Goal: Task Accomplishment & Management: Manage account settings

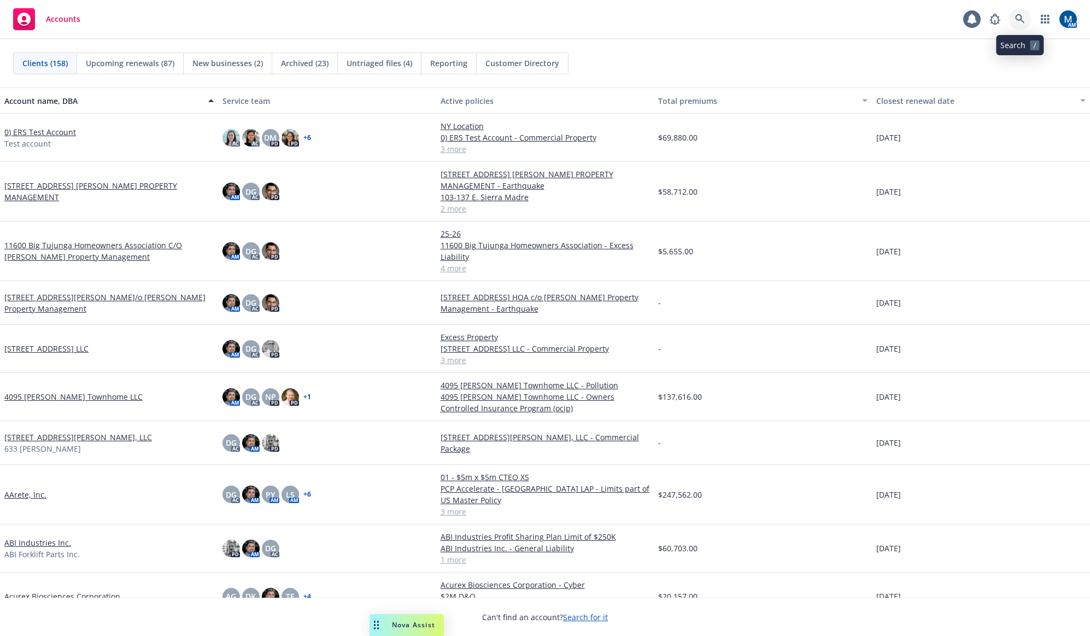
click at [1022, 22] on icon at bounding box center [1021, 19] width 10 height 10
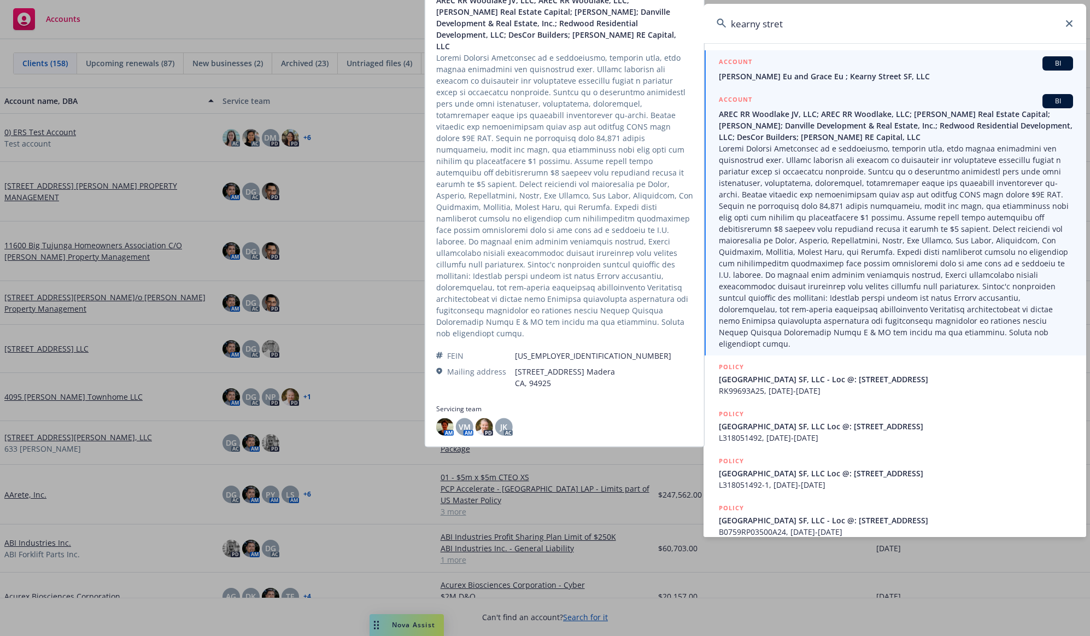
type input "kearny stret"
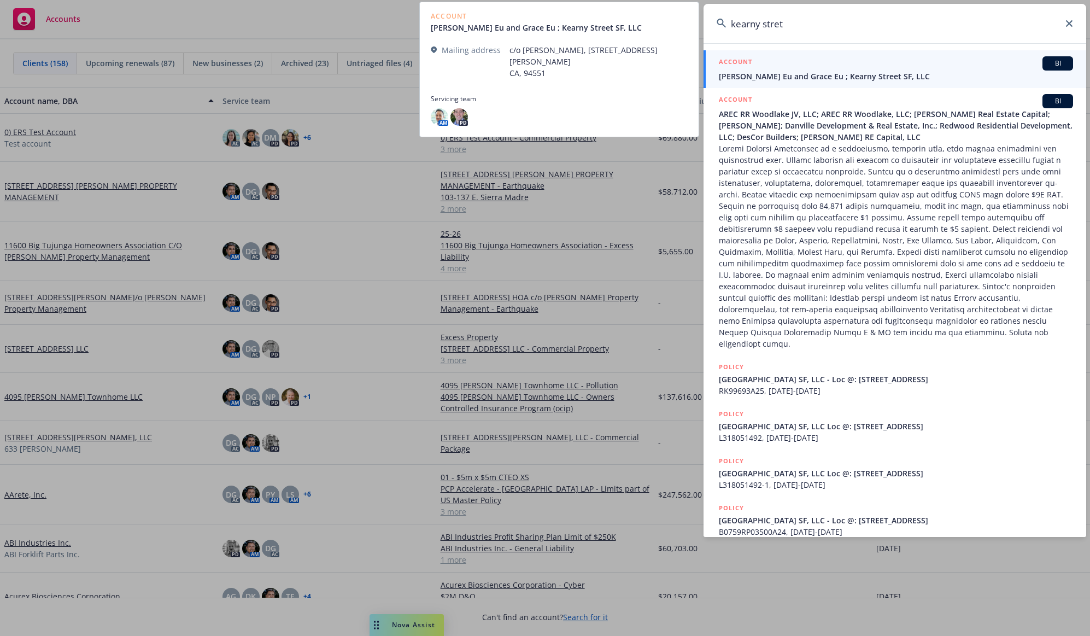
click at [842, 79] on span "James K. Eu and Grace Eu ; Kearny Street SF, LLC" at bounding box center [896, 76] width 354 height 11
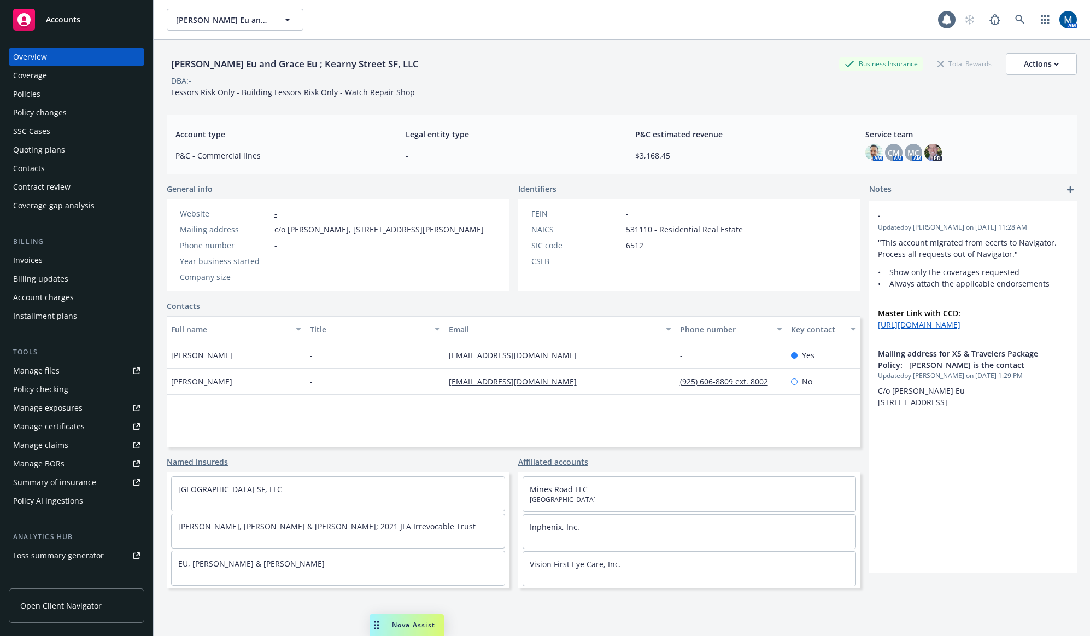
click at [62, 98] on div "Policies" at bounding box center [76, 94] width 127 height 18
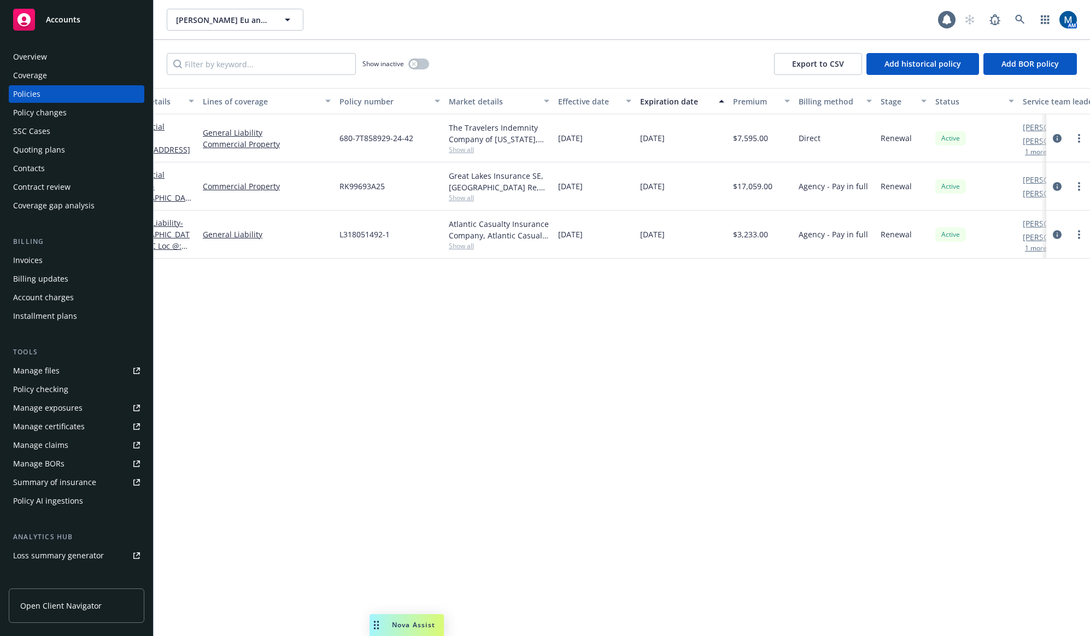
scroll to position [0, 119]
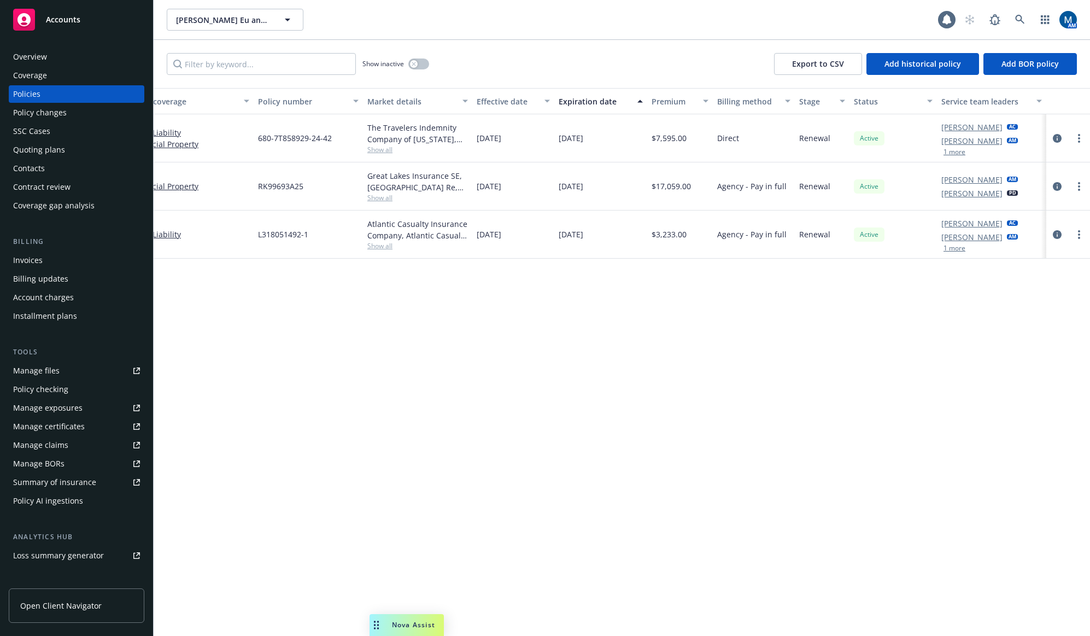
drag, startPoint x: 459, startPoint y: 368, endPoint x: 740, endPoint y: 361, distance: 281.2
click at [955, 252] on button "1 more" at bounding box center [955, 248] width 22 height 7
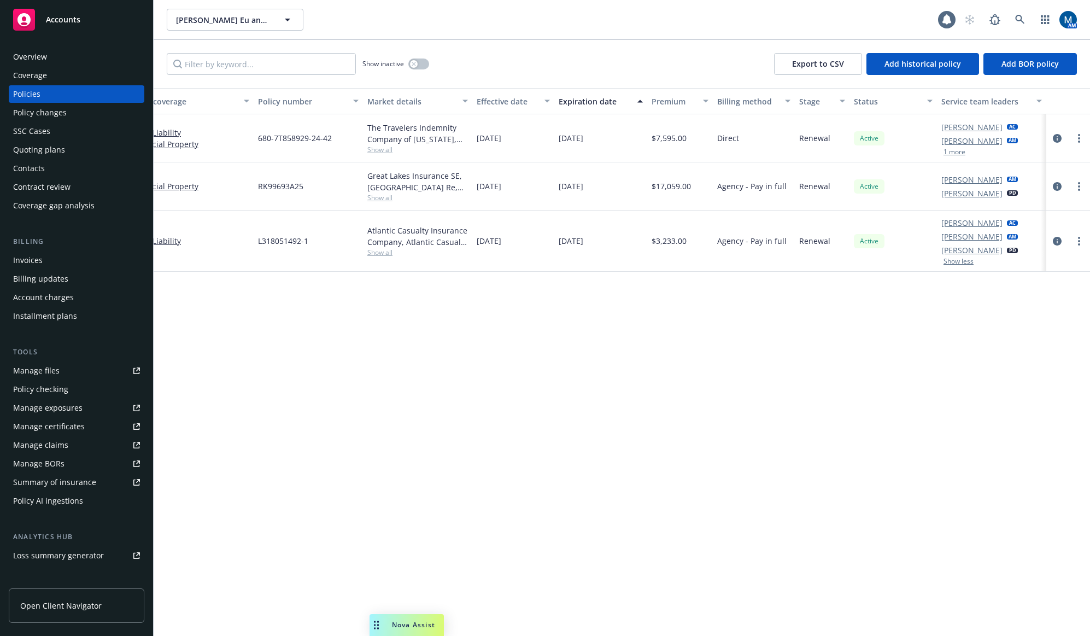
scroll to position [0, 0]
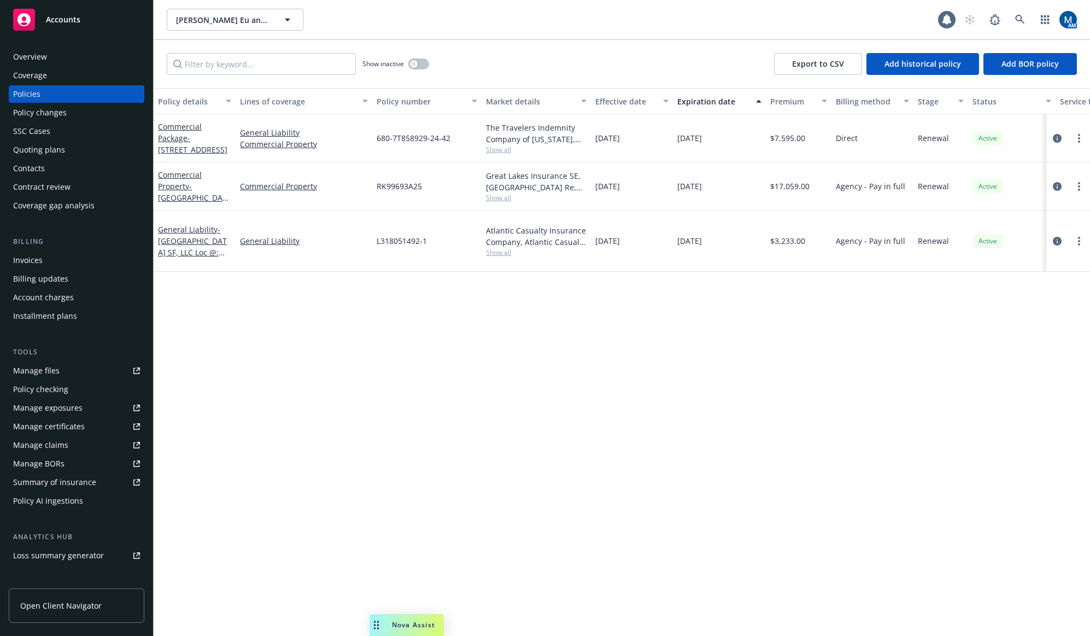
drag, startPoint x: 887, startPoint y: 388, endPoint x: 586, endPoint y: 390, distance: 300.8
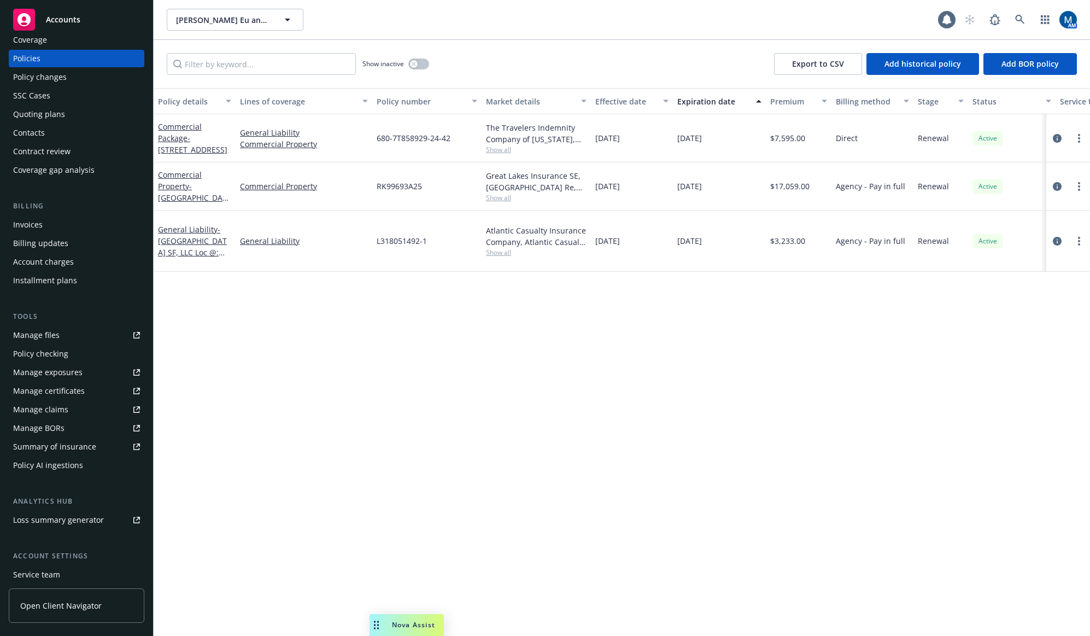
scroll to position [55, 0]
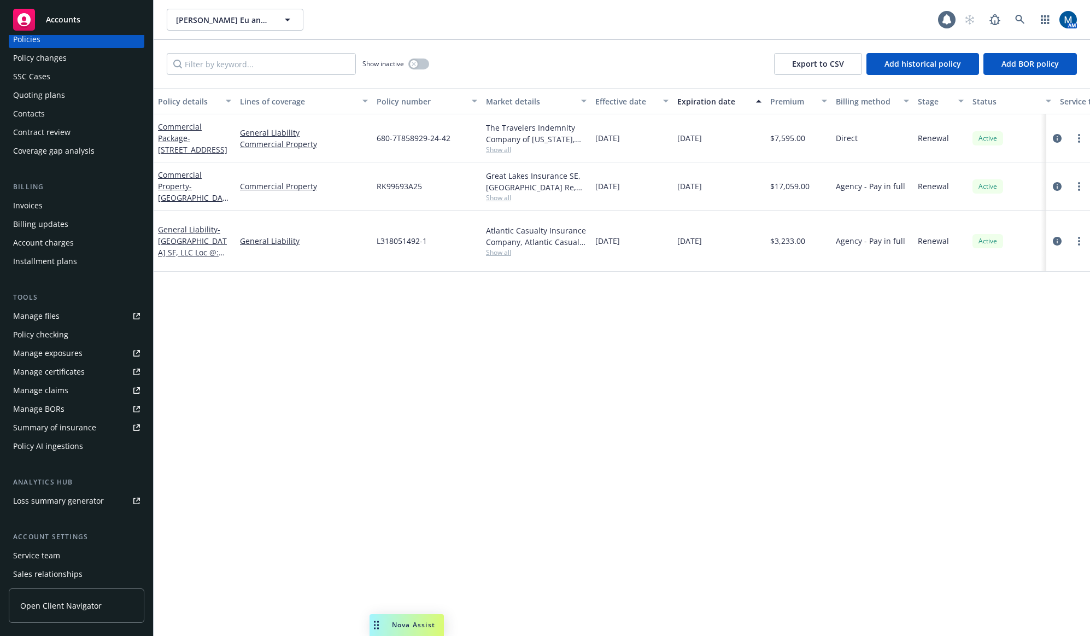
click at [38, 555] on div "Service team" at bounding box center [36, 556] width 47 height 18
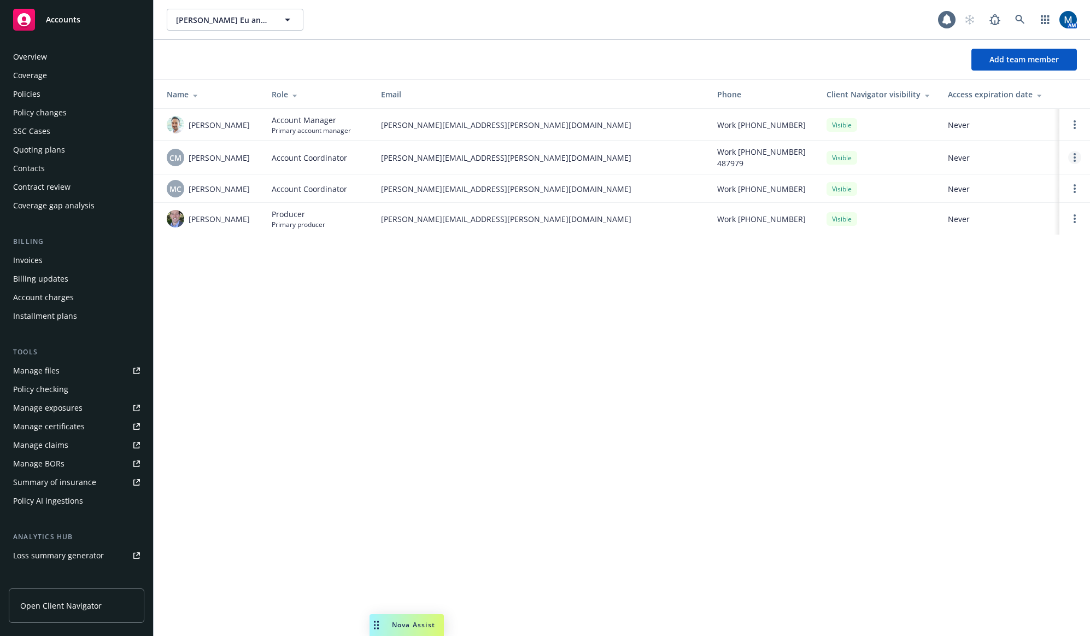
click at [1074, 155] on icon "Open options" at bounding box center [1075, 157] width 2 height 9
click at [1017, 128] on span "Remove account coordinator" at bounding box center [1001, 126] width 131 height 10
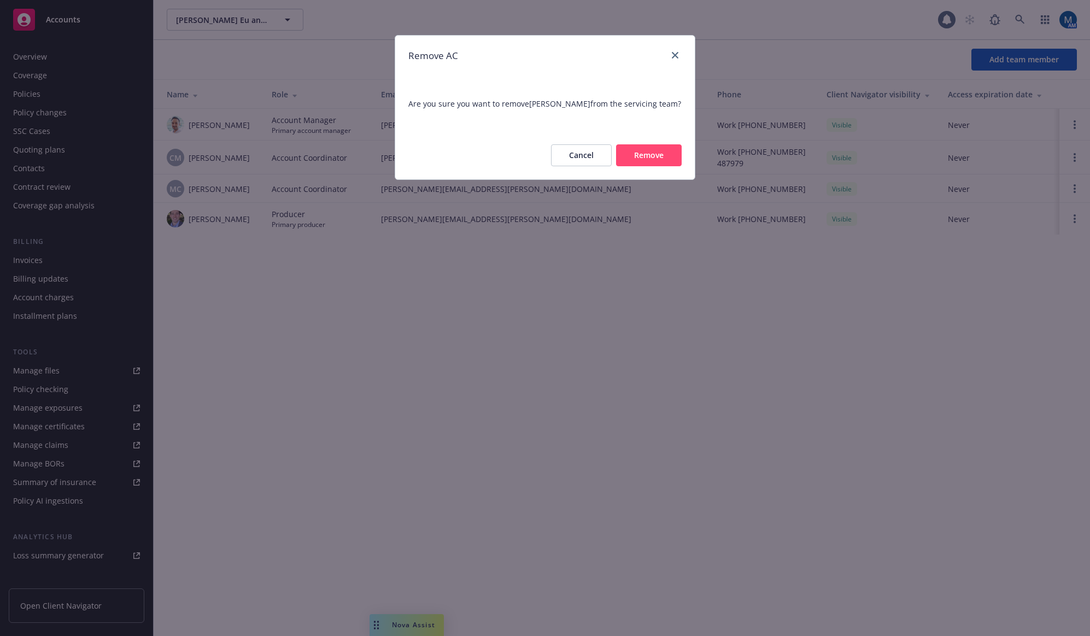
click at [678, 166] on button "Remove" at bounding box center [649, 155] width 66 height 22
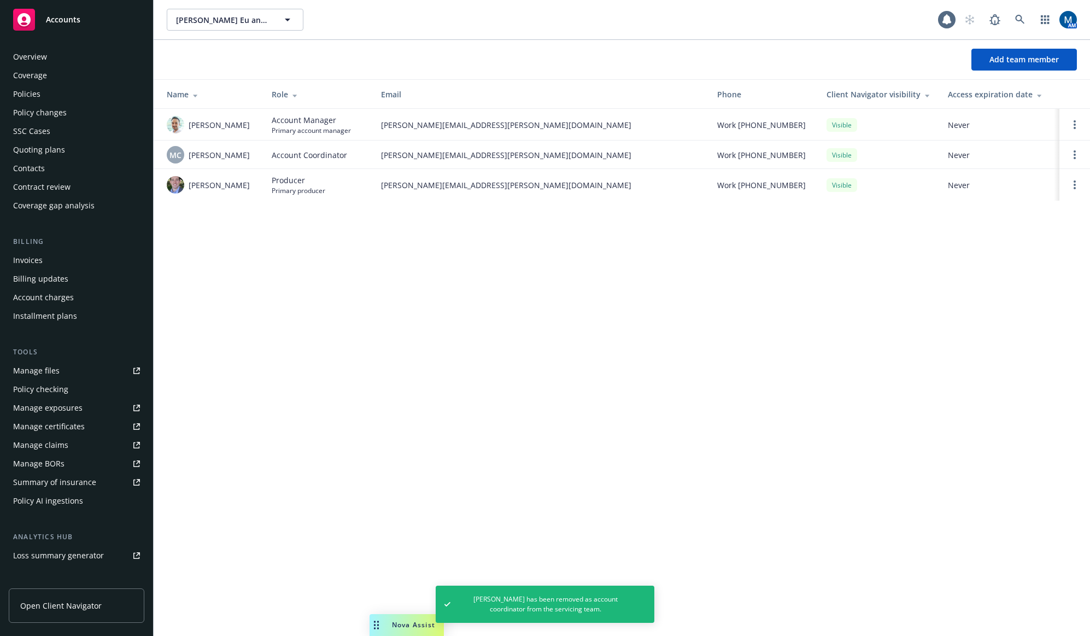
click at [50, 97] on div "Policies" at bounding box center [76, 94] width 127 height 18
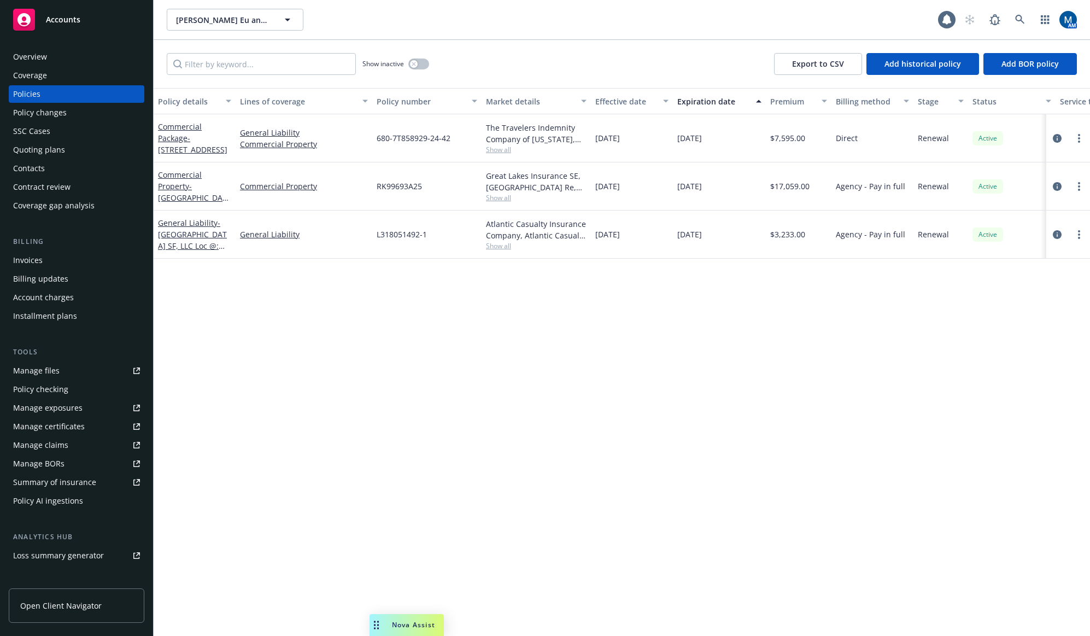
click at [598, 483] on div "Policy details Lines of coverage Policy number Market details Effective date Ex…" at bounding box center [622, 362] width 937 height 548
click at [1020, 20] on icon at bounding box center [1020, 19] width 9 height 9
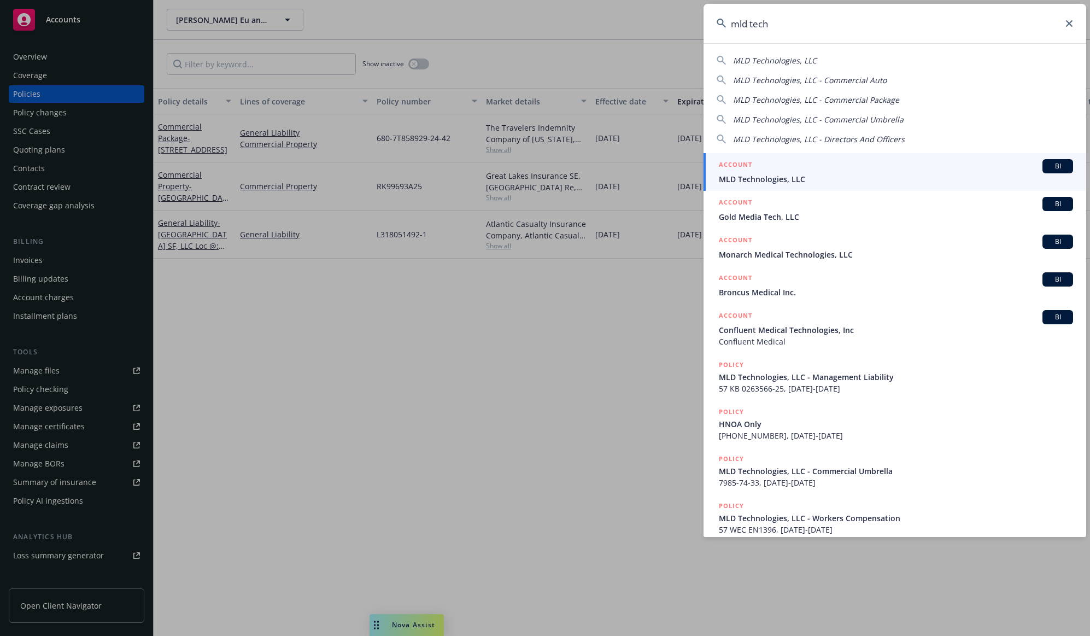
type input "mld tech"
click at [827, 163] on div "ACCOUNT BI" at bounding box center [896, 166] width 354 height 14
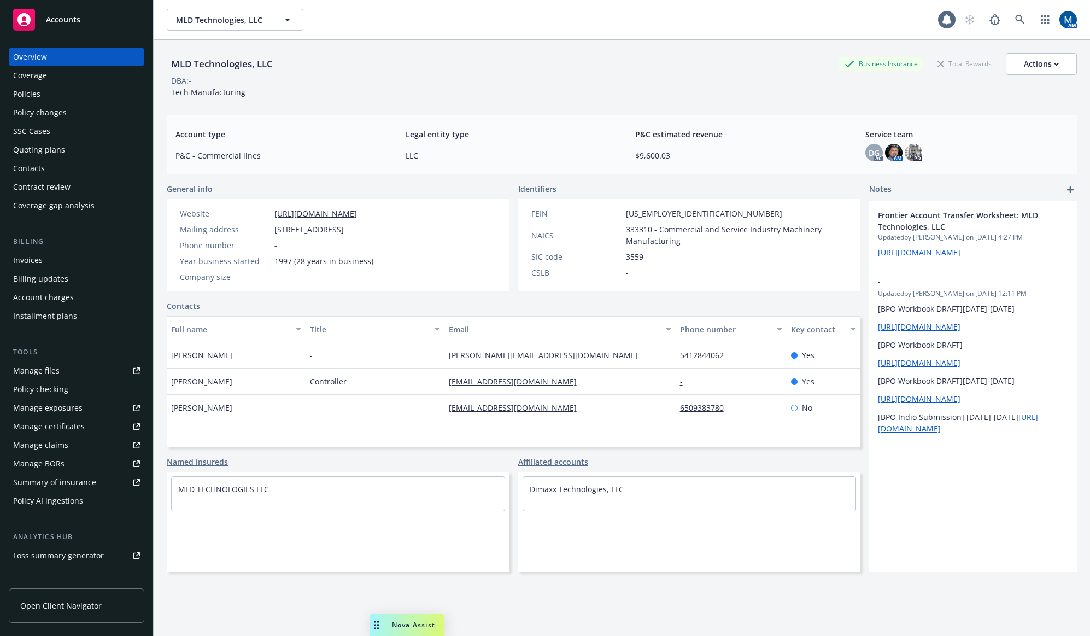
click at [386, 625] on div "Nova Assist" at bounding box center [413, 624] width 61 height 9
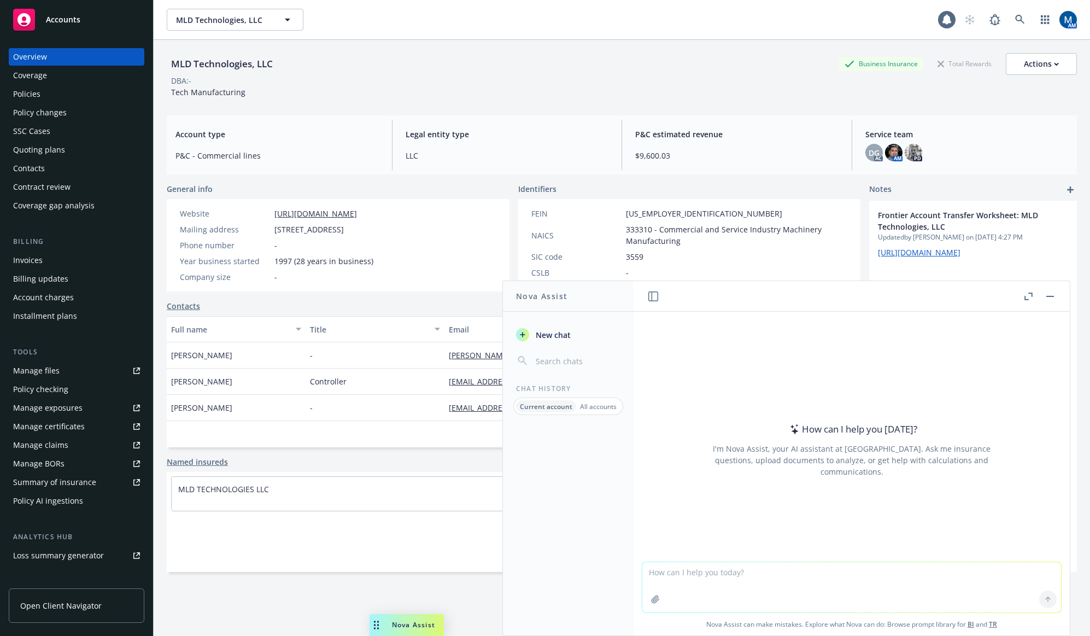
click at [728, 586] on textarea at bounding box center [852, 587] width 419 height 50
type textarea "w"
paste textarea "I'"
paste textarea "The agreements indicate that “insurance policies carried by or covering the Sel…"
type textarea "explain like I'm 5 The agreements indicate that “insurance policies carried by …"
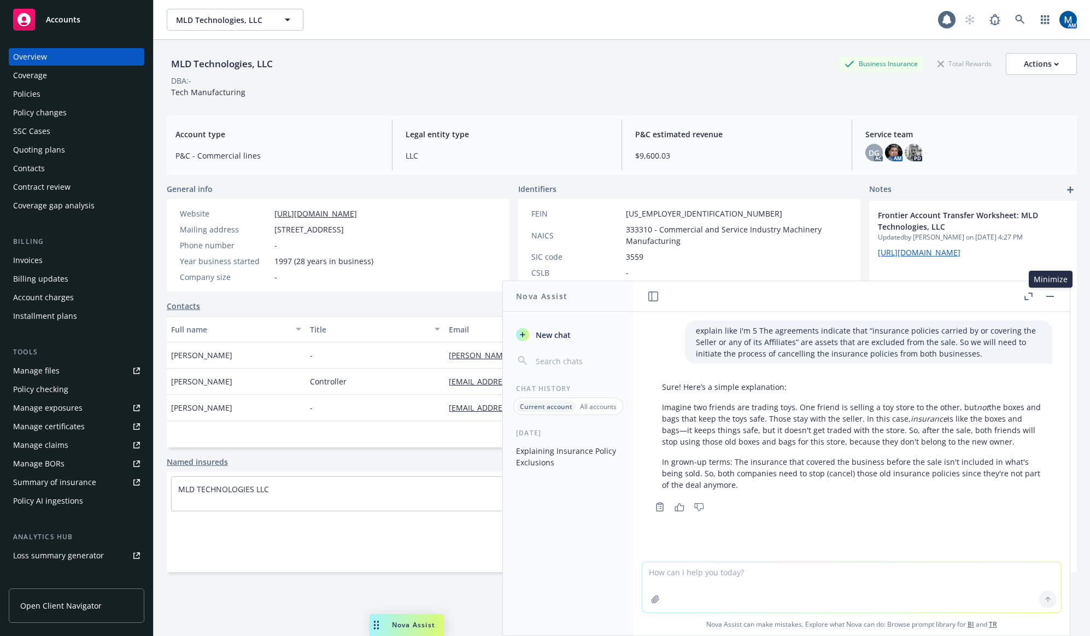
click at [1056, 295] on button "button" at bounding box center [1050, 296] width 13 height 13
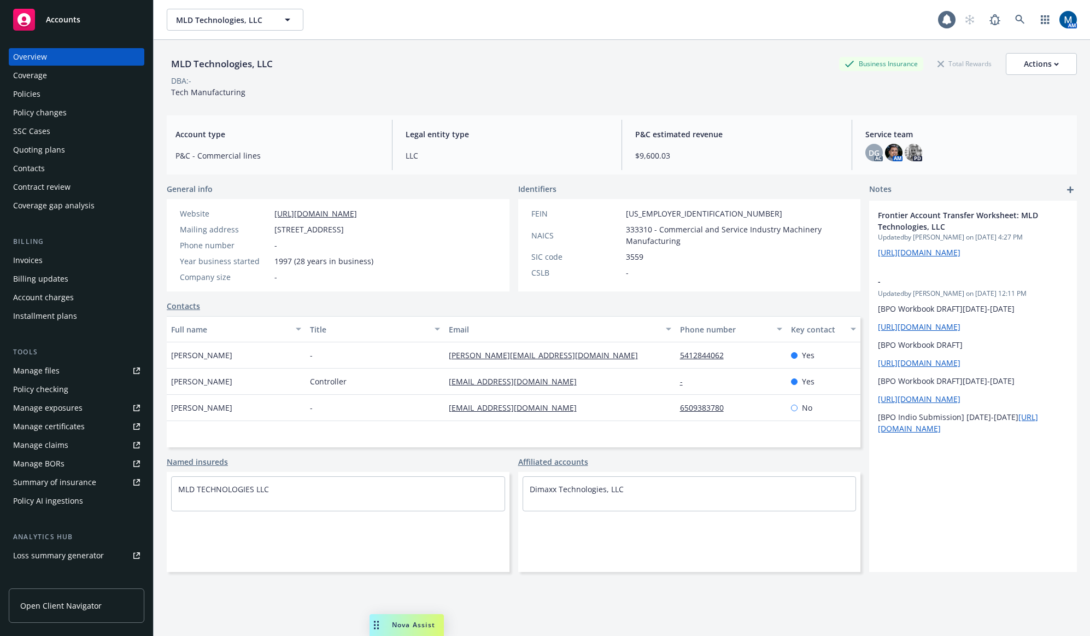
click at [76, 100] on div "Policies" at bounding box center [76, 94] width 127 height 18
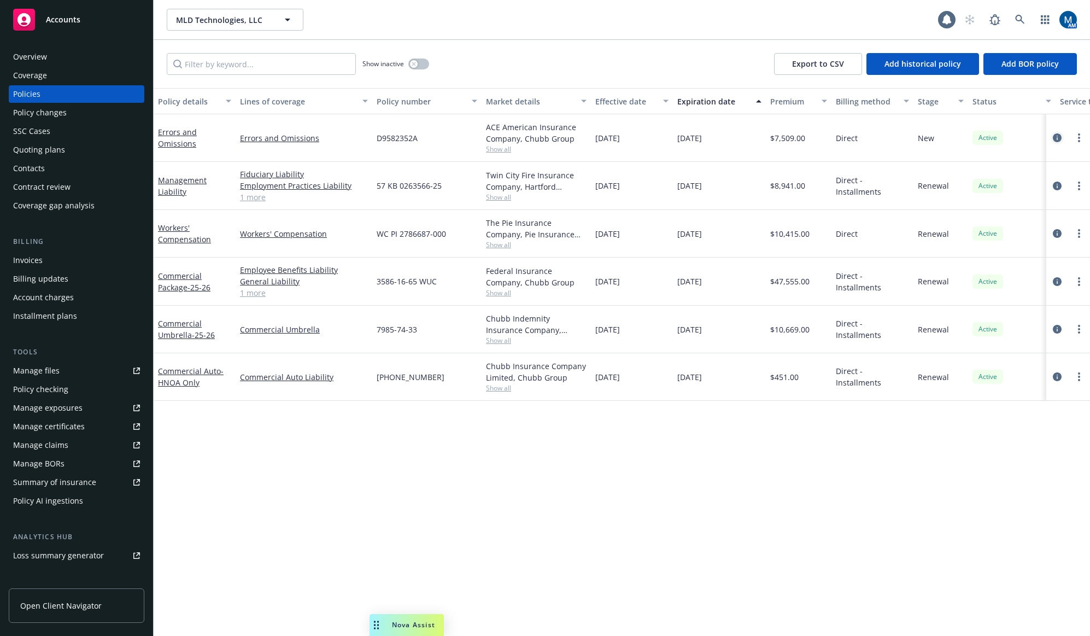
click at [1055, 138] on icon "circleInformation" at bounding box center [1057, 137] width 9 height 9
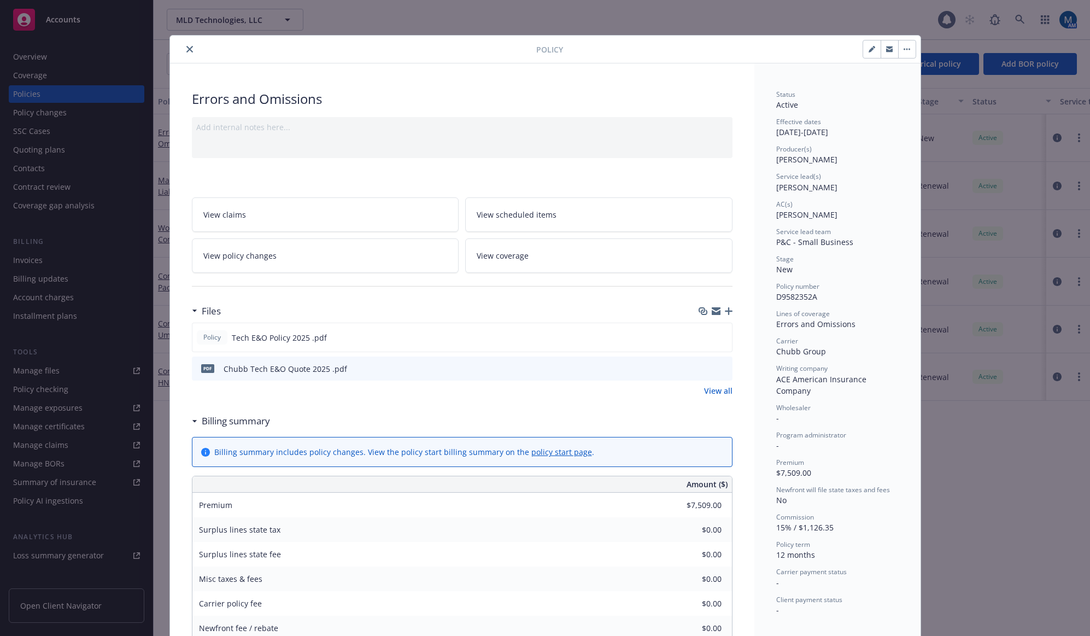
click at [183, 51] on button "close" at bounding box center [189, 49] width 13 height 13
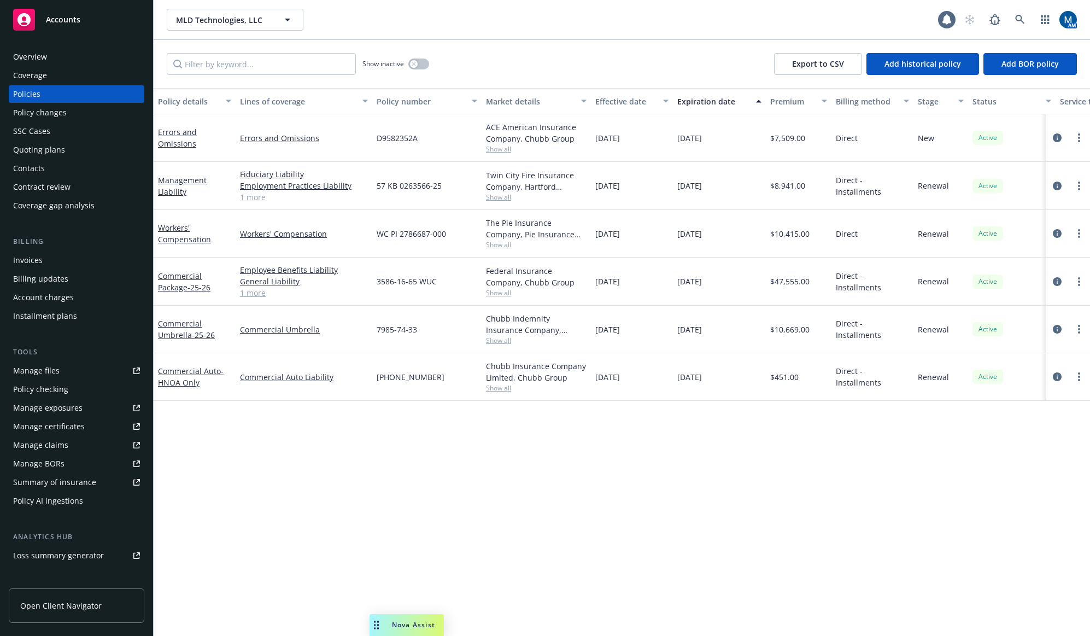
click at [564, 487] on div "Policy details Lines of coverage Policy number Market details Effective date Ex…" at bounding box center [622, 362] width 937 height 548
drag, startPoint x: 498, startPoint y: 30, endPoint x: 507, endPoint y: 31, distance: 8.8
click at [498, 31] on div "MLD Technologies, LLC MLD Technologies, LLC 1 AM" at bounding box center [622, 19] width 937 height 39
click at [1017, 18] on icon at bounding box center [1020, 19] width 9 height 9
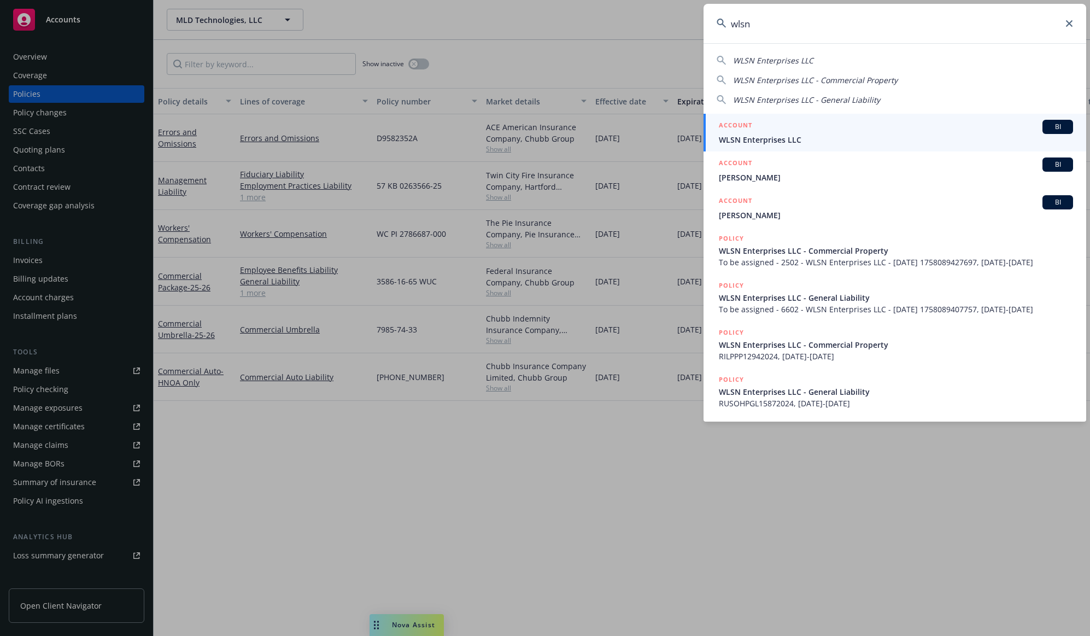
type input "wlsn"
click at [779, 128] on div "ACCOUNT BI" at bounding box center [896, 127] width 354 height 14
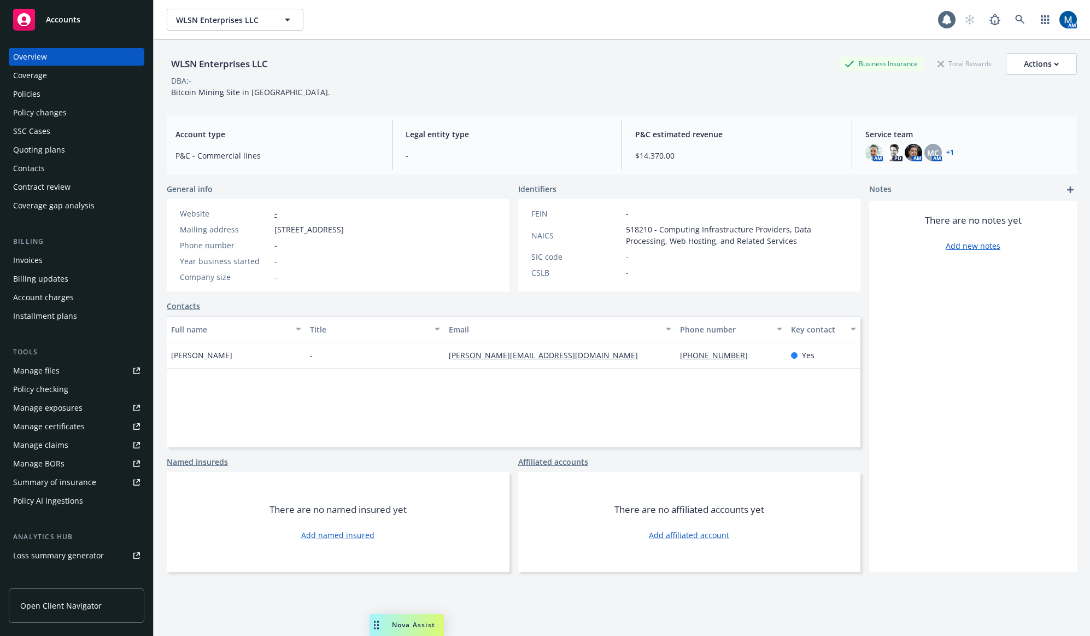
click at [85, 91] on div "Policies" at bounding box center [76, 94] width 127 height 18
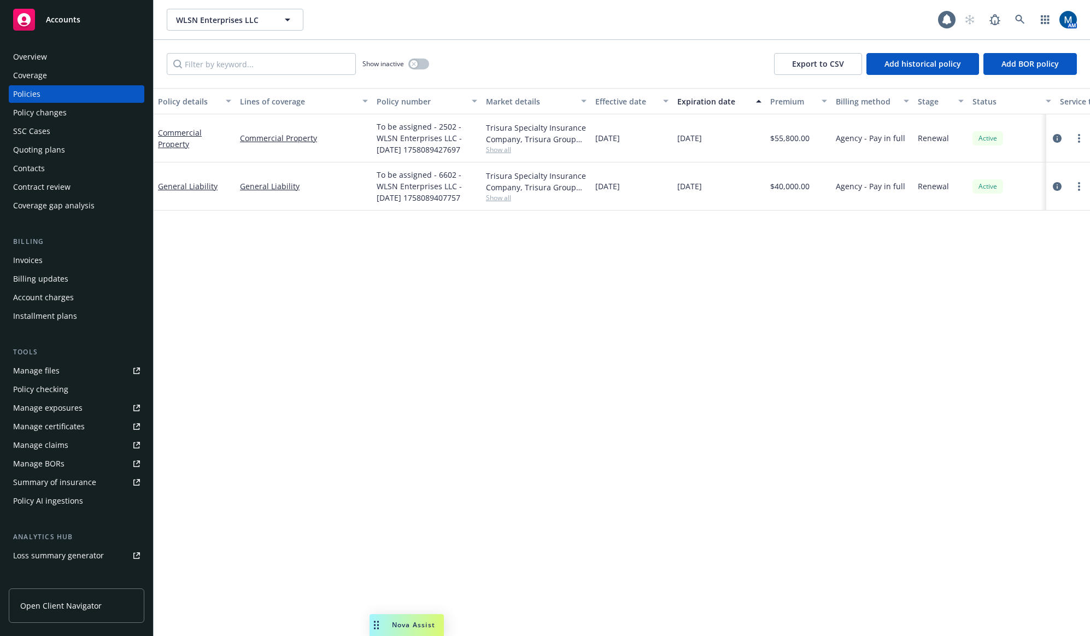
click at [48, 372] on div "Manage files" at bounding box center [36, 371] width 46 height 18
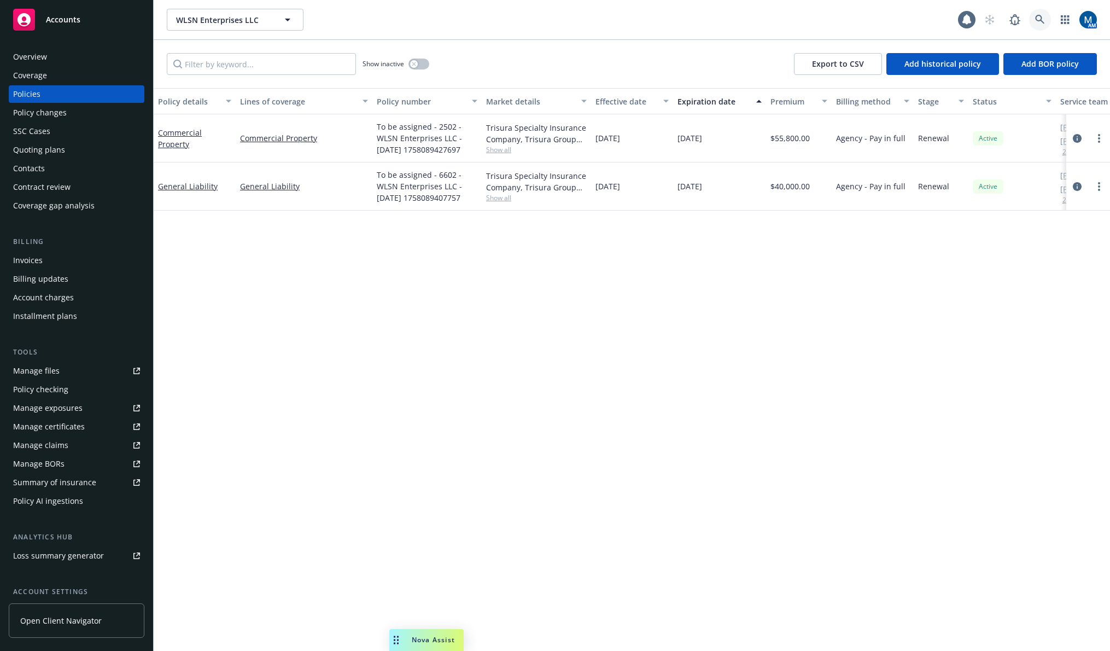
click at [1040, 19] on icon at bounding box center [1040, 20] width 10 height 10
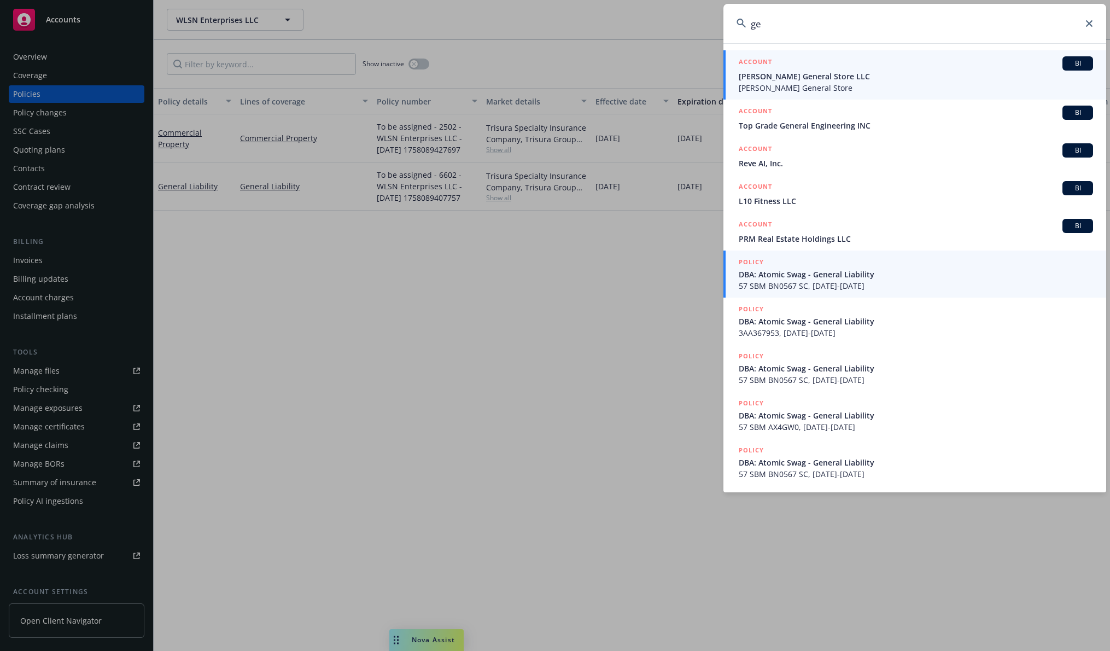
type input "g"
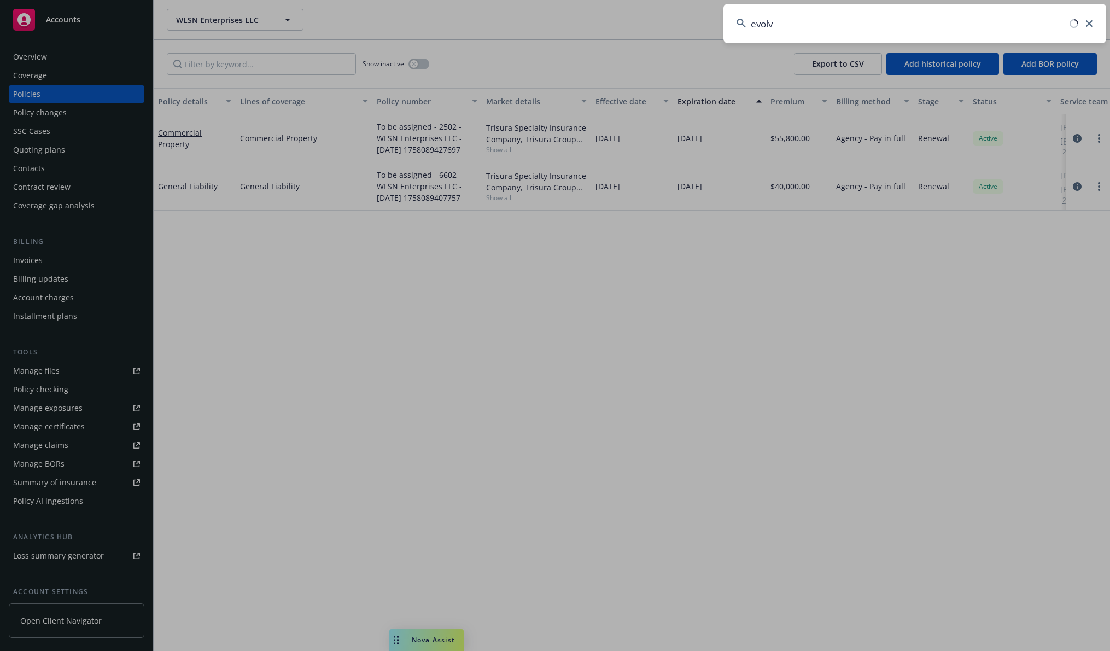
type input "evolve"
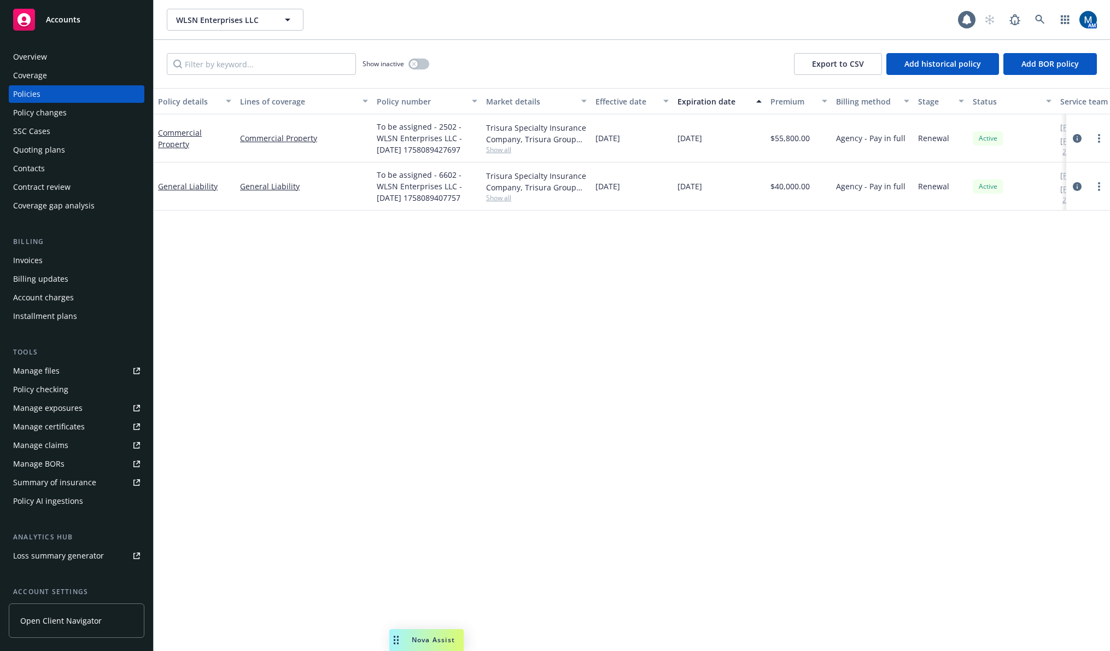
drag, startPoint x: 630, startPoint y: 24, endPoint x: 650, endPoint y: 24, distance: 20.2
click at [630, 24] on div "WLSN Enterprises LLC WLSN Enterprises LLC" at bounding box center [562, 20] width 791 height 22
click at [1042, 15] on link at bounding box center [1040, 20] width 22 height 22
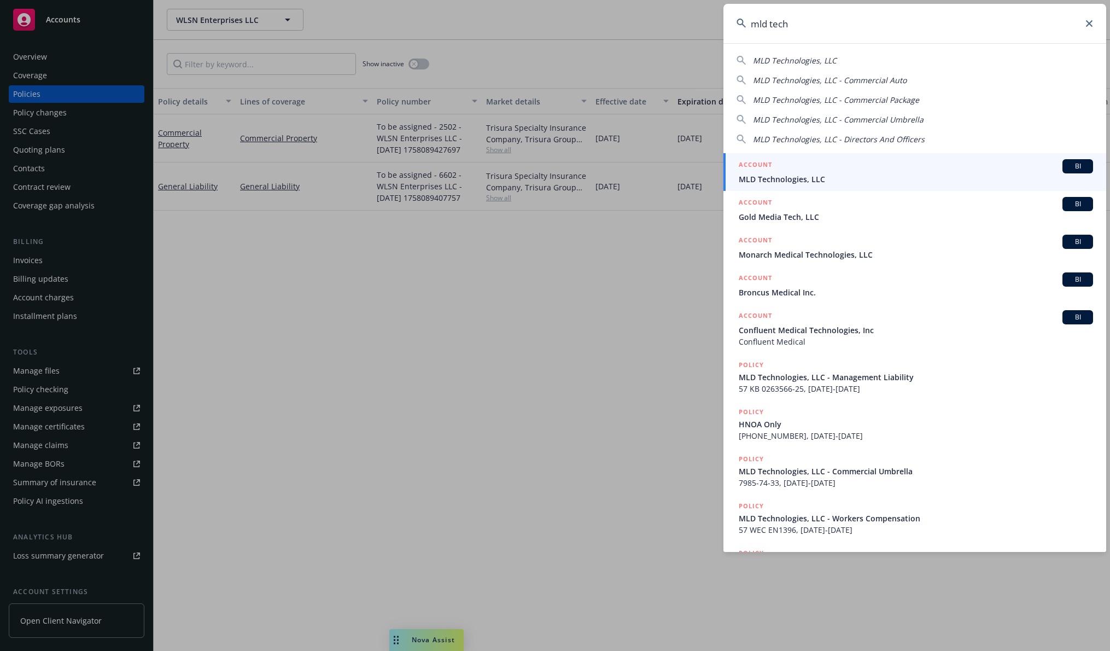
type input "mld tech"
click at [836, 166] on div "ACCOUNT BI" at bounding box center [916, 166] width 354 height 14
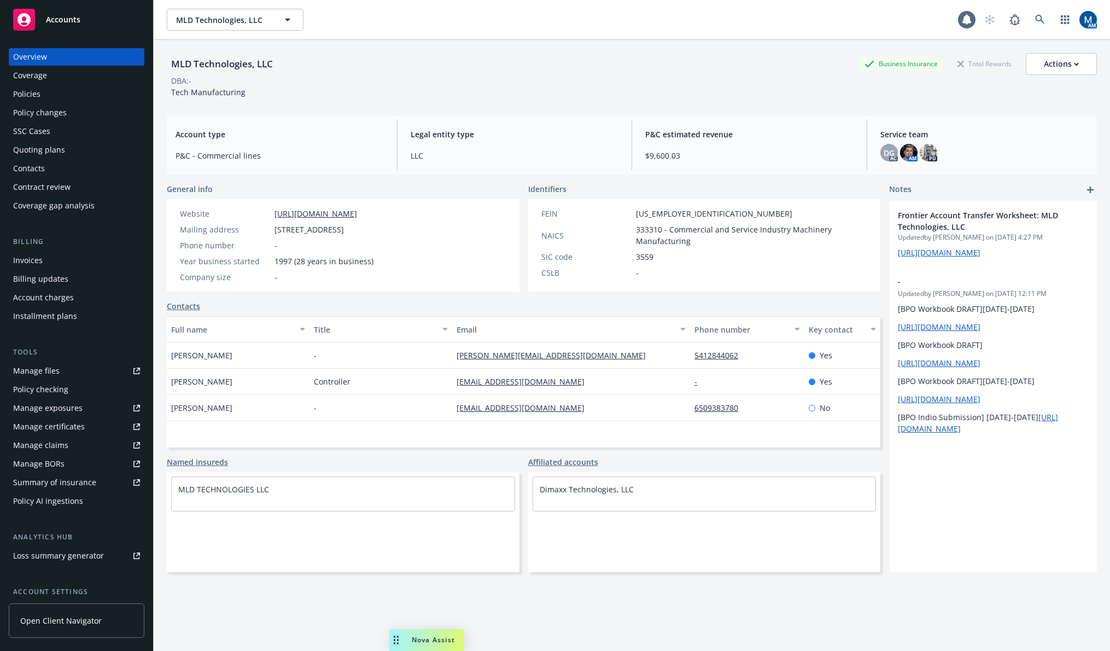
click at [54, 92] on div "Policies" at bounding box center [76, 94] width 127 height 18
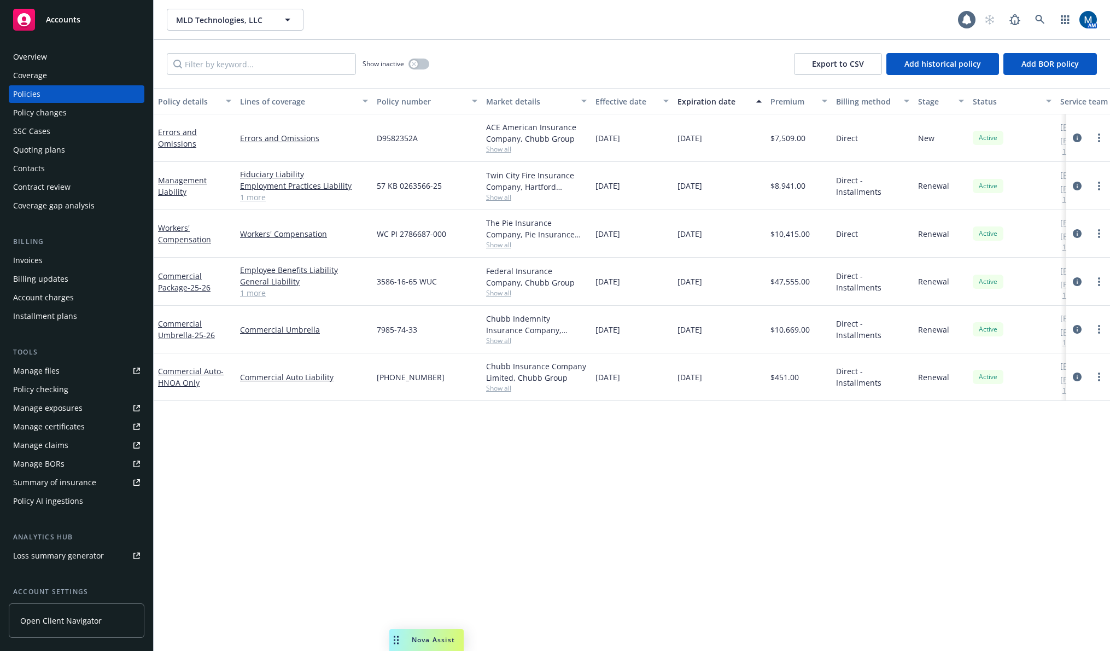
click at [543, 493] on div "Policy details Lines of coverage Policy number Market details Effective date Ex…" at bounding box center [632, 369] width 956 height 563
click at [1042, 22] on icon at bounding box center [1040, 20] width 10 height 10
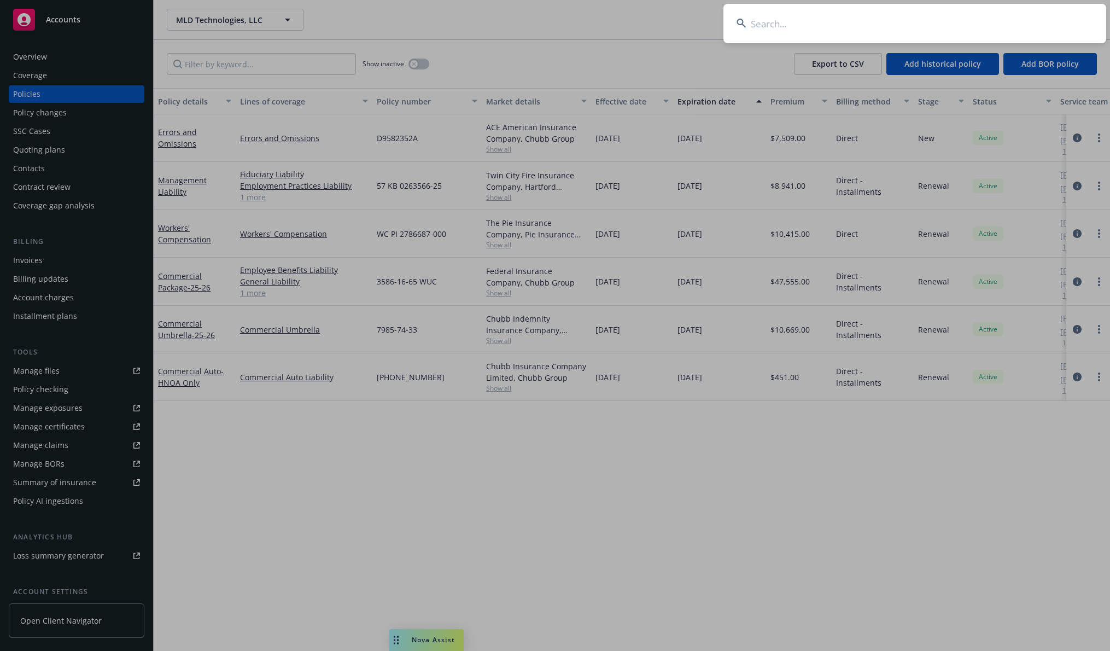
click at [902, 27] on input at bounding box center [915, 23] width 383 height 39
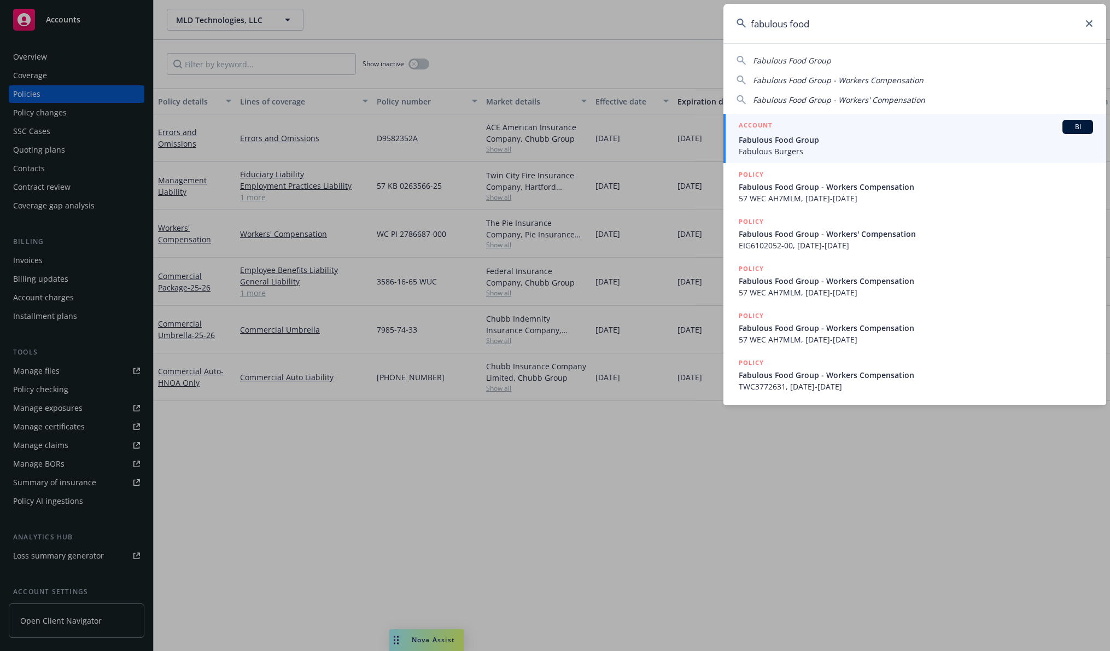
type input "fabulous food"
click at [832, 131] on div "ACCOUNT BI" at bounding box center [916, 127] width 354 height 14
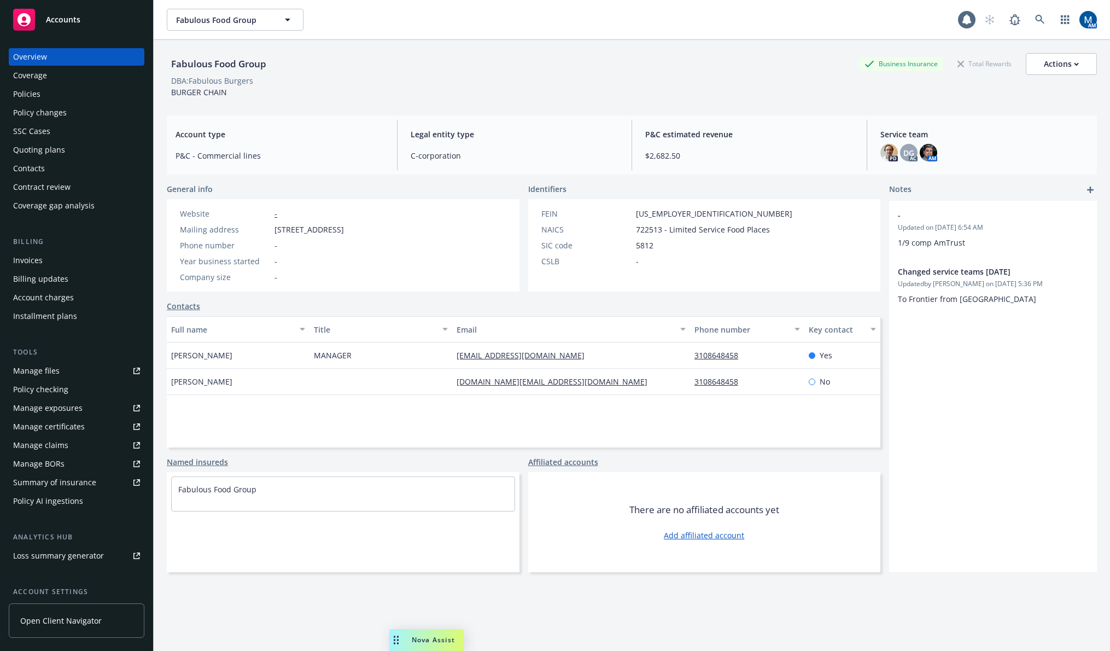
click at [88, 88] on div "Policies" at bounding box center [76, 94] width 127 height 18
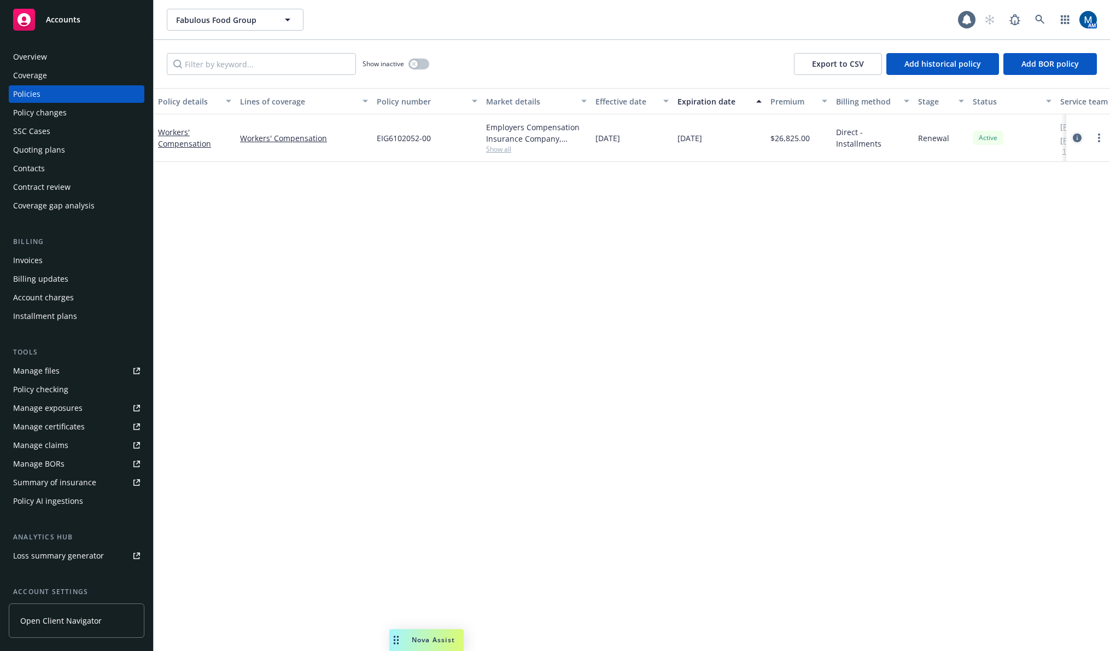
click at [1078, 133] on link "circleInformation" at bounding box center [1077, 137] width 13 height 13
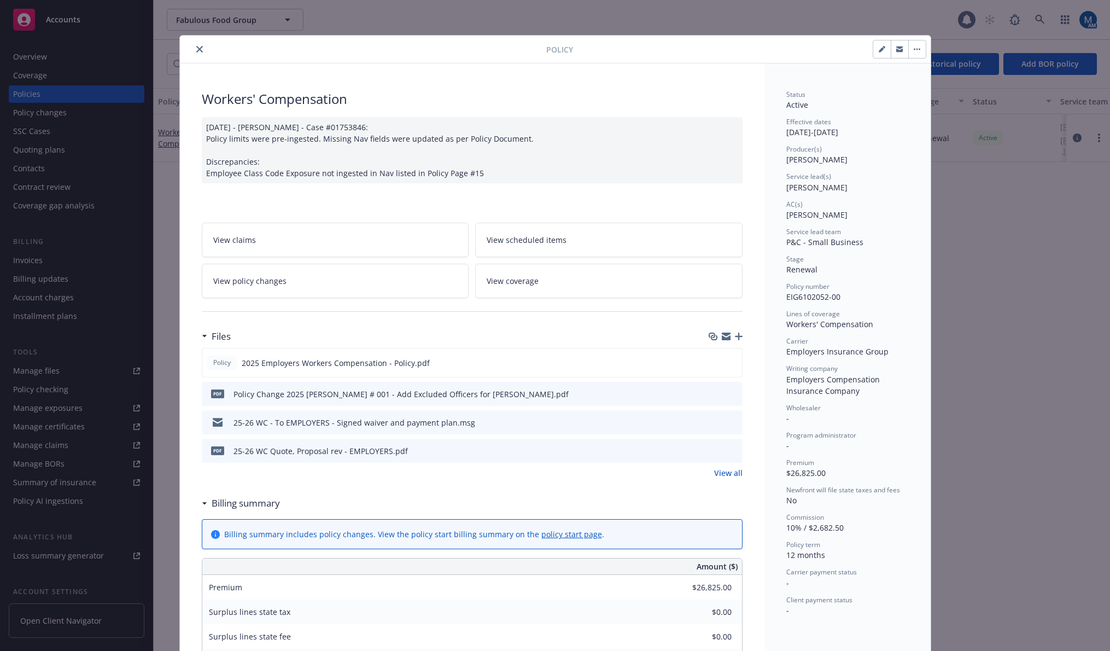
click at [197, 46] on icon "close" at bounding box center [199, 49] width 7 height 7
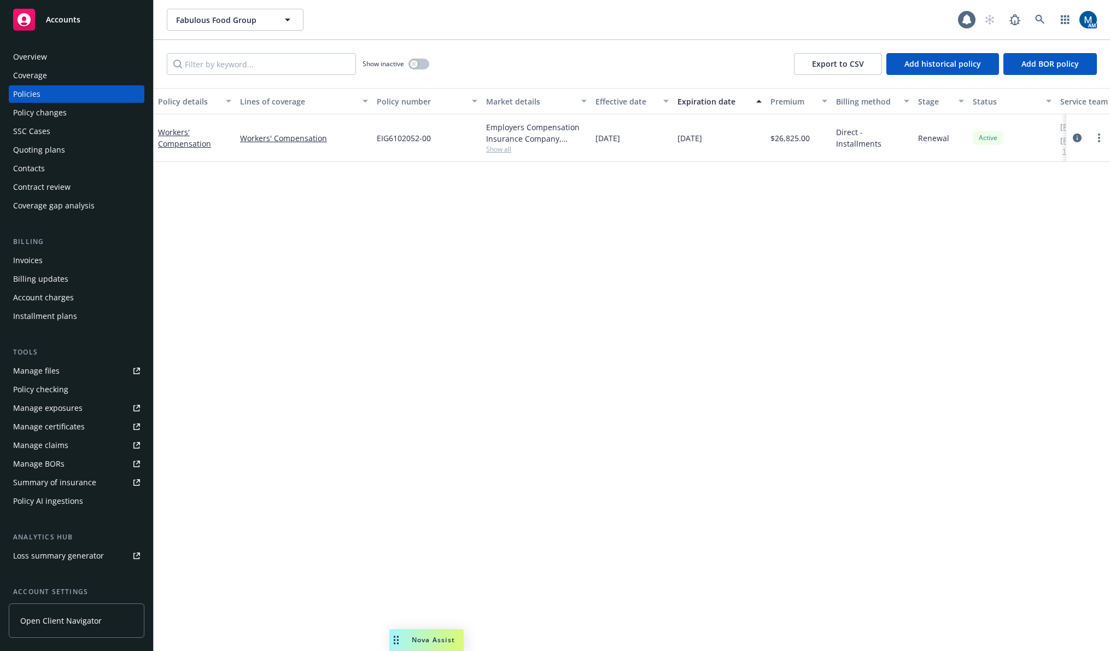
drag, startPoint x: 72, startPoint y: 19, endPoint x: 74, endPoint y: 0, distance: 19.3
click at [72, 19] on span "Accounts" at bounding box center [63, 19] width 34 height 9
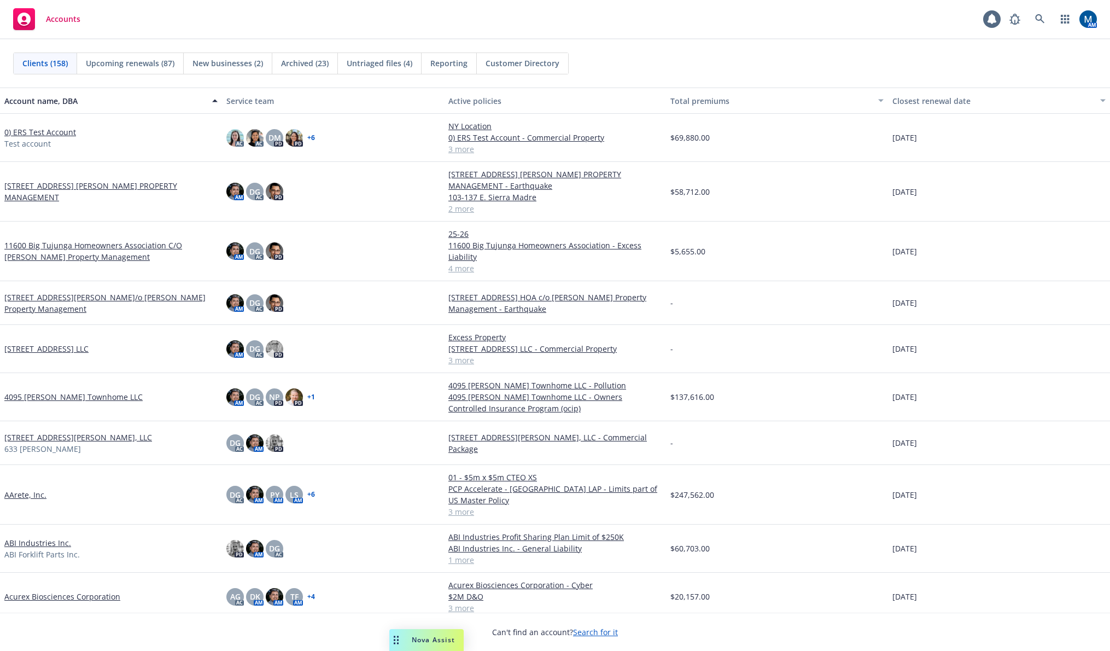
click at [330, 21] on div "Accounts 1 AM" at bounding box center [555, 19] width 1110 height 39
click at [1035, 24] on icon at bounding box center [1040, 19] width 10 height 10
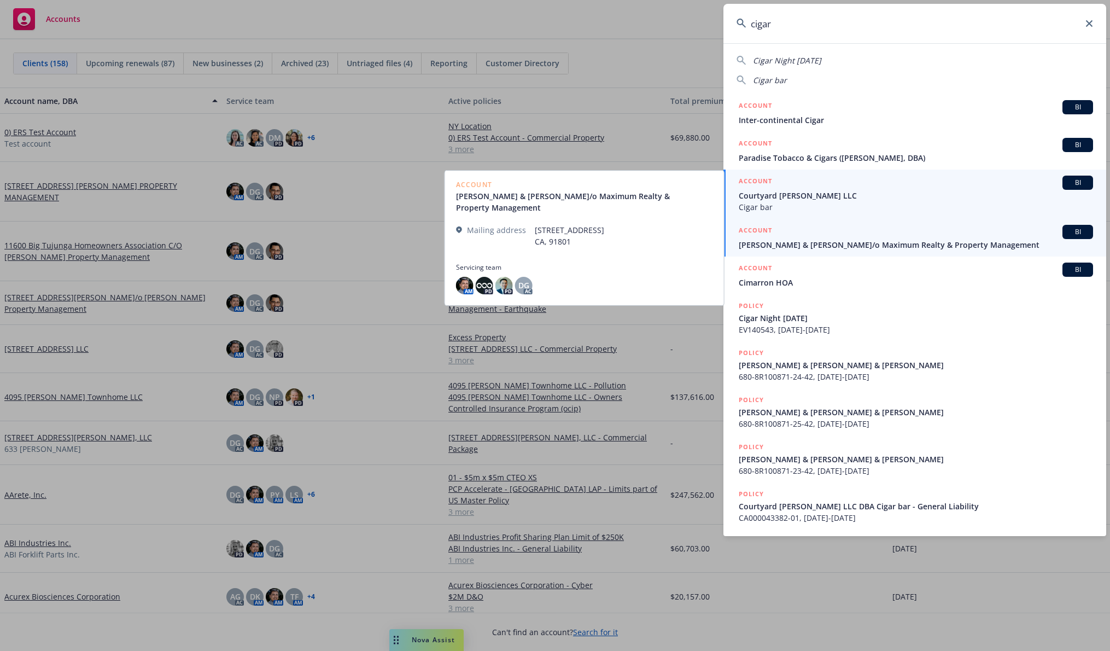
type input "cigar"
click at [804, 199] on span "Courtyard [PERSON_NAME] LLC" at bounding box center [916, 195] width 354 height 11
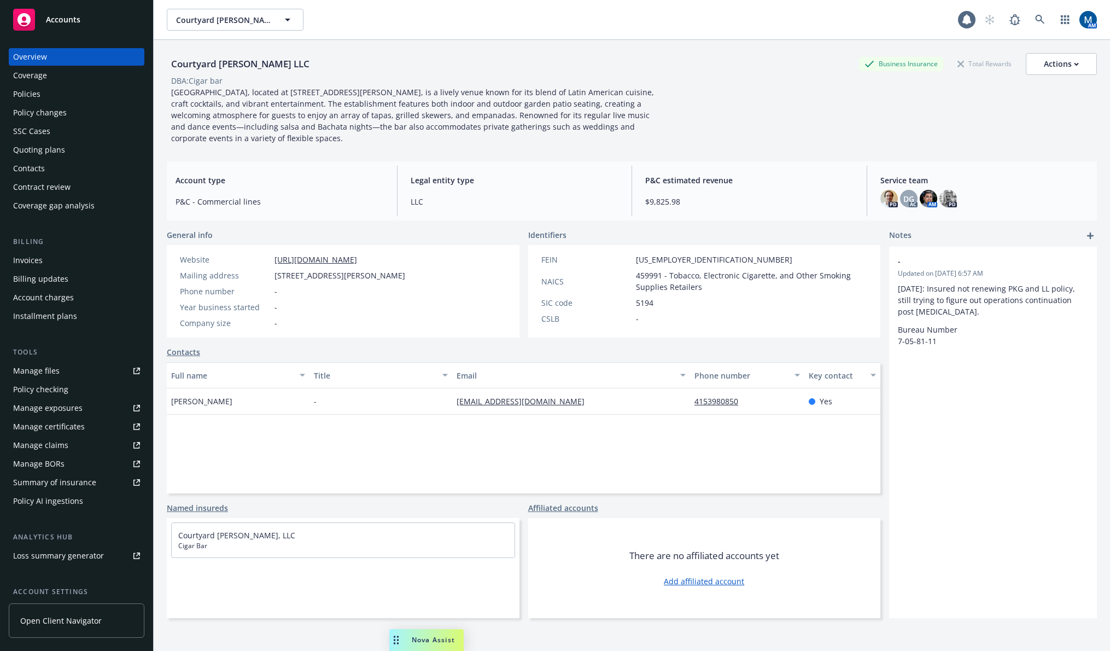
click at [86, 92] on div "Policies" at bounding box center [76, 94] width 127 height 18
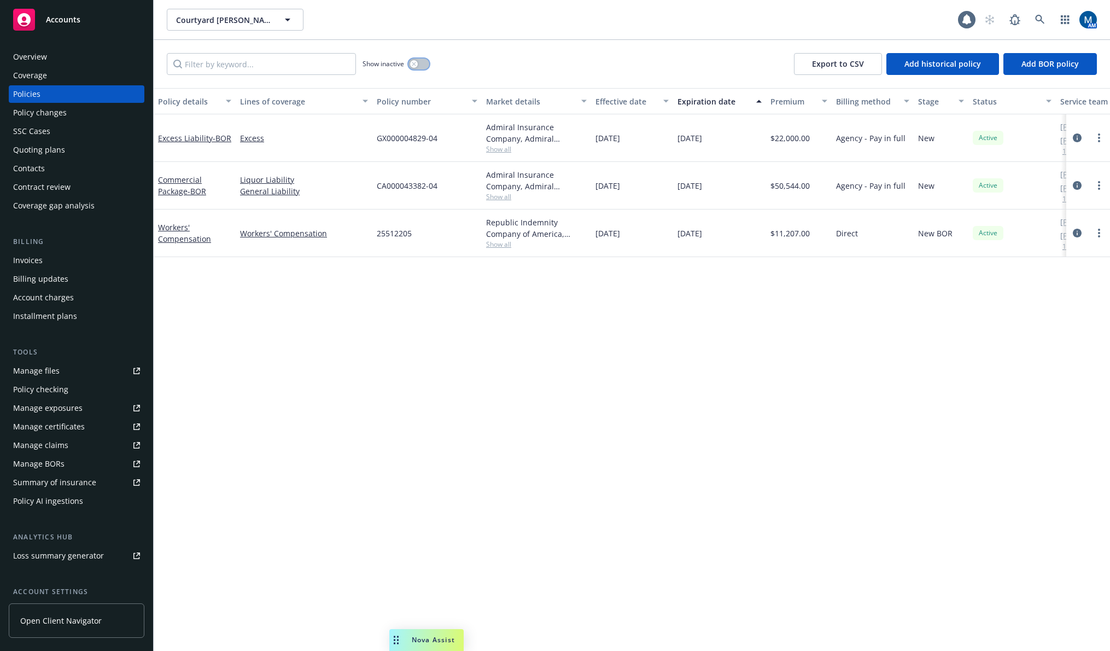
click at [419, 65] on button "button" at bounding box center [419, 64] width 21 height 11
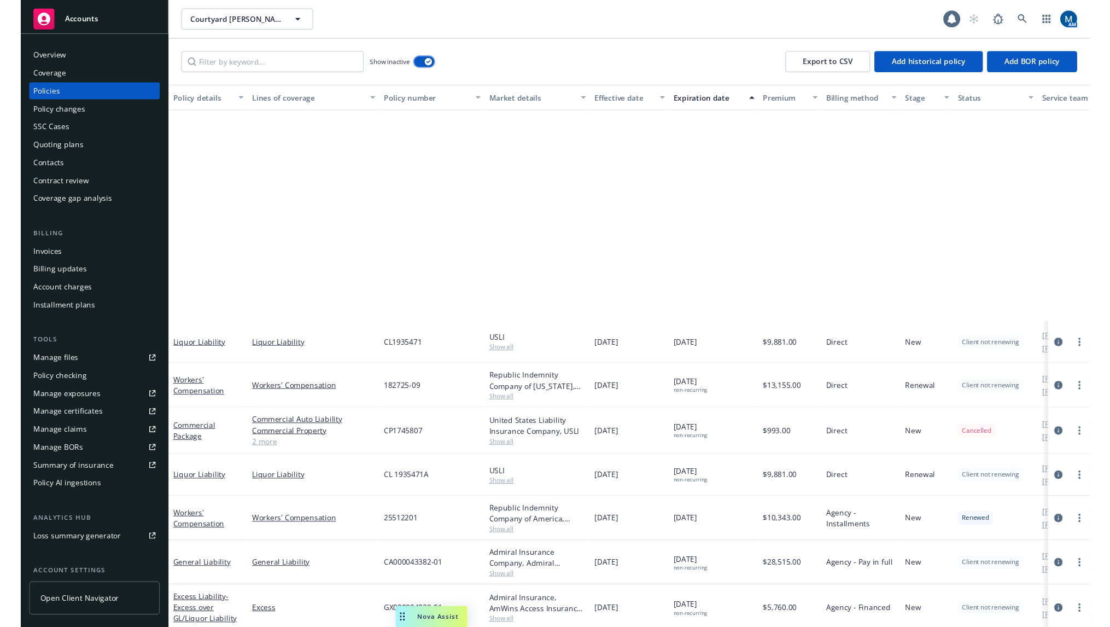
scroll to position [303, 0]
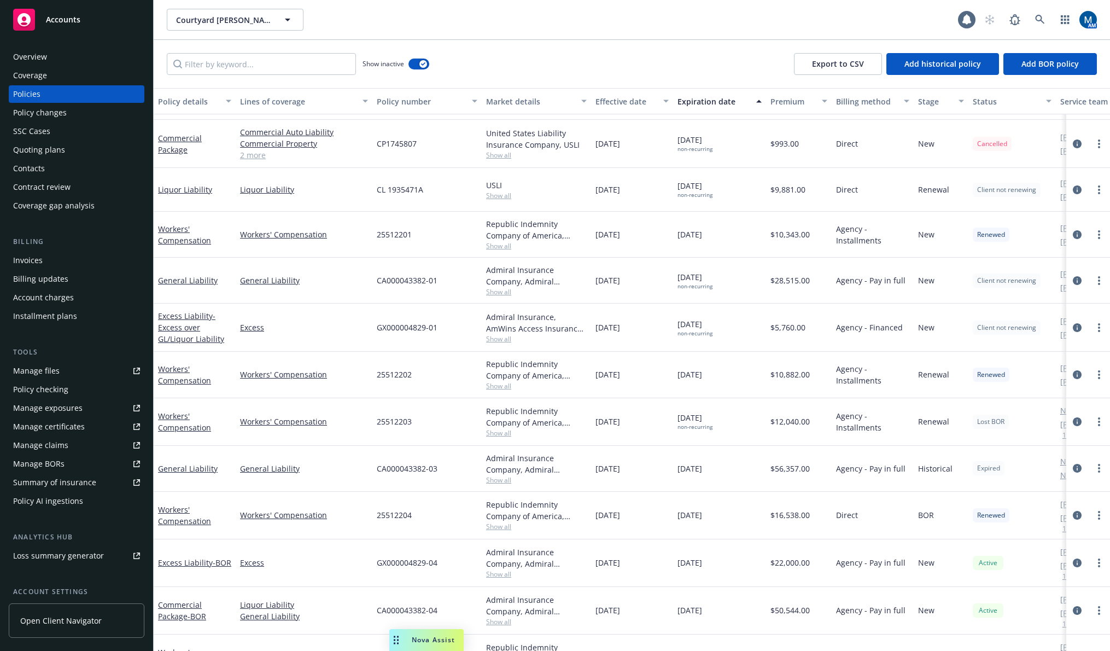
click at [65, 371] on link "Manage files" at bounding box center [77, 371] width 136 height 18
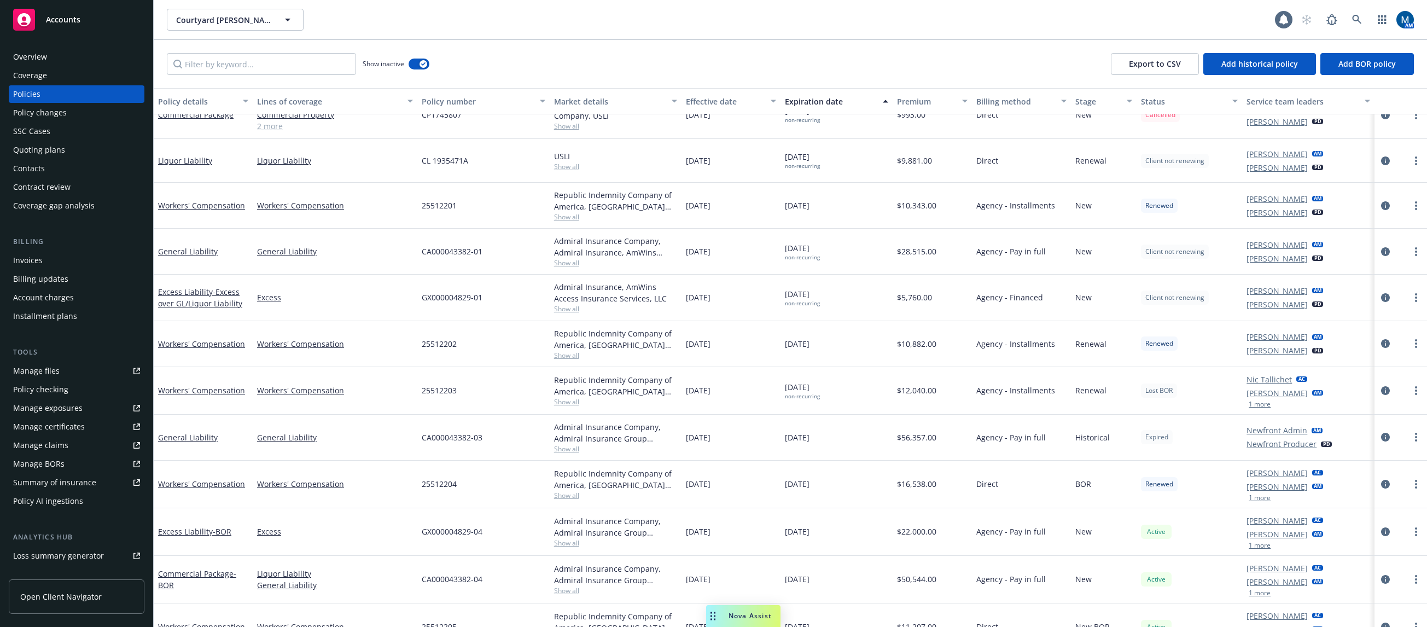
scroll to position [24, 0]
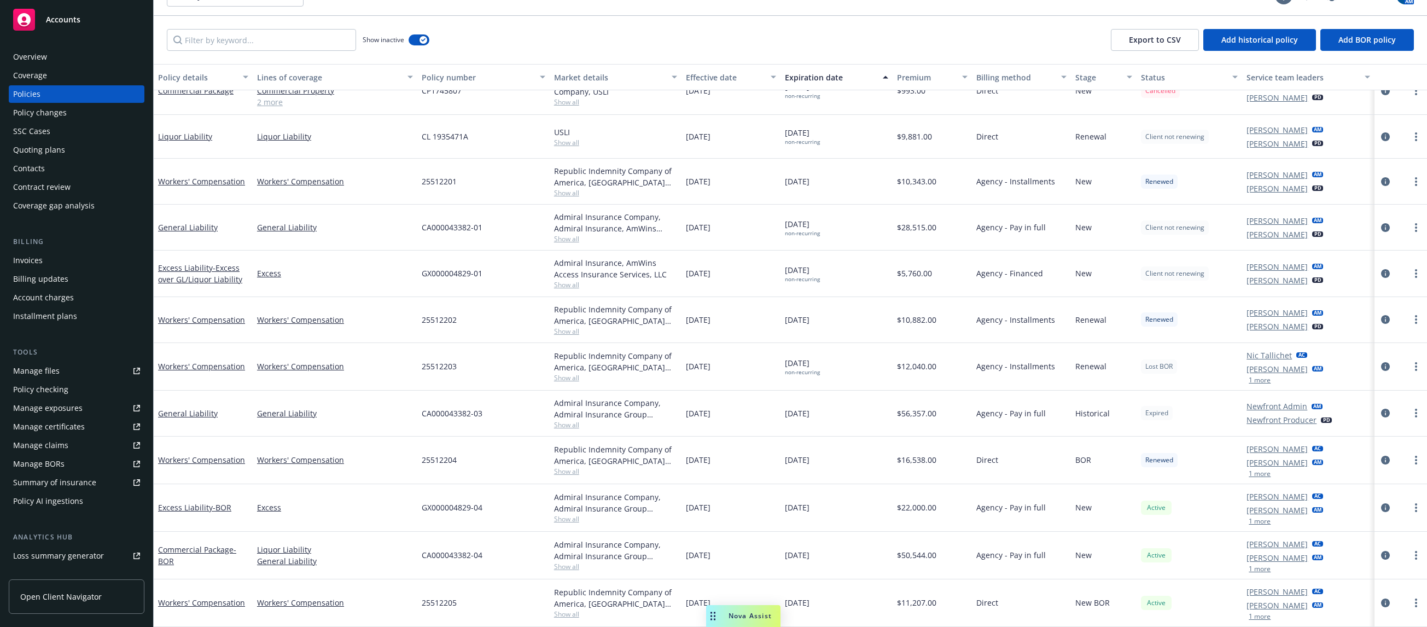
click at [1090, 474] on button "1 more" at bounding box center [1260, 473] width 22 height 7
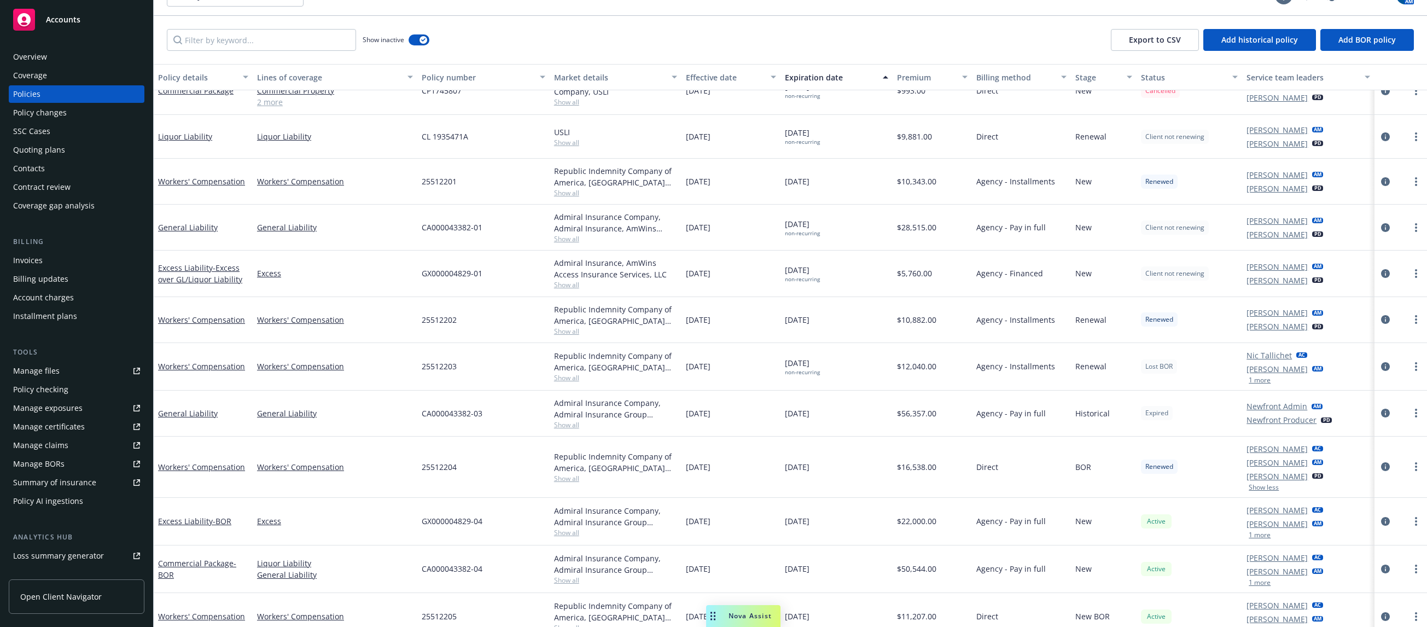
click at [1007, 37] on div "Show inactive Export to CSV Add historical policy Add BOR policy" at bounding box center [790, 40] width 1273 height 48
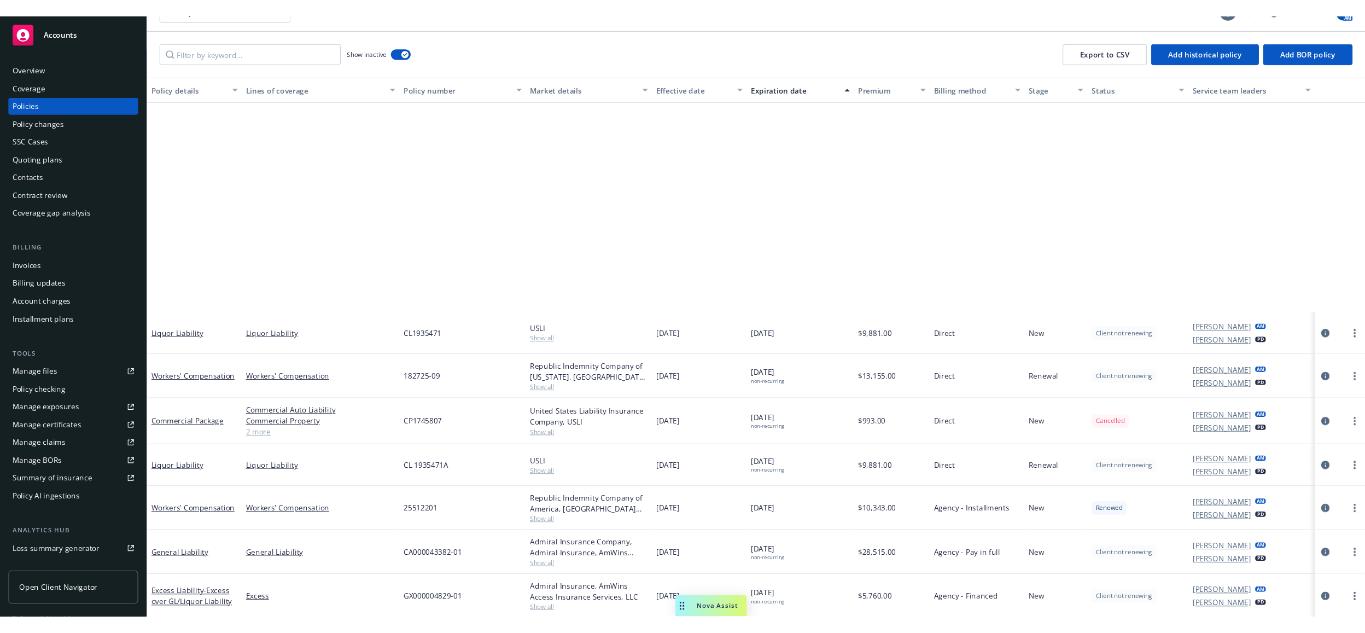
scroll to position [332, 0]
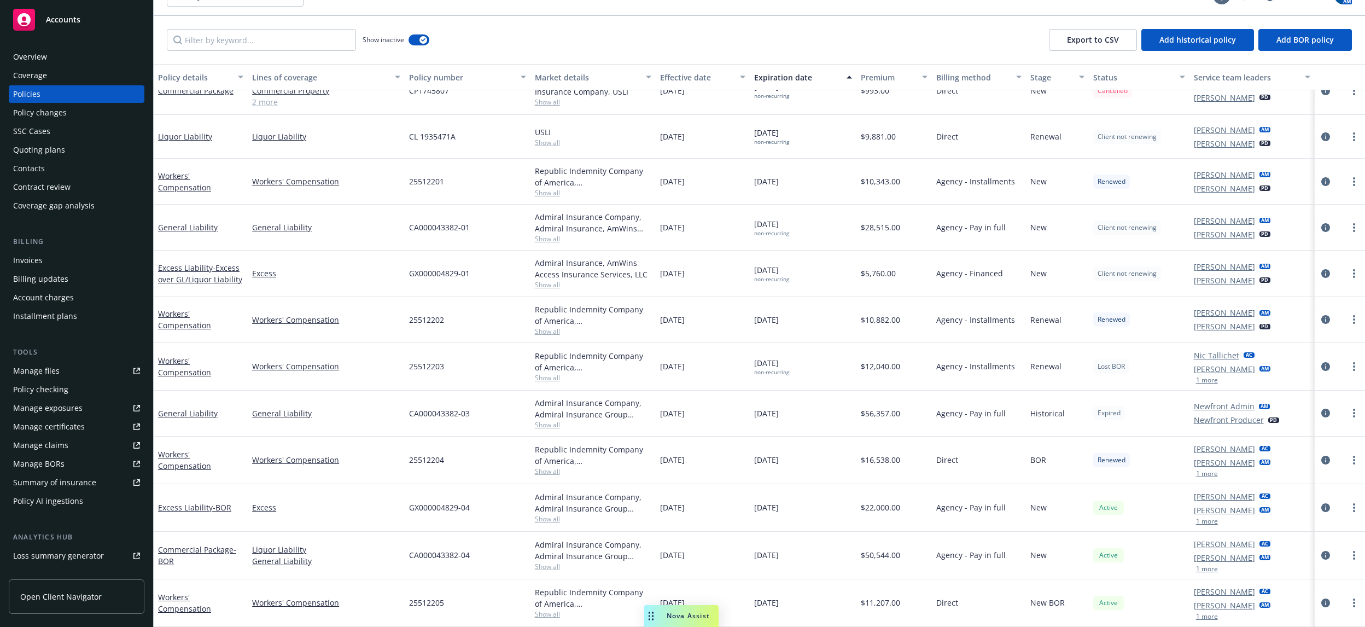
click at [608, 21] on div "Show inactive Export to CSV Add historical policy Add BOR policy" at bounding box center [759, 40] width 1211 height 48
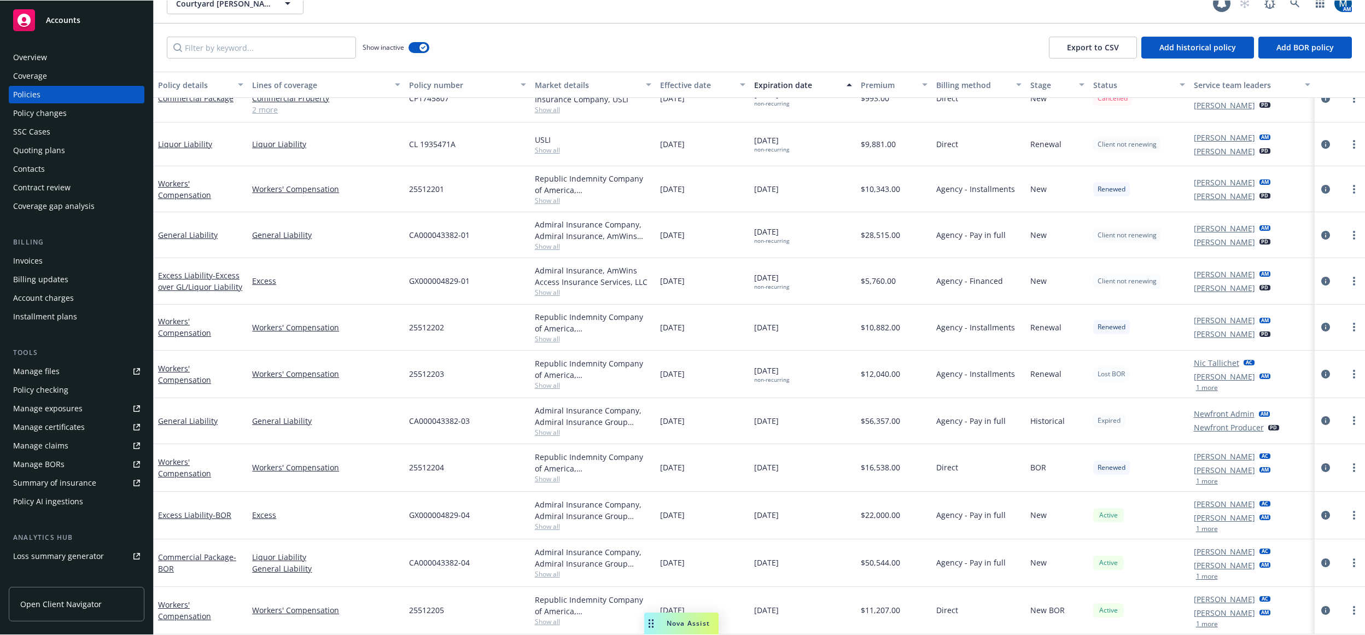
scroll to position [16, 0]
click at [75, 63] on div "Overview" at bounding box center [76, 57] width 127 height 18
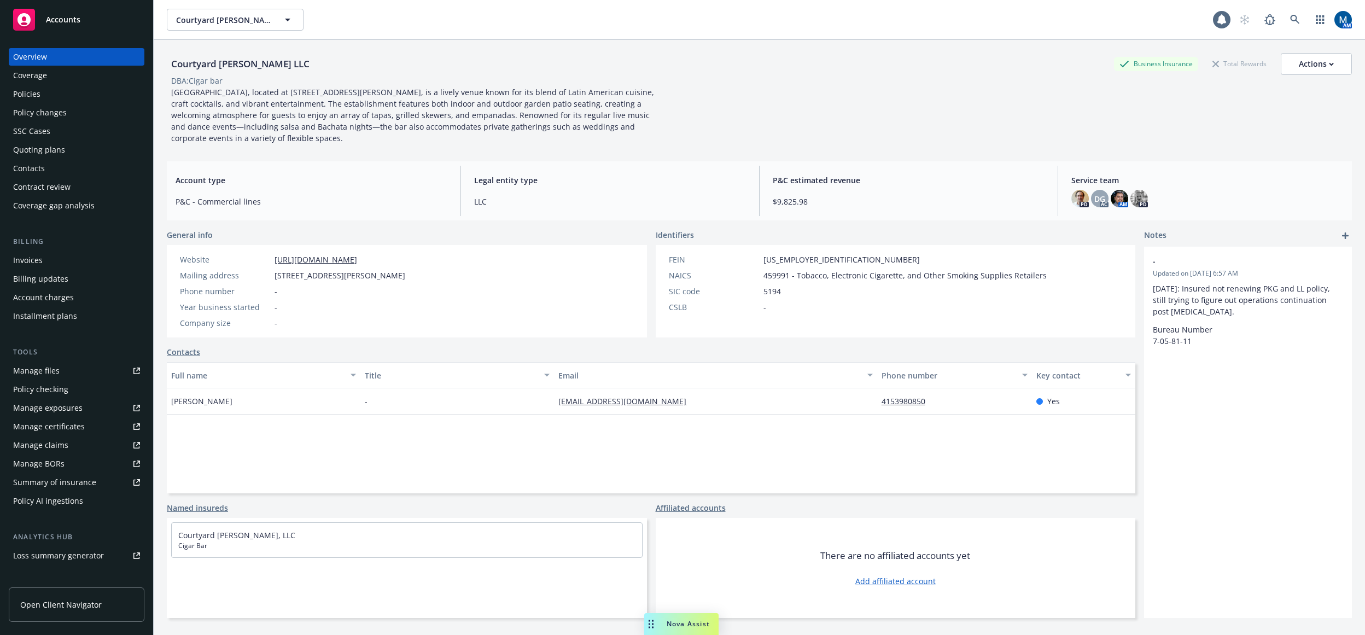
click at [54, 92] on div "Policies" at bounding box center [76, 94] width 127 height 18
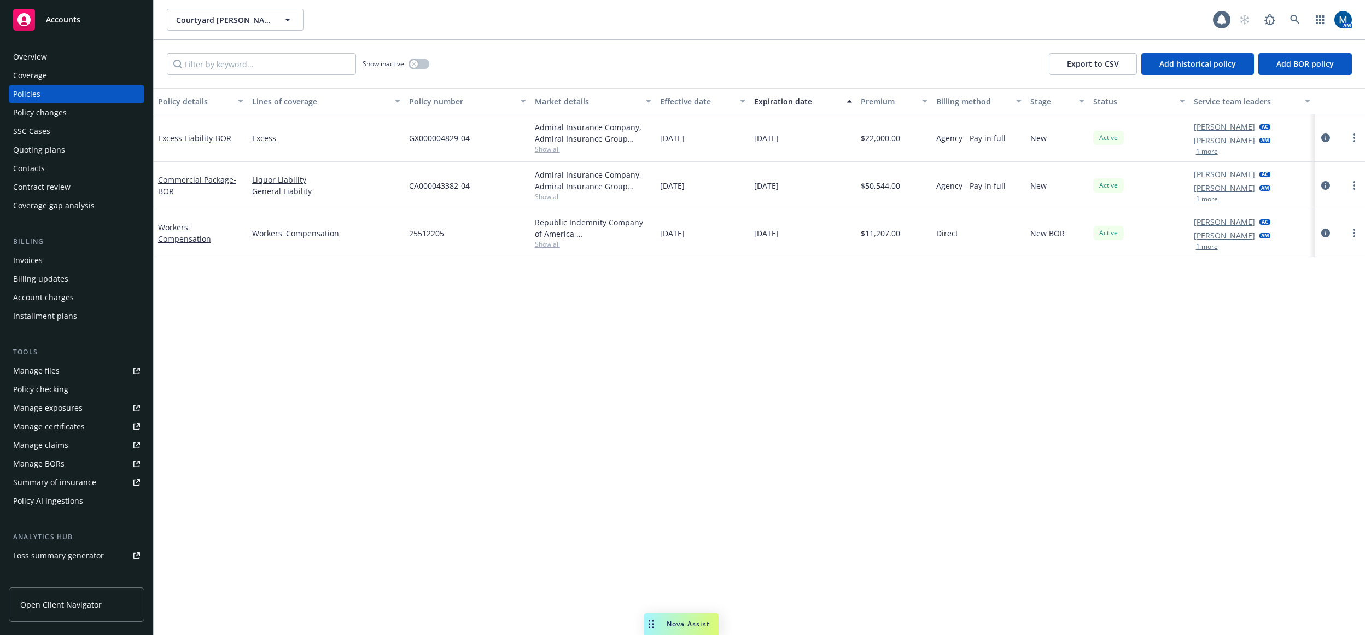
click at [552, 315] on div "Policy details Lines of coverage Policy number Market details Effective date Ex…" at bounding box center [759, 361] width 1211 height 547
click at [419, 66] on button "button" at bounding box center [419, 64] width 21 height 11
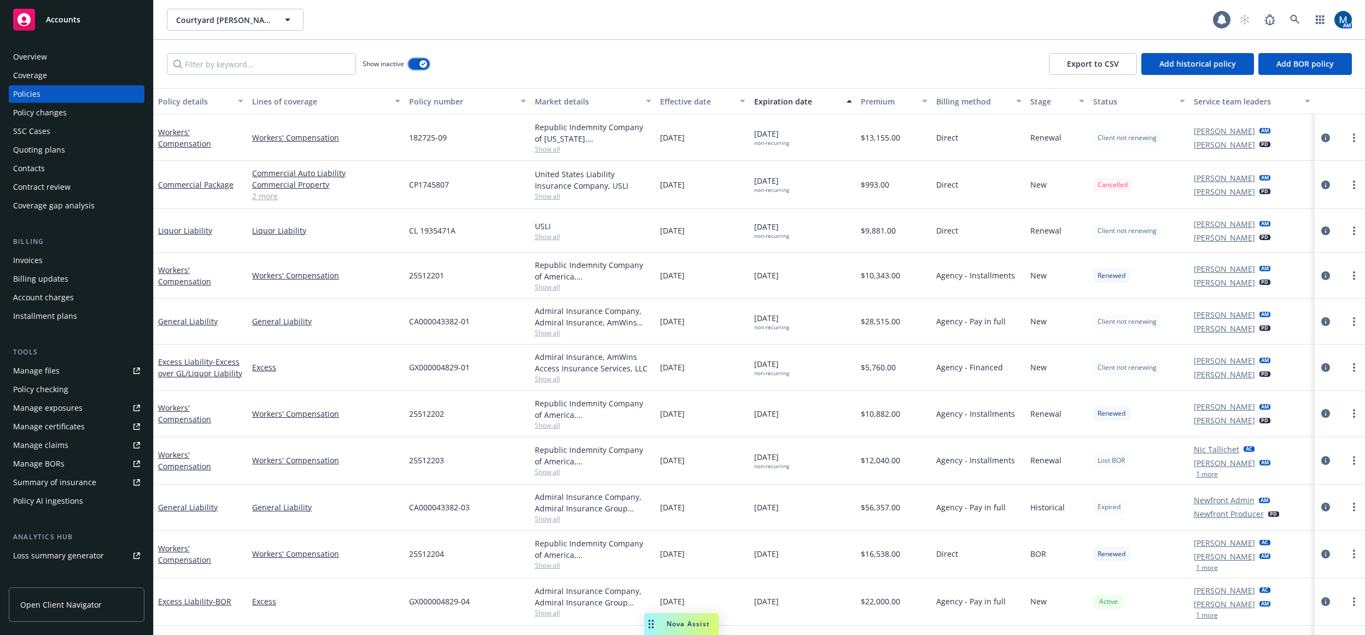
scroll to position [348, 0]
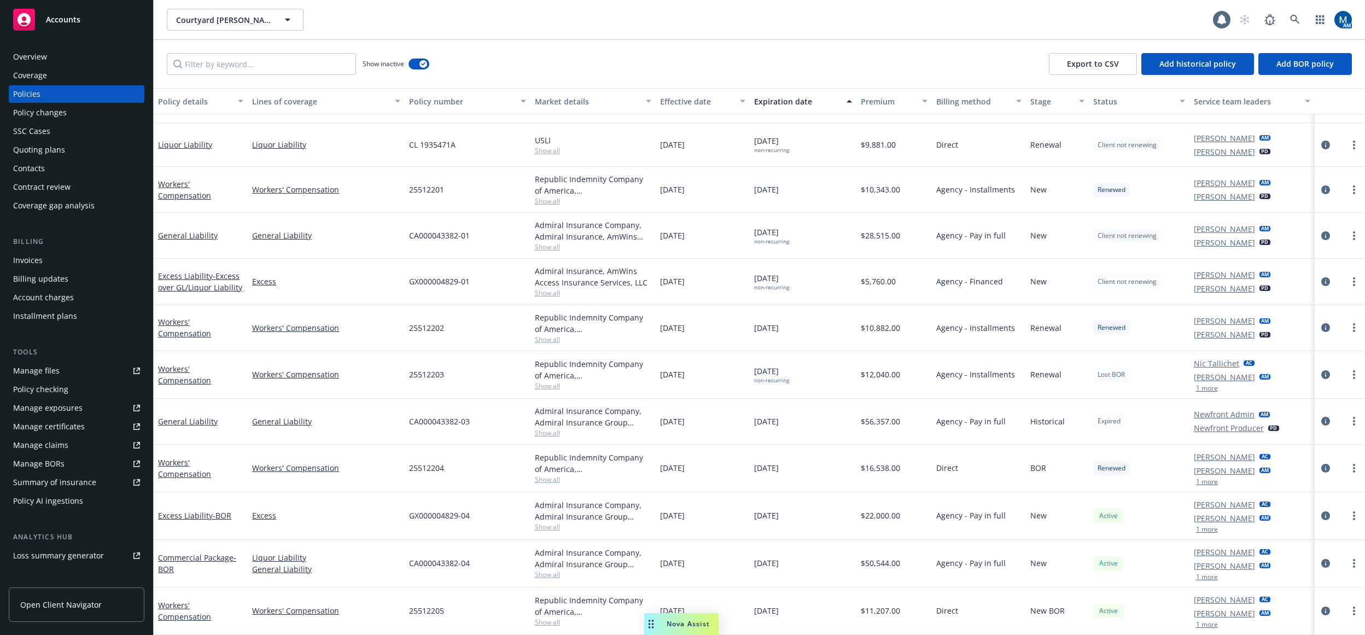
click at [692, 37] on div "Courtyard Montgomery LLC Courtyard Montgomery LLC 1 AM" at bounding box center [759, 19] width 1211 height 39
click at [79, 50] on div "Overview" at bounding box center [76, 57] width 127 height 18
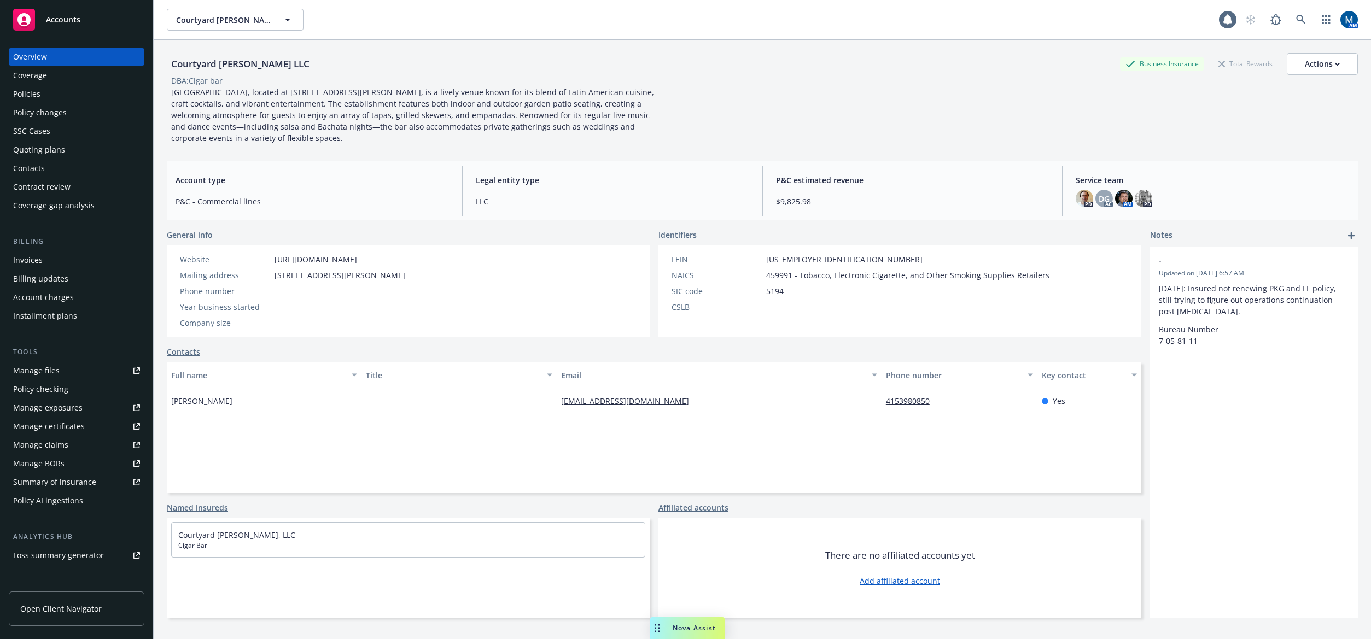
click at [58, 90] on div "Policies" at bounding box center [76, 94] width 127 height 18
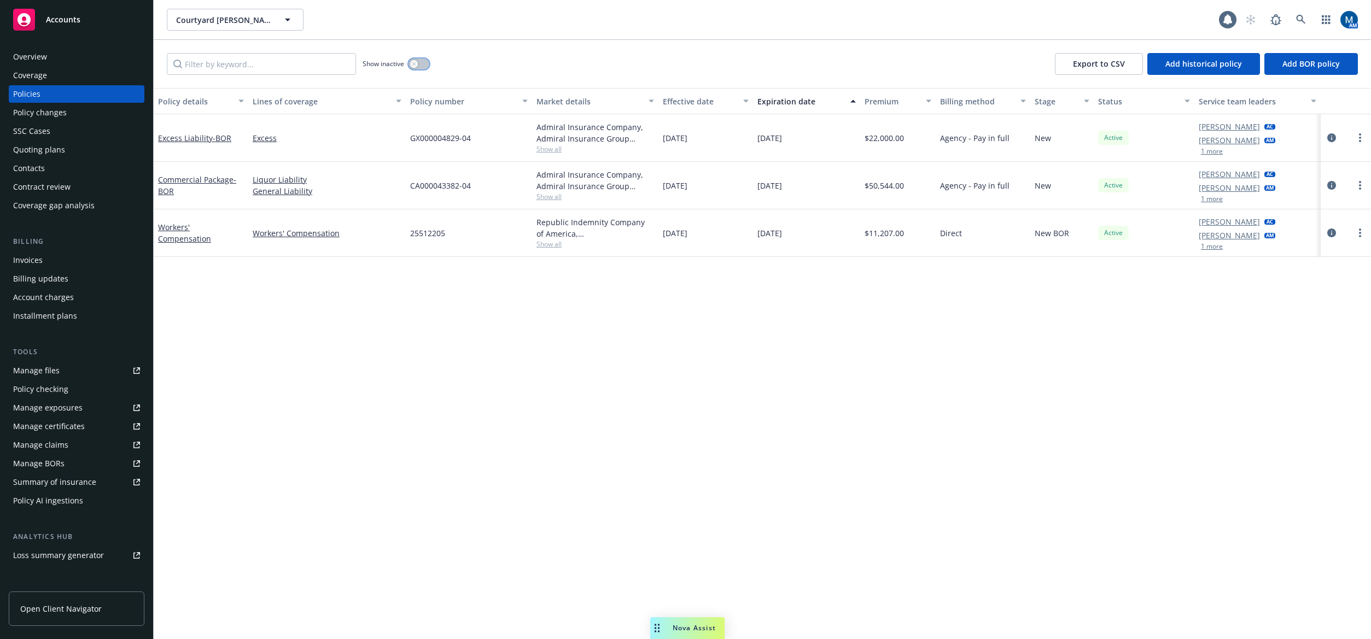
click at [425, 62] on button "button" at bounding box center [419, 64] width 21 height 11
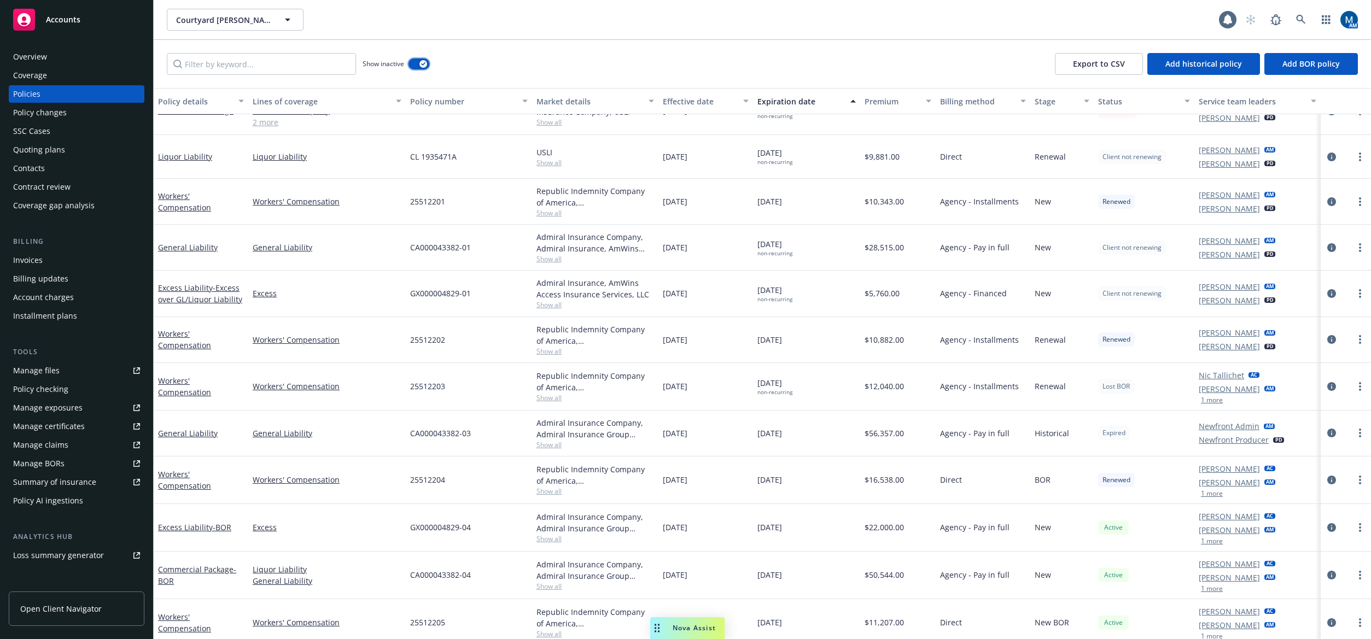
scroll to position [343, 0]
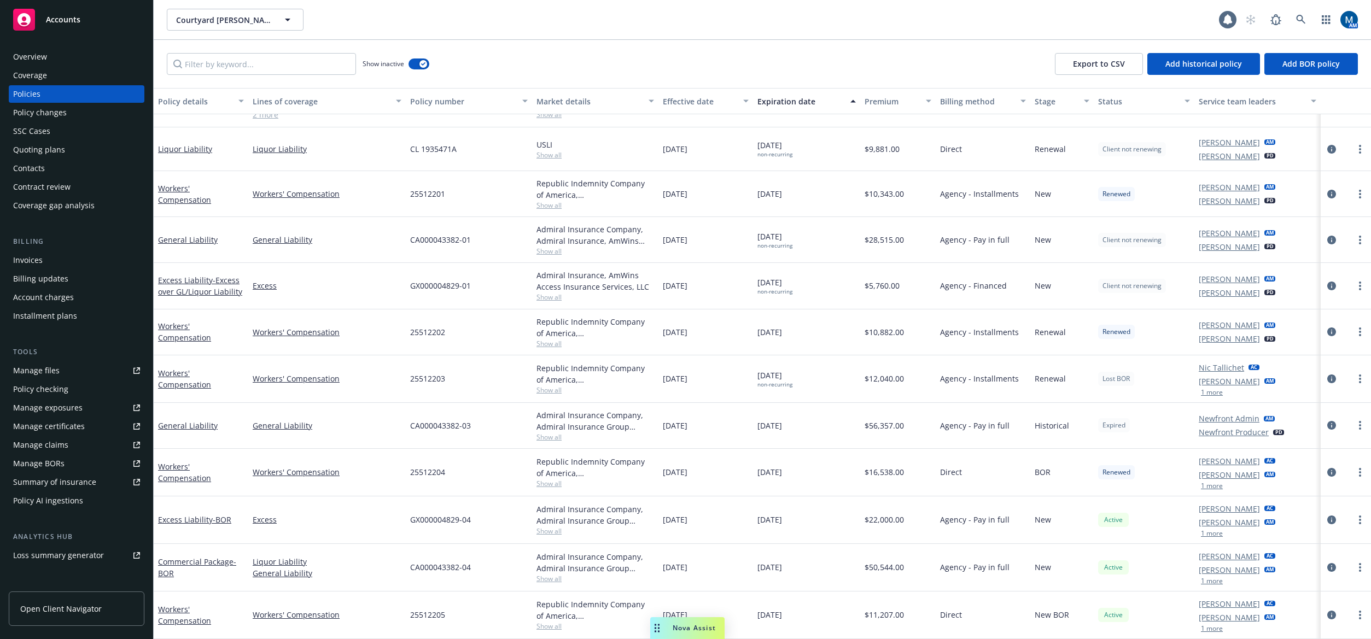
click at [631, 59] on div "Show inactive Export to CSV Add historical policy Add BOR policy" at bounding box center [762, 64] width 1217 height 48
click at [47, 165] on div "Contacts" at bounding box center [76, 169] width 127 height 18
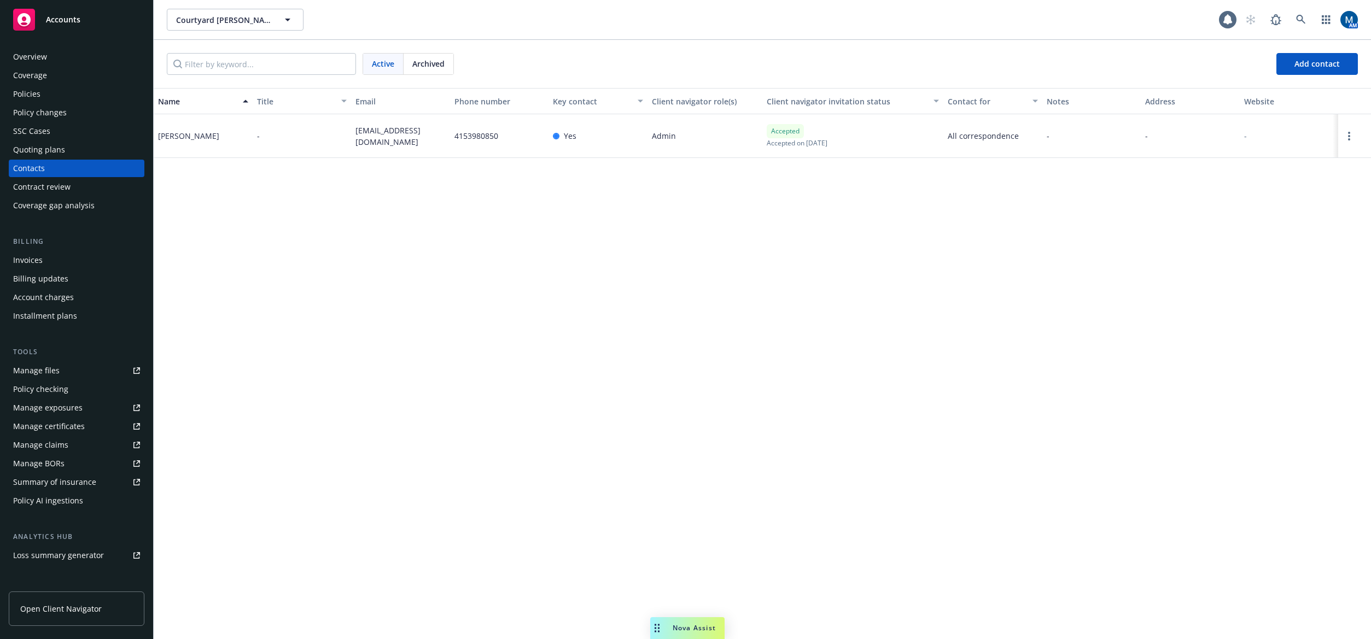
click at [38, 93] on div "Policies" at bounding box center [26, 94] width 27 height 18
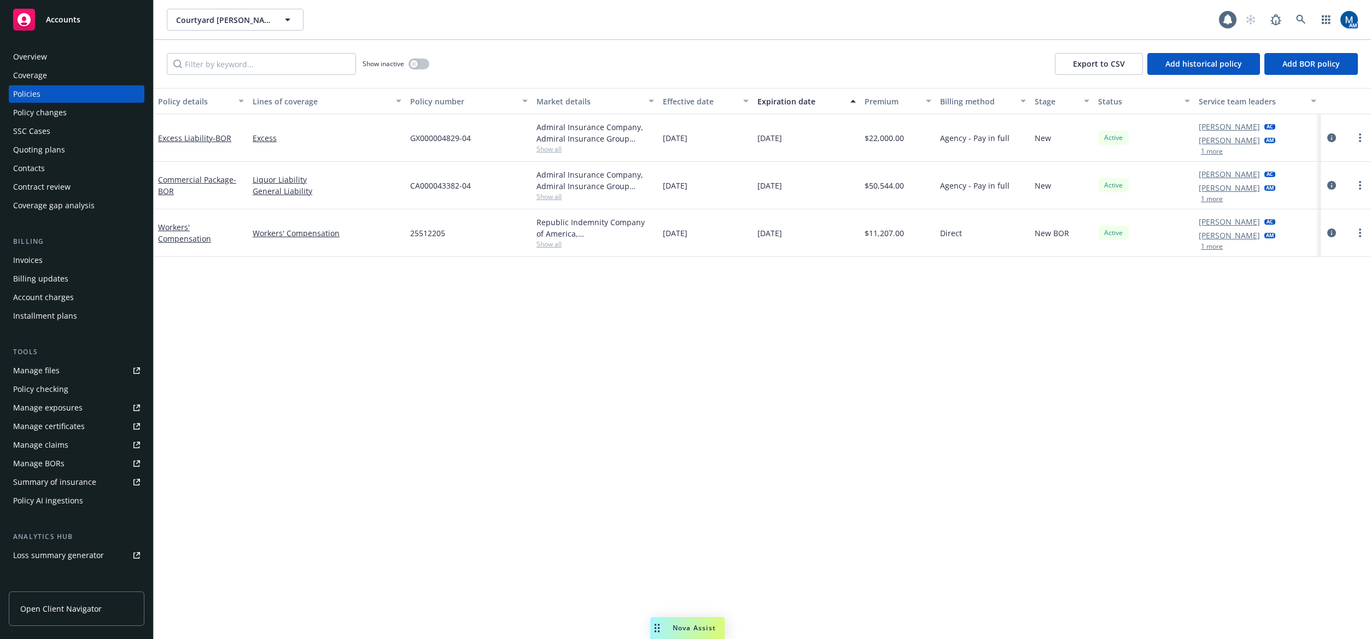
click at [50, 53] on div "Overview" at bounding box center [76, 57] width 127 height 18
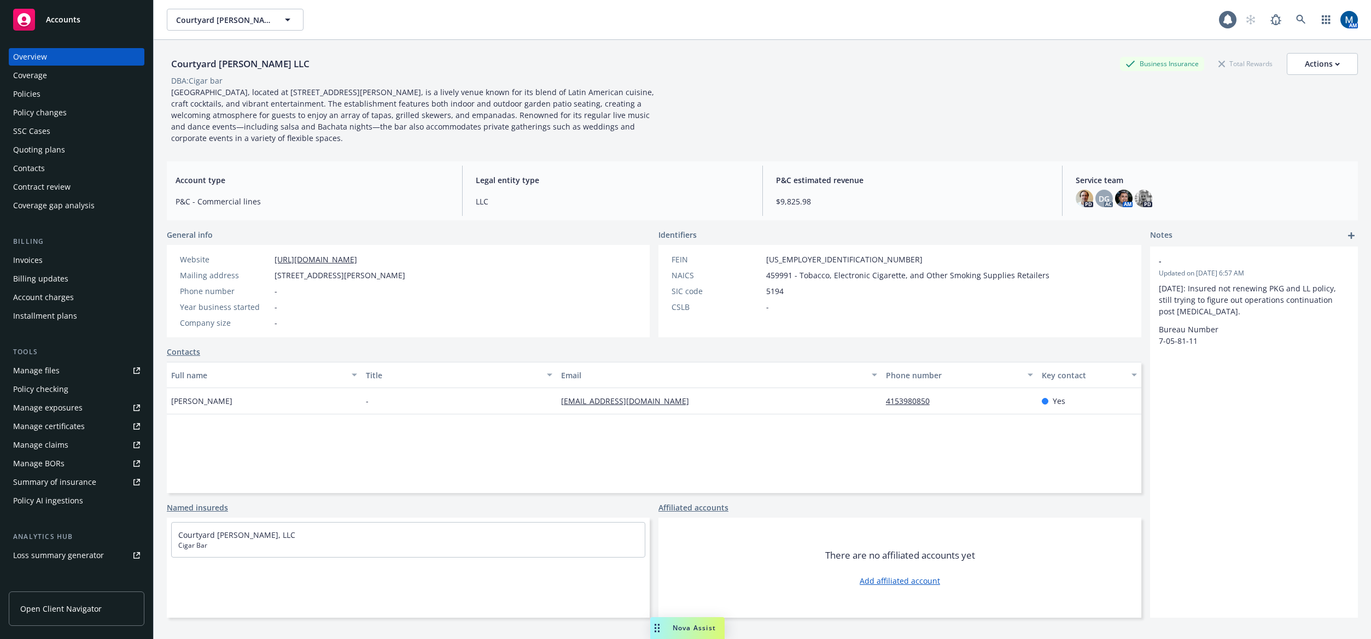
click at [97, 97] on div "Policies" at bounding box center [76, 94] width 127 height 18
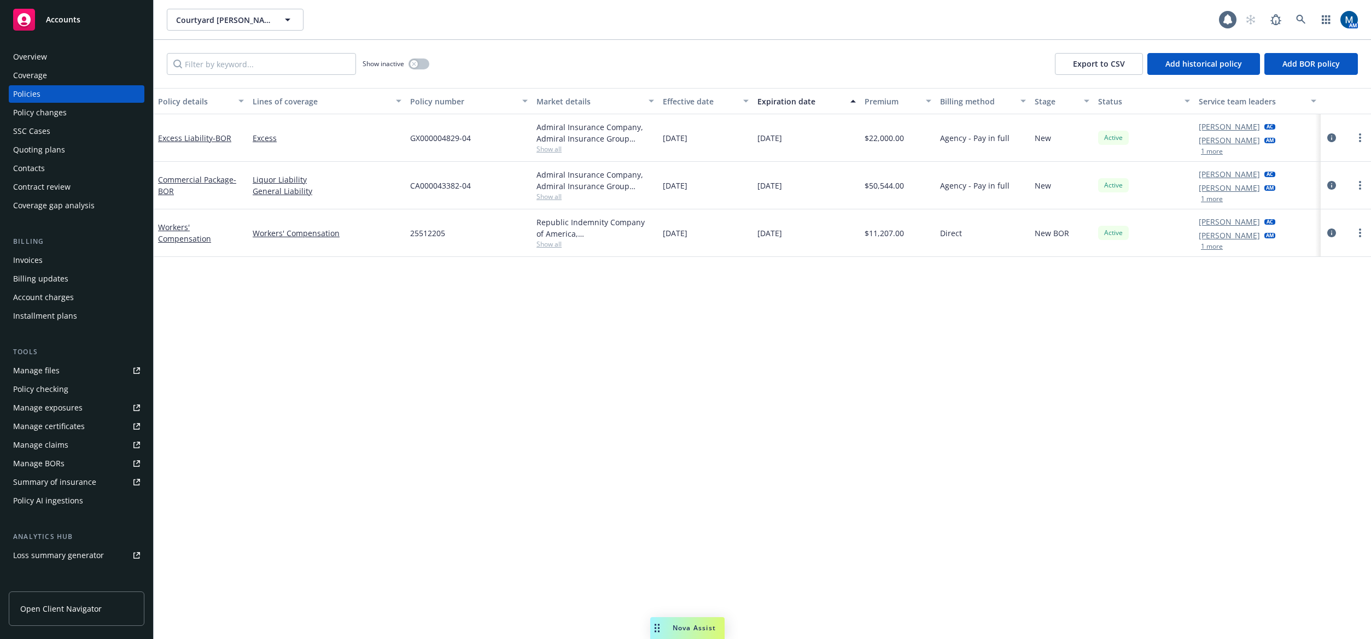
click at [569, 368] on div "Policy details Lines of coverage Policy number Market details Effective date Ex…" at bounding box center [762, 363] width 1217 height 551
click at [43, 168] on div "Contacts" at bounding box center [29, 169] width 32 height 18
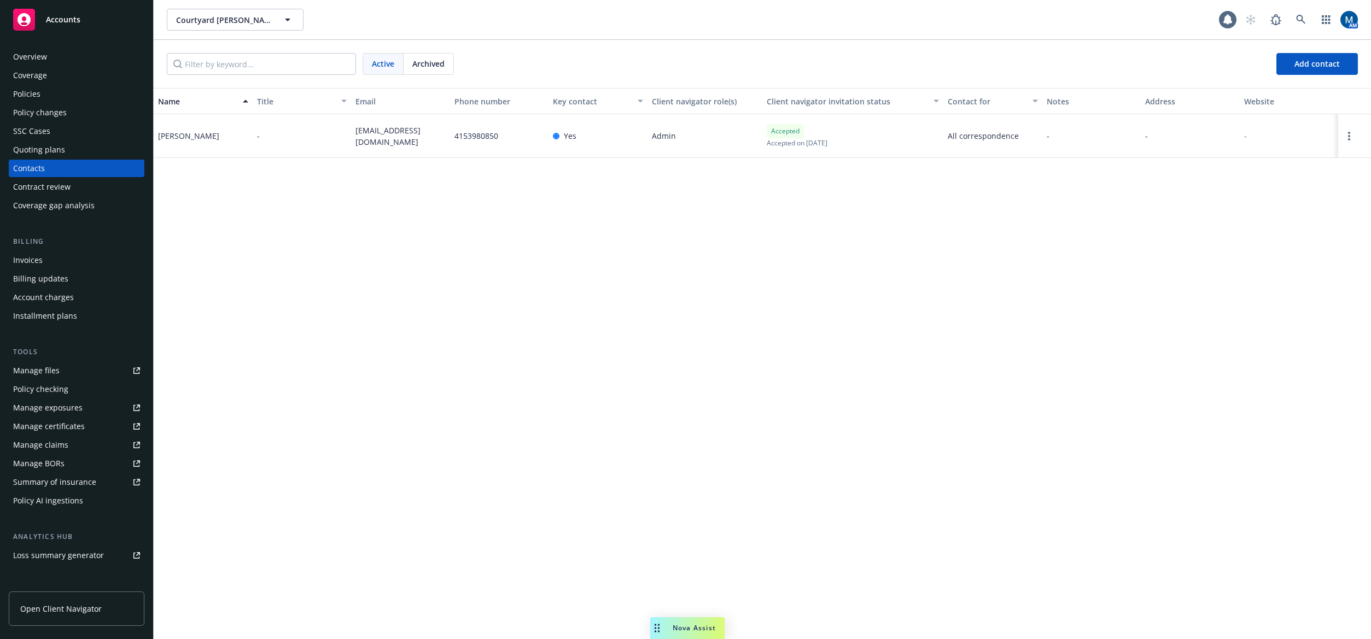
click at [69, 92] on div "Policies" at bounding box center [76, 94] width 127 height 18
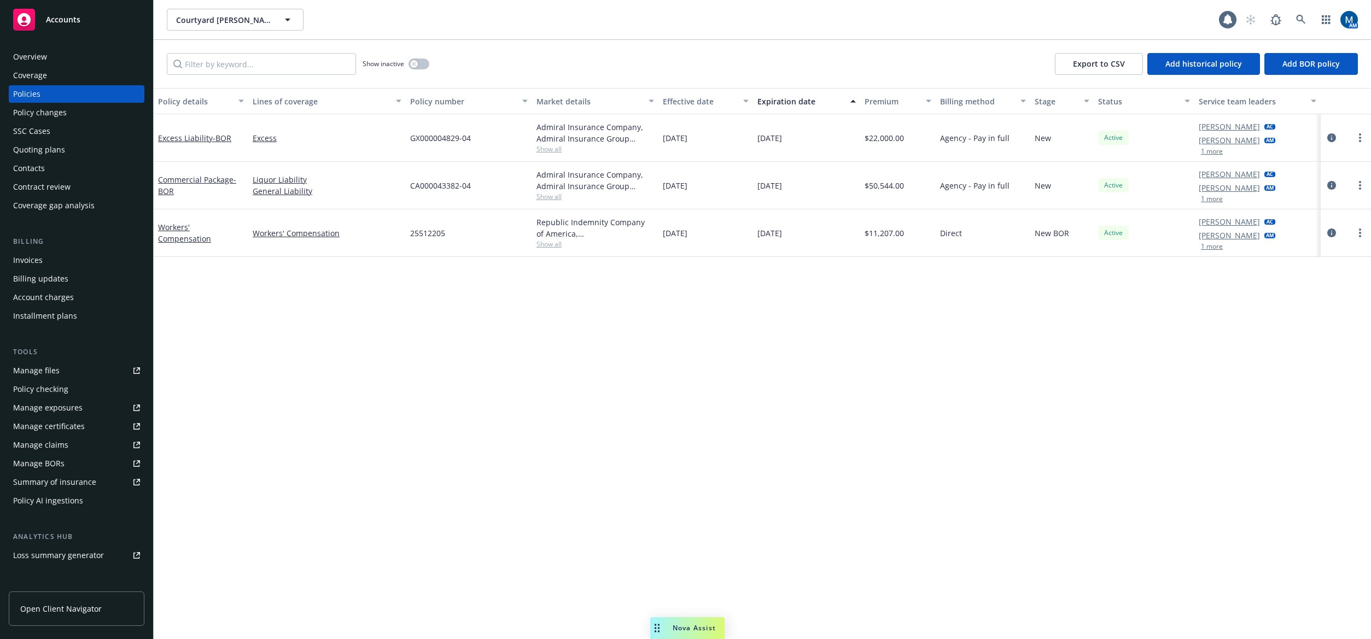
click at [64, 59] on div "Overview" at bounding box center [76, 57] width 127 height 18
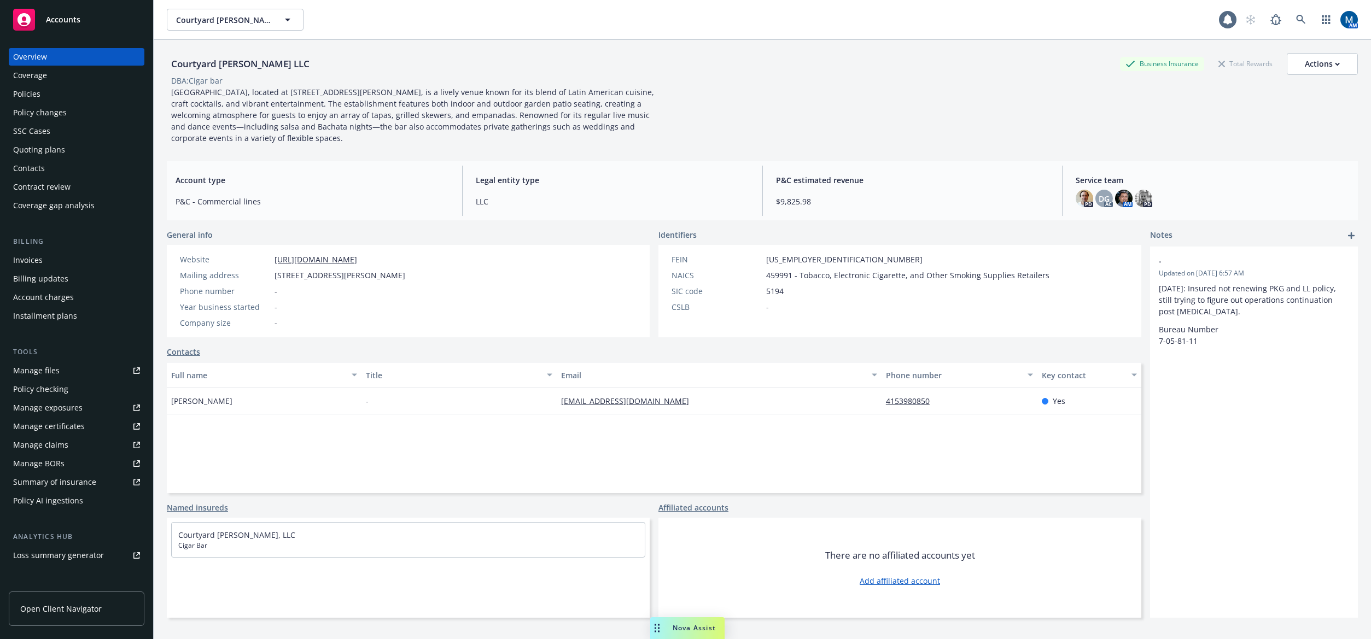
click at [85, 94] on div "Policies" at bounding box center [76, 94] width 127 height 18
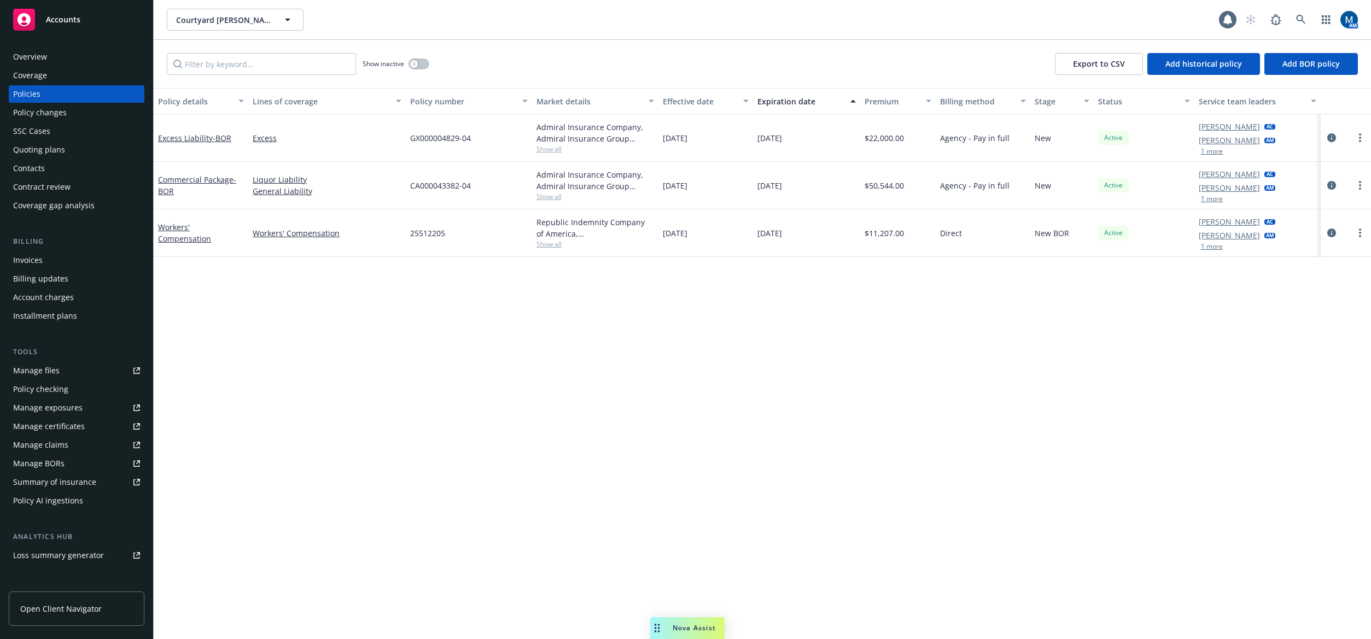
click at [1090, 248] on button "1 more" at bounding box center [1212, 246] width 22 height 7
click at [1090, 418] on div "Policy details Lines of coverage Policy number Market details Effective date Ex…" at bounding box center [762, 363] width 1217 height 551
click at [1090, 199] on button "1 more" at bounding box center [1212, 199] width 22 height 7
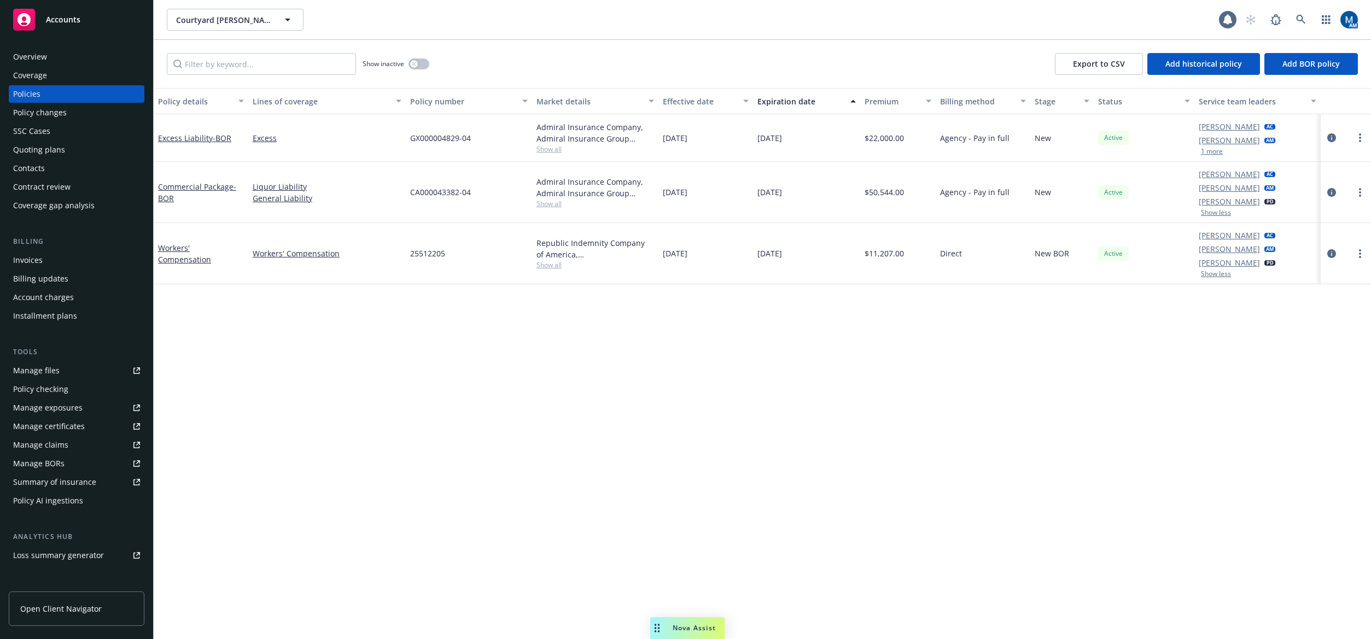
click at [913, 479] on div "Policy details Lines of coverage Policy number Market details Effective date Ex…" at bounding box center [762, 363] width 1217 height 551
click at [22, 61] on div "Overview" at bounding box center [30, 57] width 34 height 18
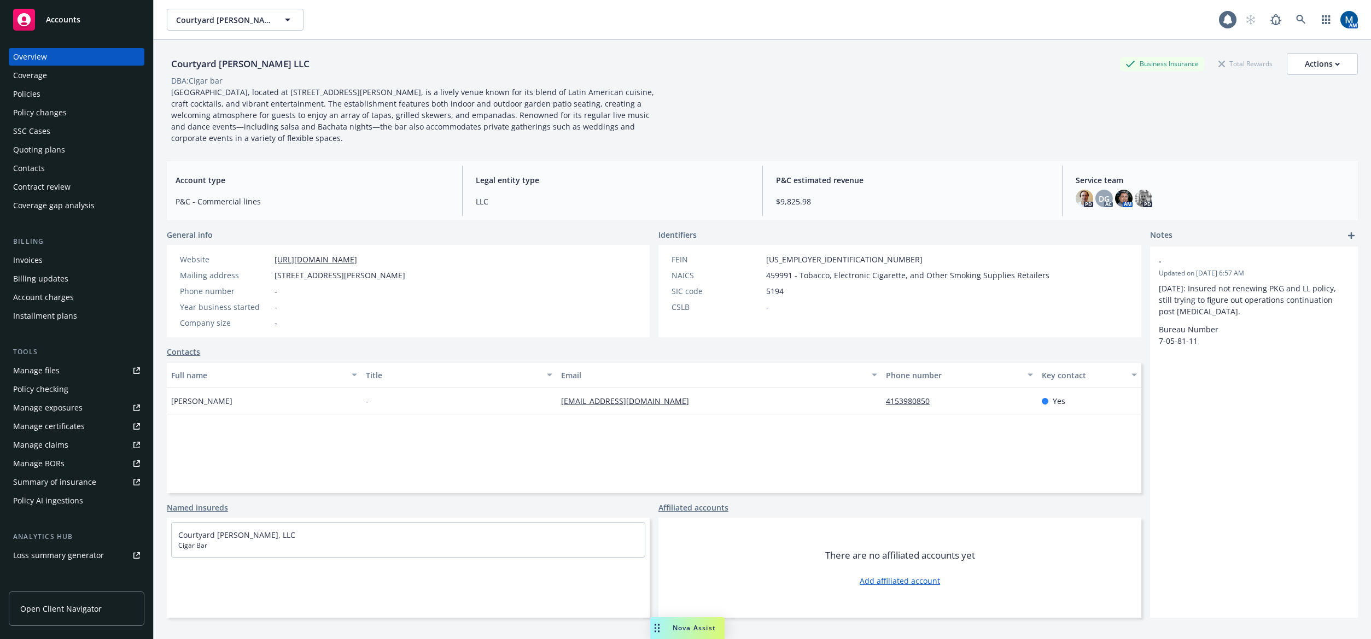
click at [39, 89] on div "Policies" at bounding box center [26, 94] width 27 height 18
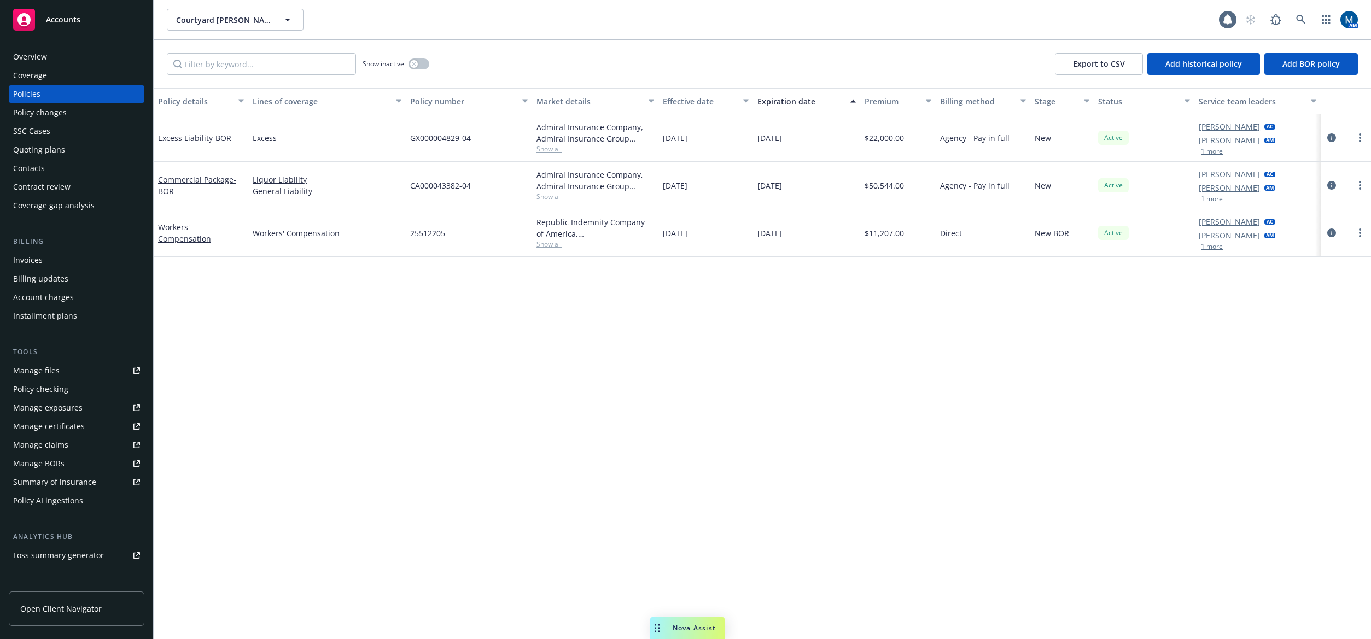
click at [536, 389] on div "Policy details Lines of coverage Policy number Market details Effective date Ex…" at bounding box center [762, 363] width 1217 height 551
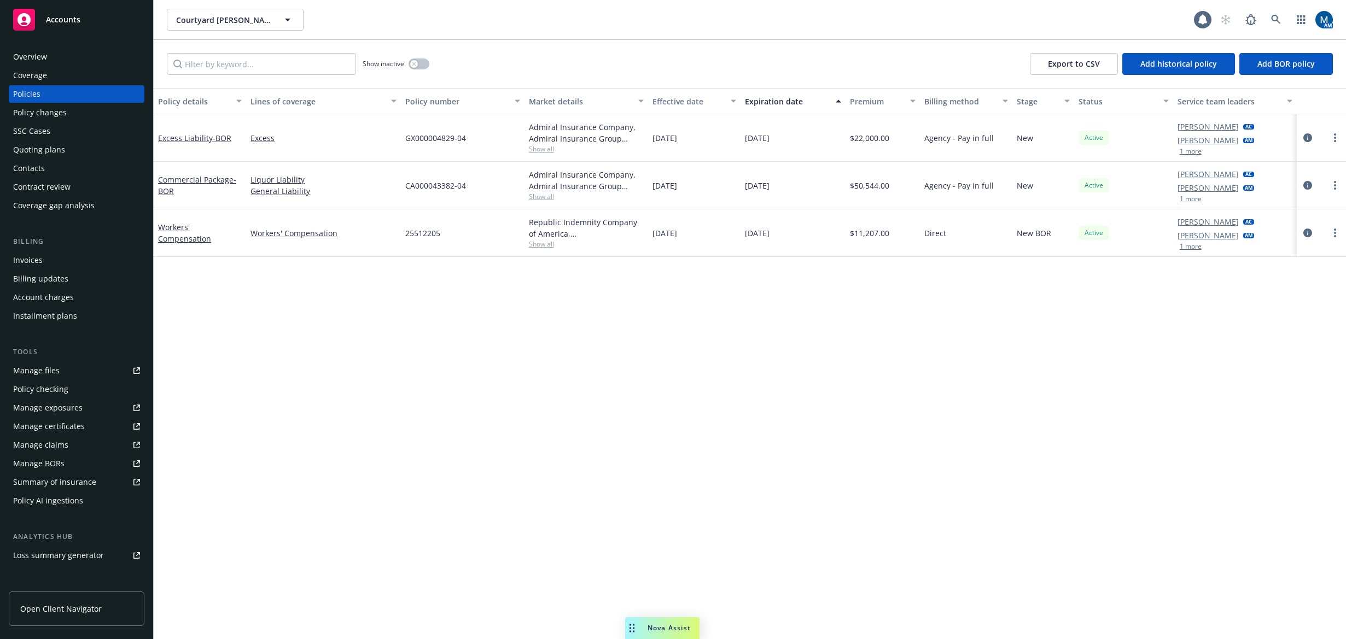
click at [549, 323] on div "Policy details Lines of coverage Policy number Market details Effective date Ex…" at bounding box center [750, 363] width 1192 height 551
click at [416, 65] on icon "button" at bounding box center [414, 64] width 4 height 4
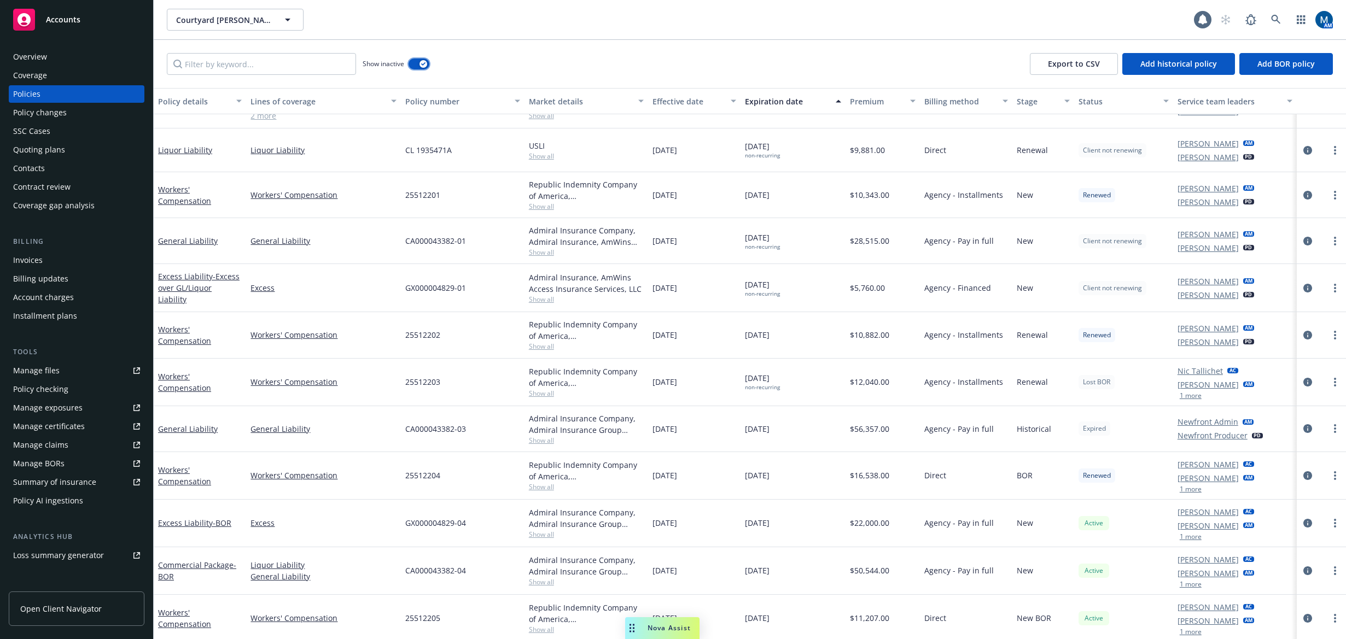
scroll to position [343, 0]
click at [465, 25] on div "Courtyard Montgomery LLC Courtyard Montgomery LLC" at bounding box center [680, 20] width 1027 height 22
click at [421, 62] on icon "button" at bounding box center [423, 63] width 4 height 3
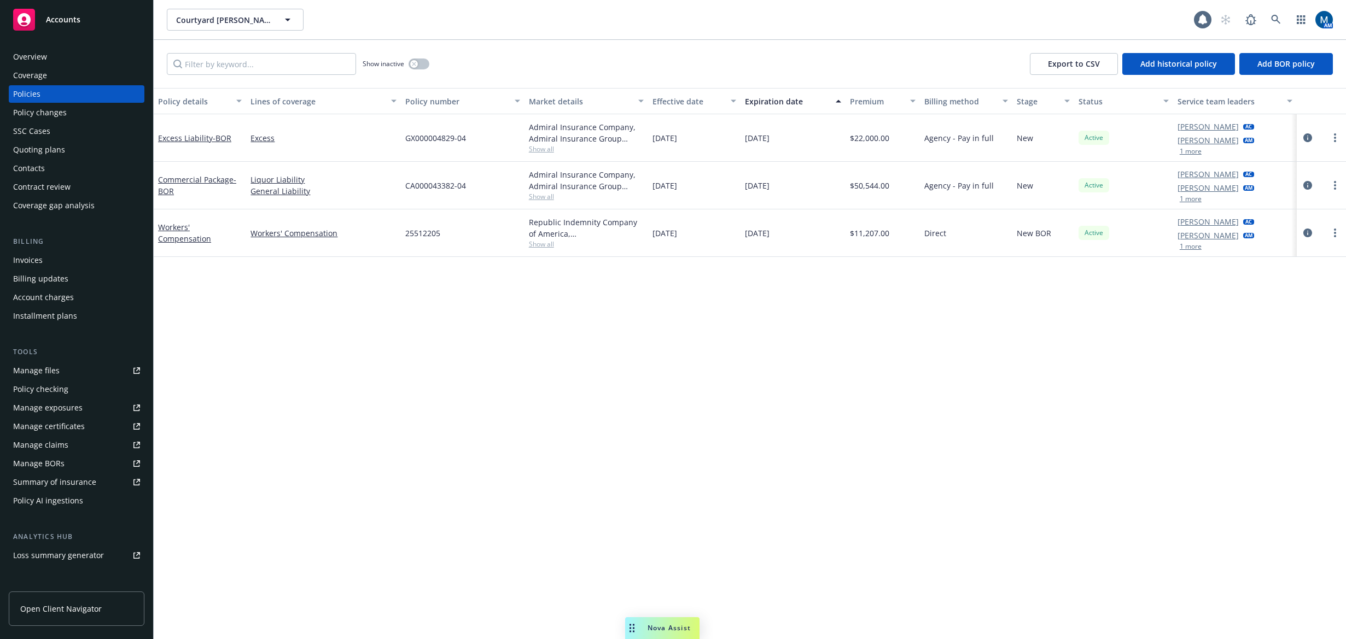
click at [571, 42] on div "Show inactive Export to CSV Add historical policy Add BOR policy" at bounding box center [750, 64] width 1192 height 48
click at [64, 162] on div "Contacts" at bounding box center [76, 169] width 127 height 18
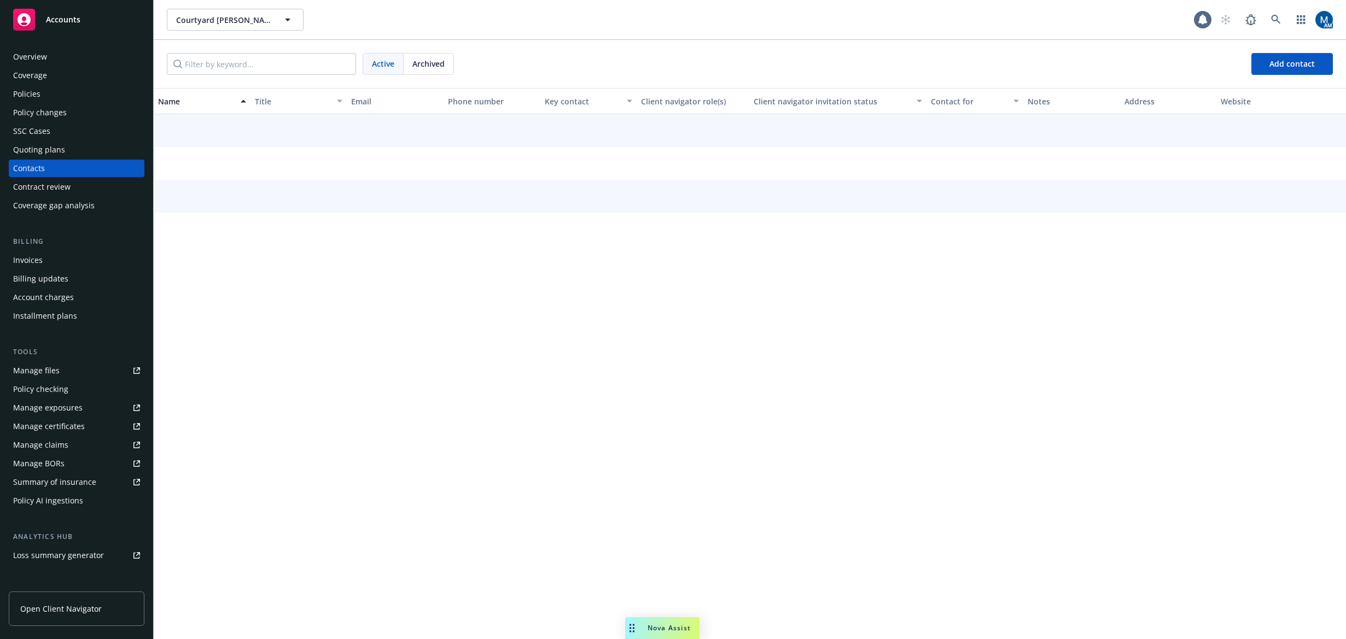
click at [435, 63] on span "Archived" at bounding box center [428, 63] width 32 height 11
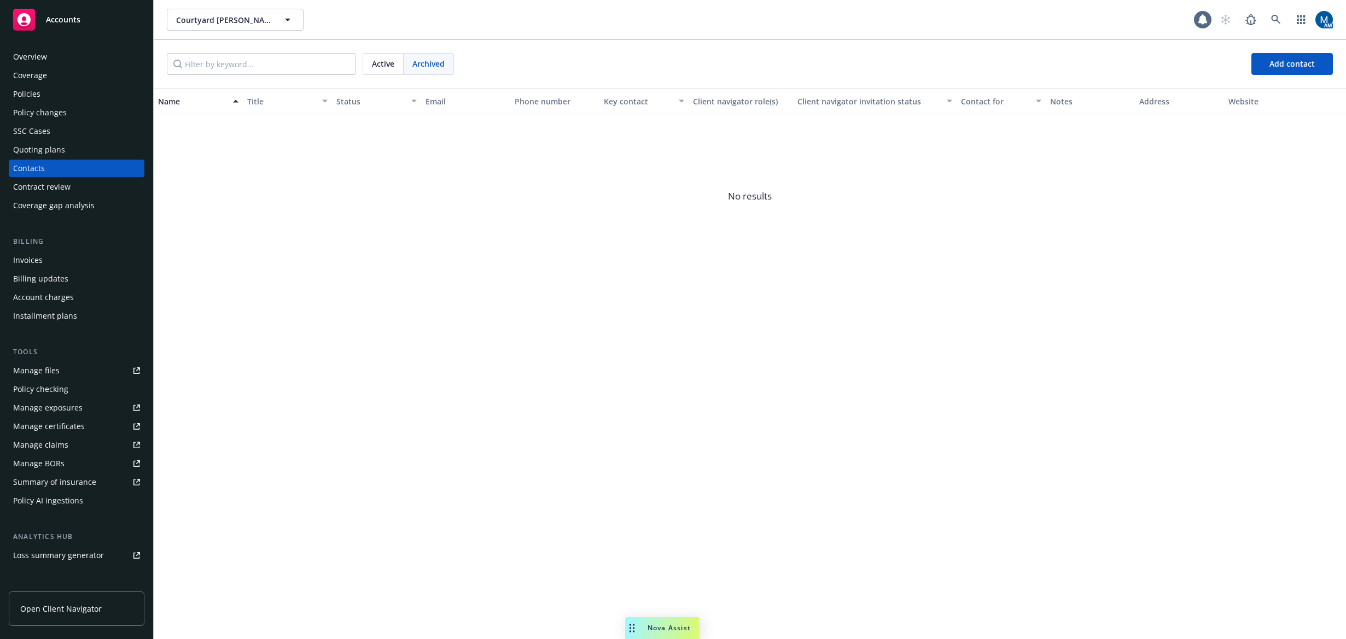
click at [396, 66] on div "Active" at bounding box center [383, 64] width 40 height 21
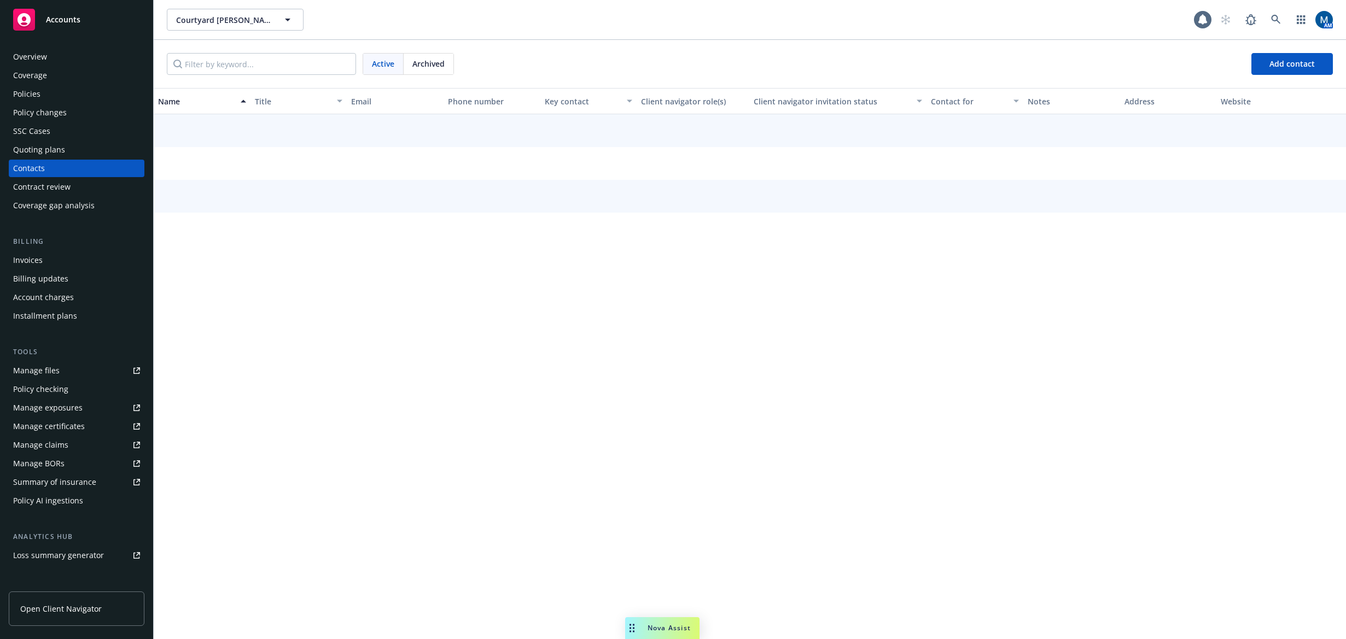
click at [55, 150] on div "Quoting plans" at bounding box center [39, 150] width 52 height 18
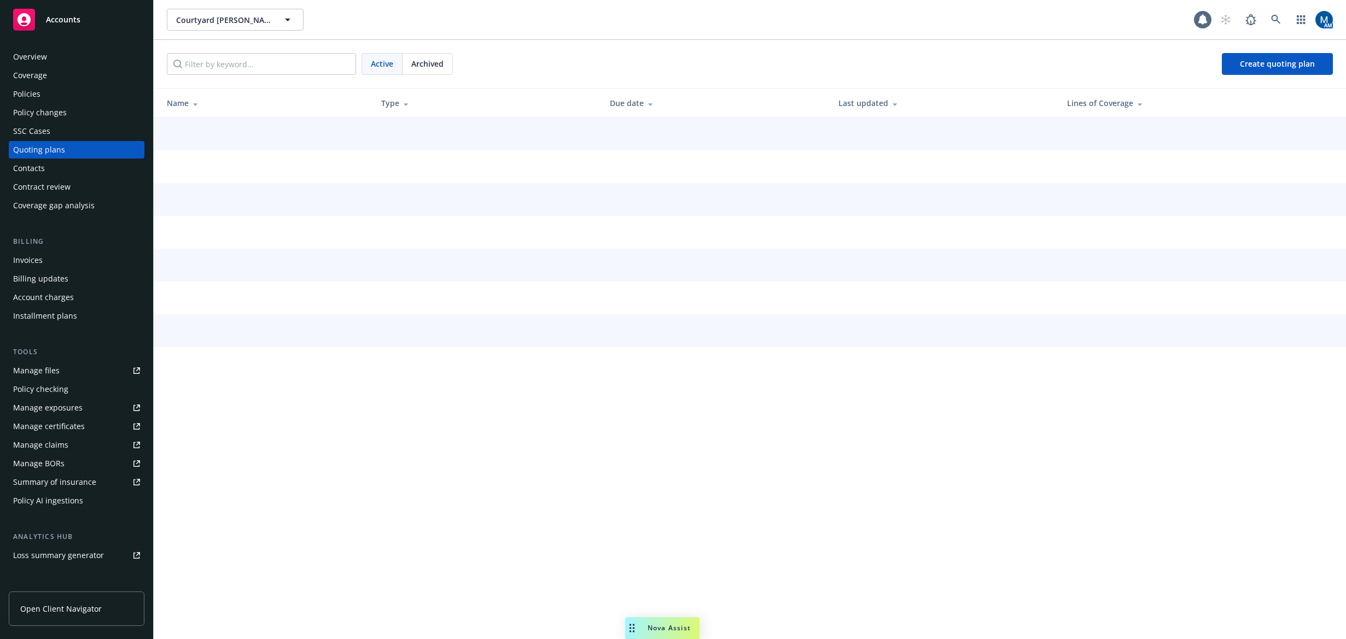
click at [48, 169] on div "Contacts" at bounding box center [76, 169] width 127 height 18
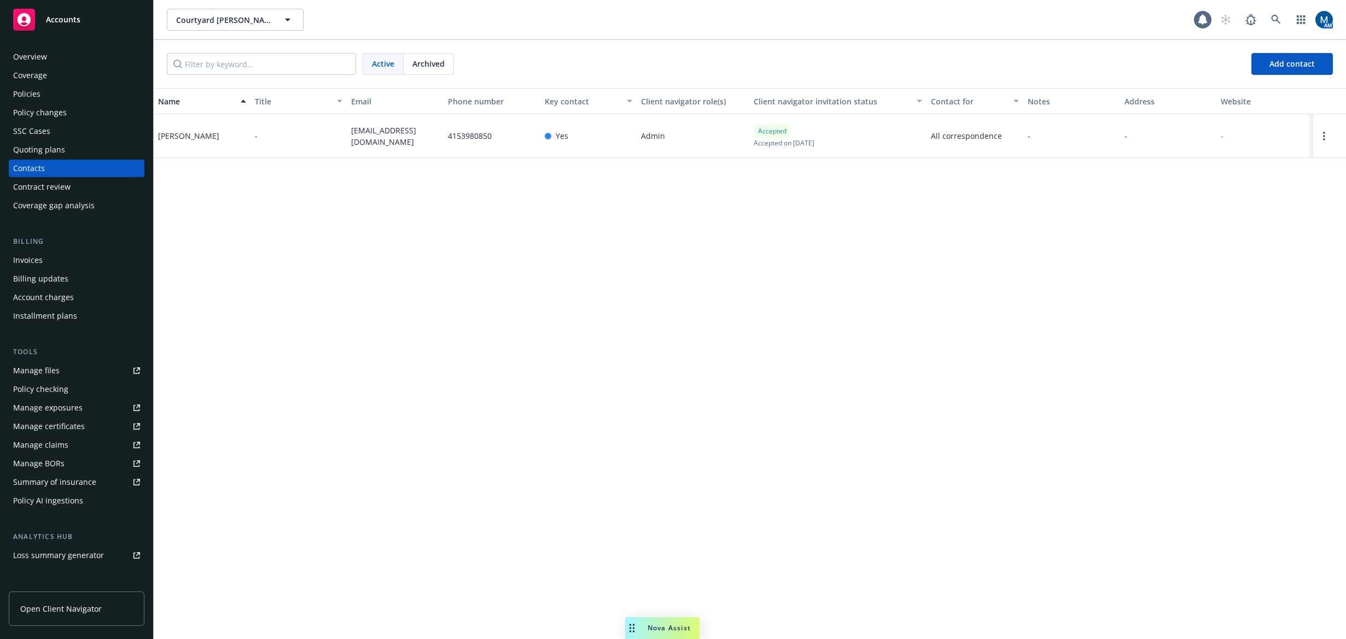
click at [667, 301] on div "Name Title Email Phone number Key contact Client navigator role(s) Client navig…" at bounding box center [750, 363] width 1192 height 551
click at [80, 54] on div "Overview" at bounding box center [76, 57] width 127 height 18
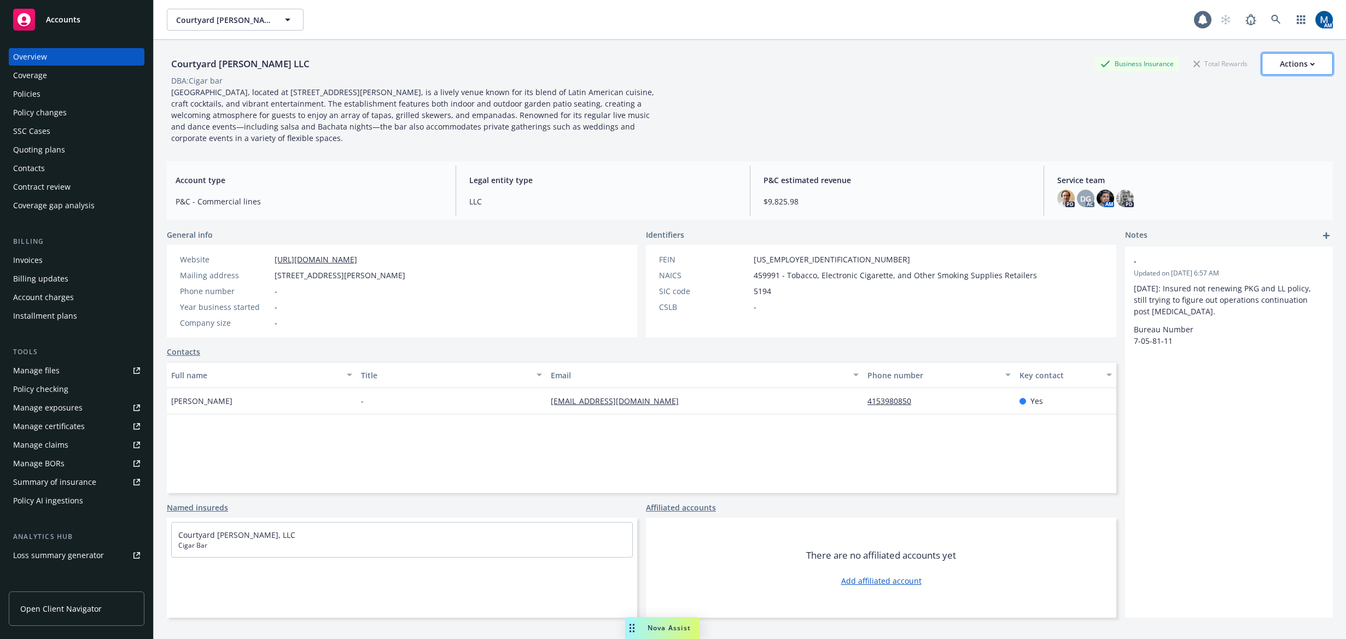
click at [1090, 65] on button "Actions" at bounding box center [1297, 64] width 71 height 22
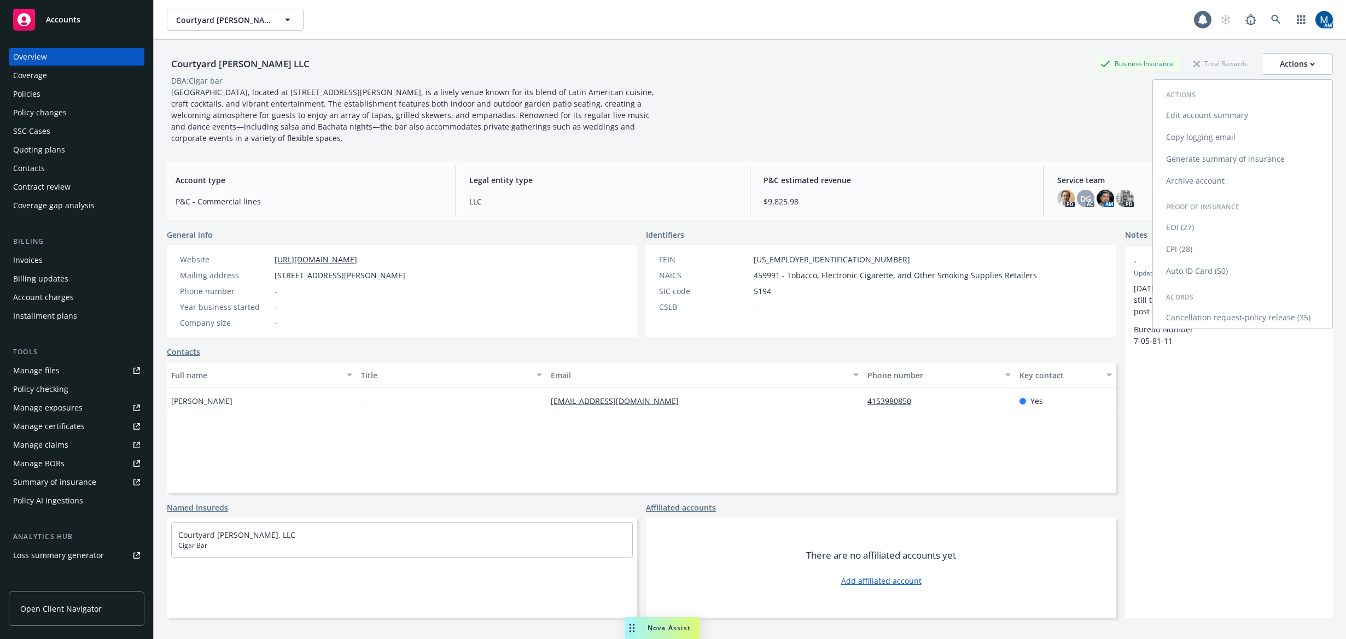
click at [1090, 111] on link "Edit account summary" at bounding box center [1242, 115] width 179 height 22
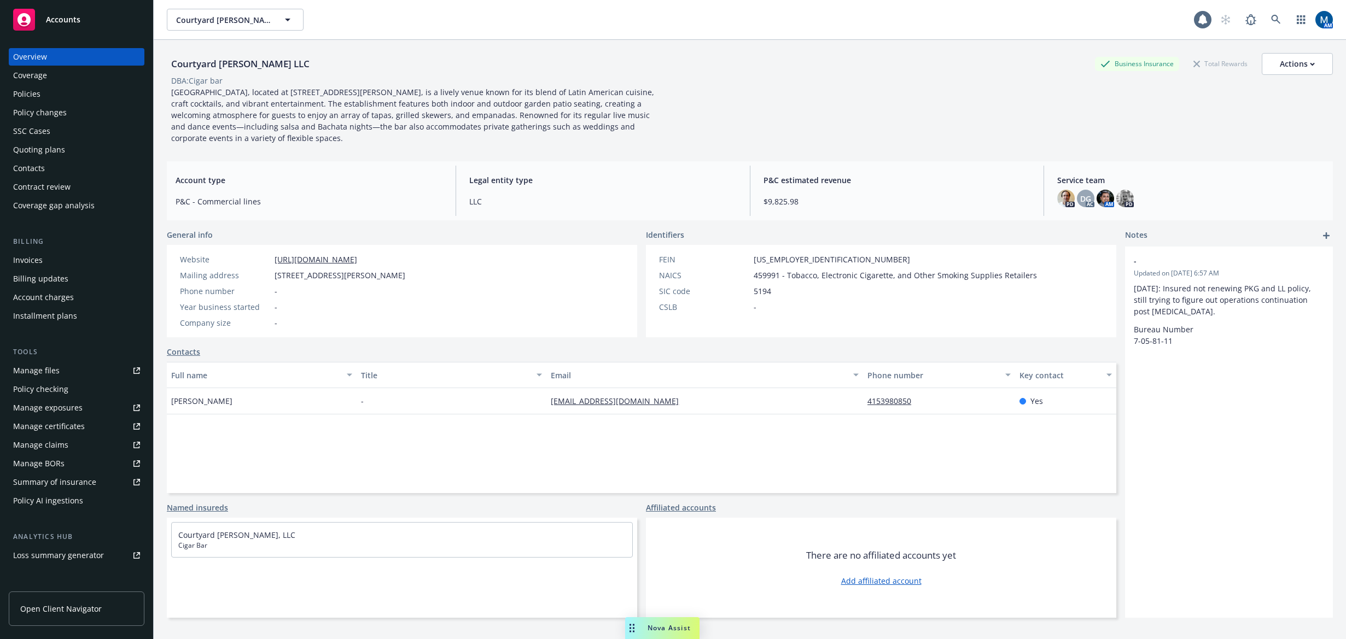
select select "US"
select select "LLC"
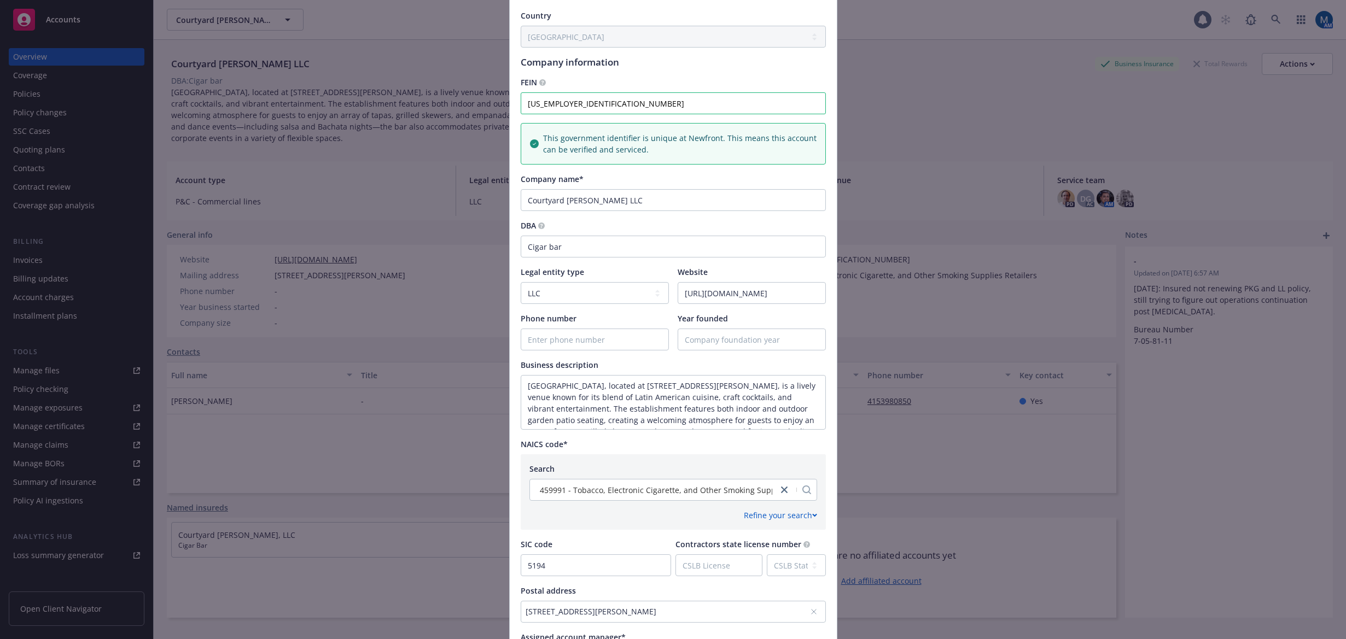
scroll to position [109, 0]
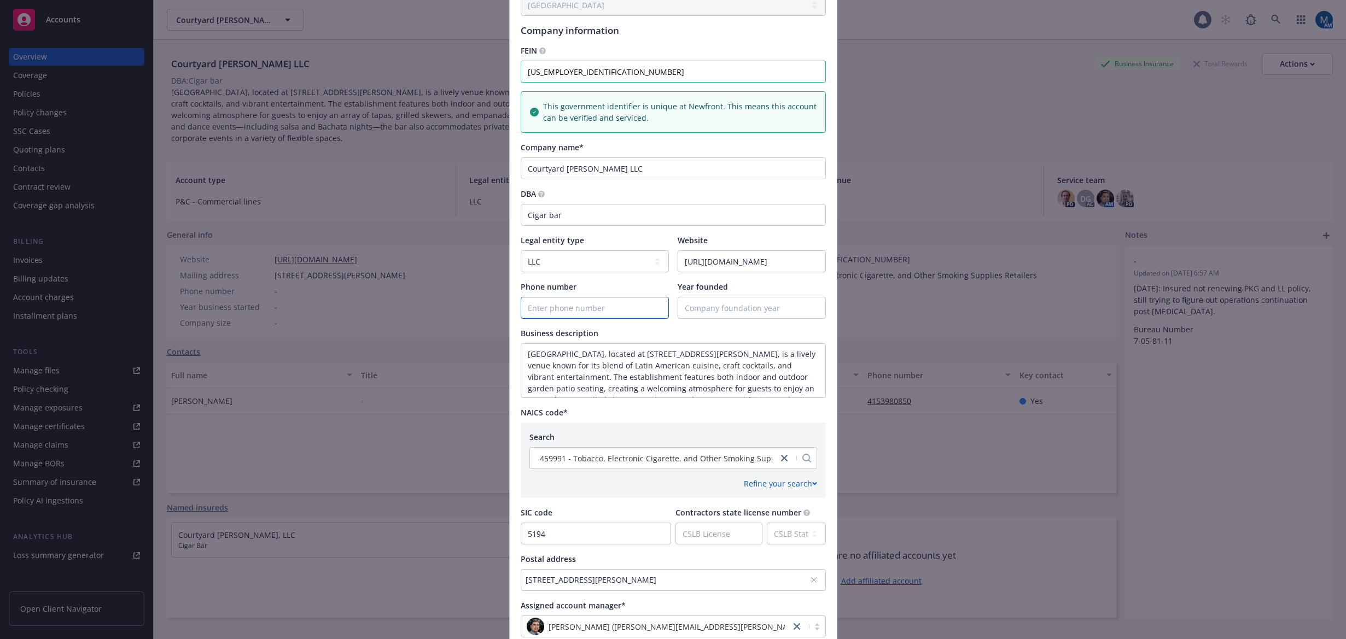
click at [592, 318] on input "Phone number" at bounding box center [594, 308] width 147 height 21
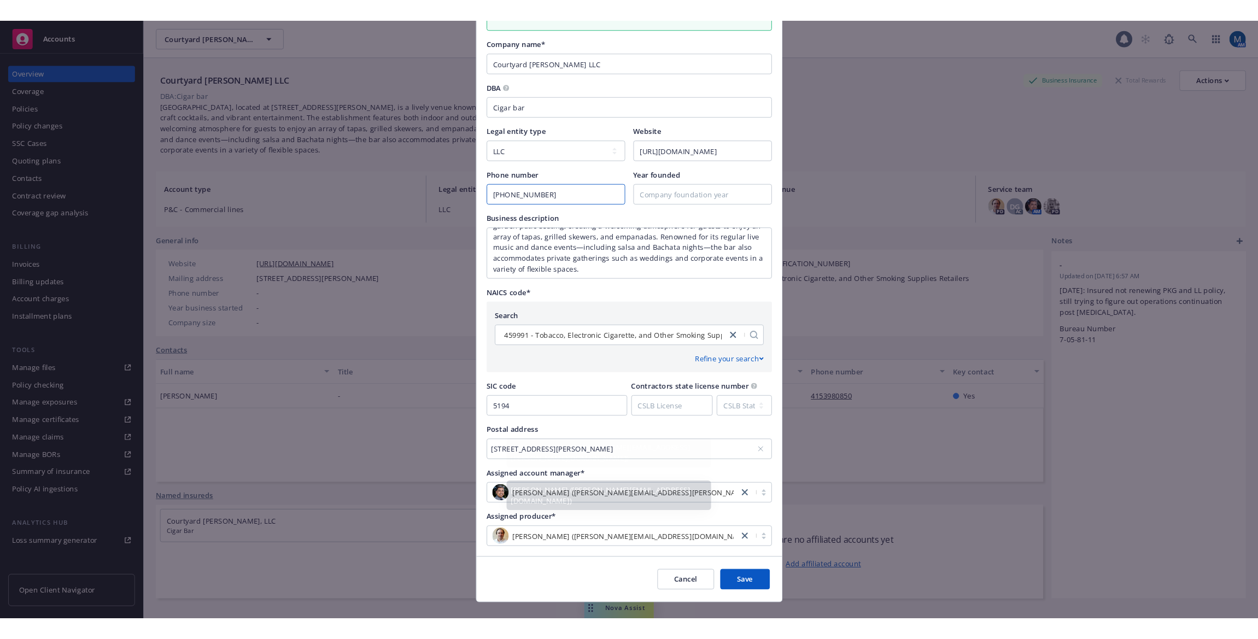
scroll to position [249, 0]
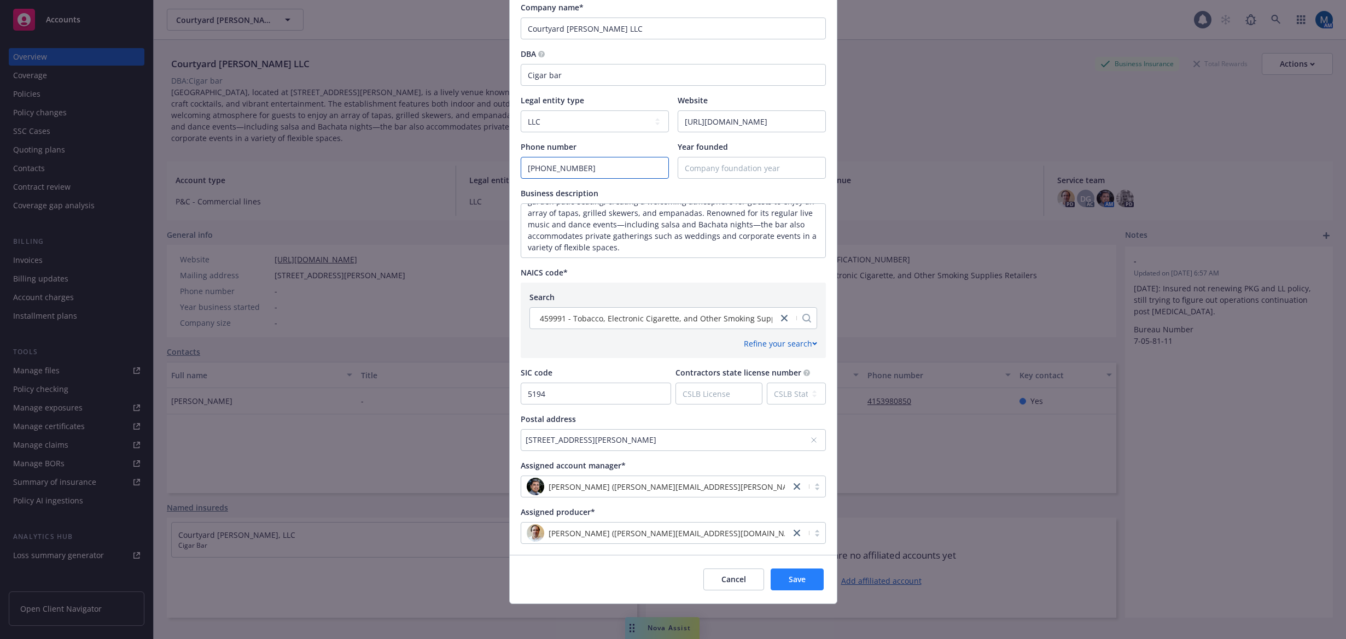
type input "[PHONE_NUMBER]"
click at [800, 576] on span "Save" at bounding box center [797, 579] width 17 height 10
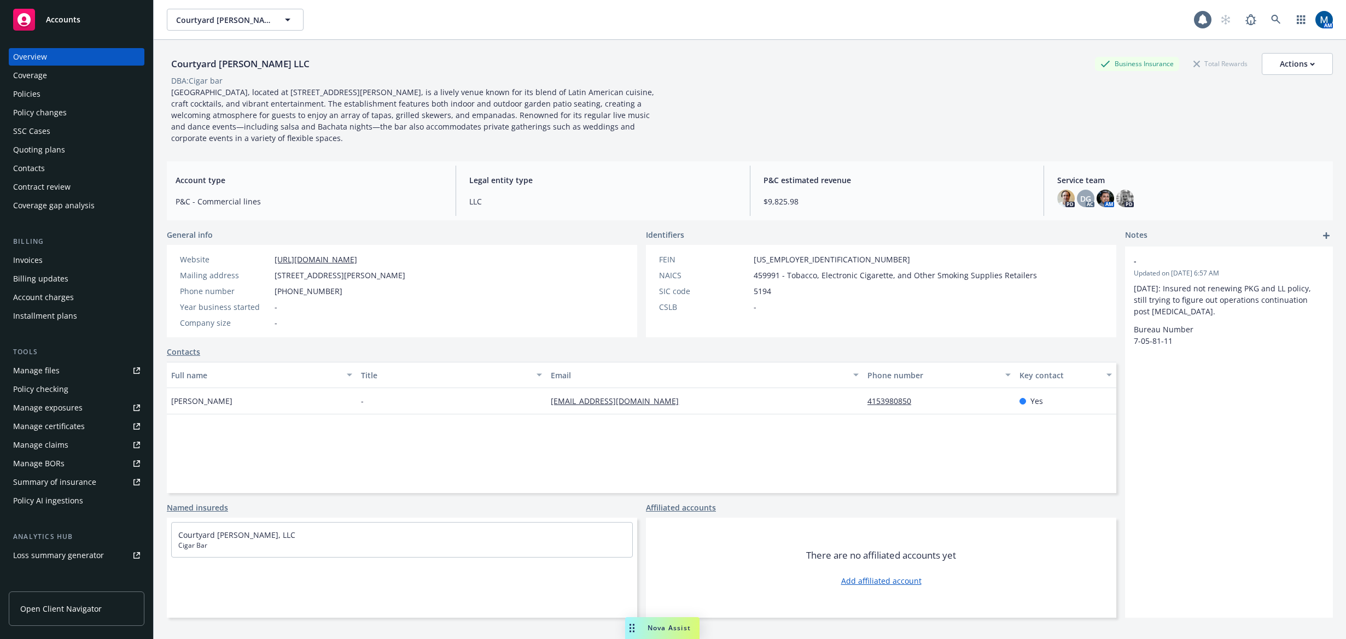
click at [51, 145] on div "Quoting plans" at bounding box center [39, 150] width 52 height 18
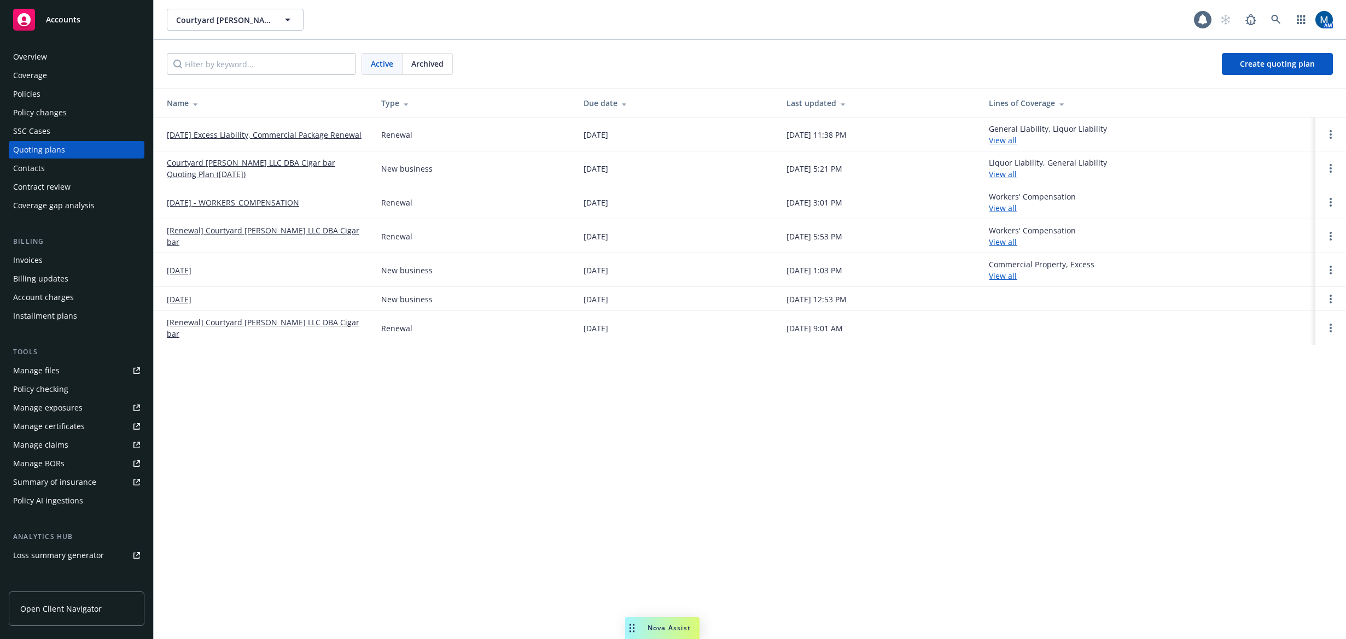
click at [72, 26] on div "Accounts" at bounding box center [76, 20] width 127 height 22
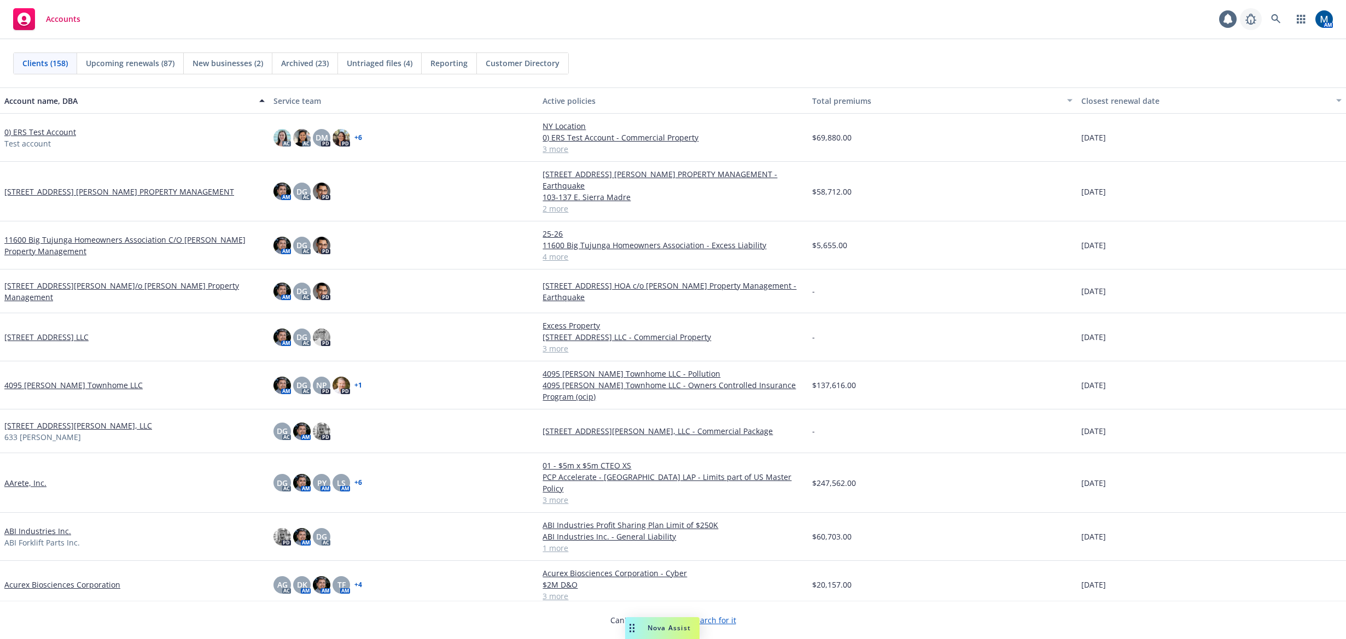
click at [1090, 17] on link at bounding box center [1251, 19] width 22 height 22
click at [1090, 23] on icon at bounding box center [1276, 19] width 10 height 10
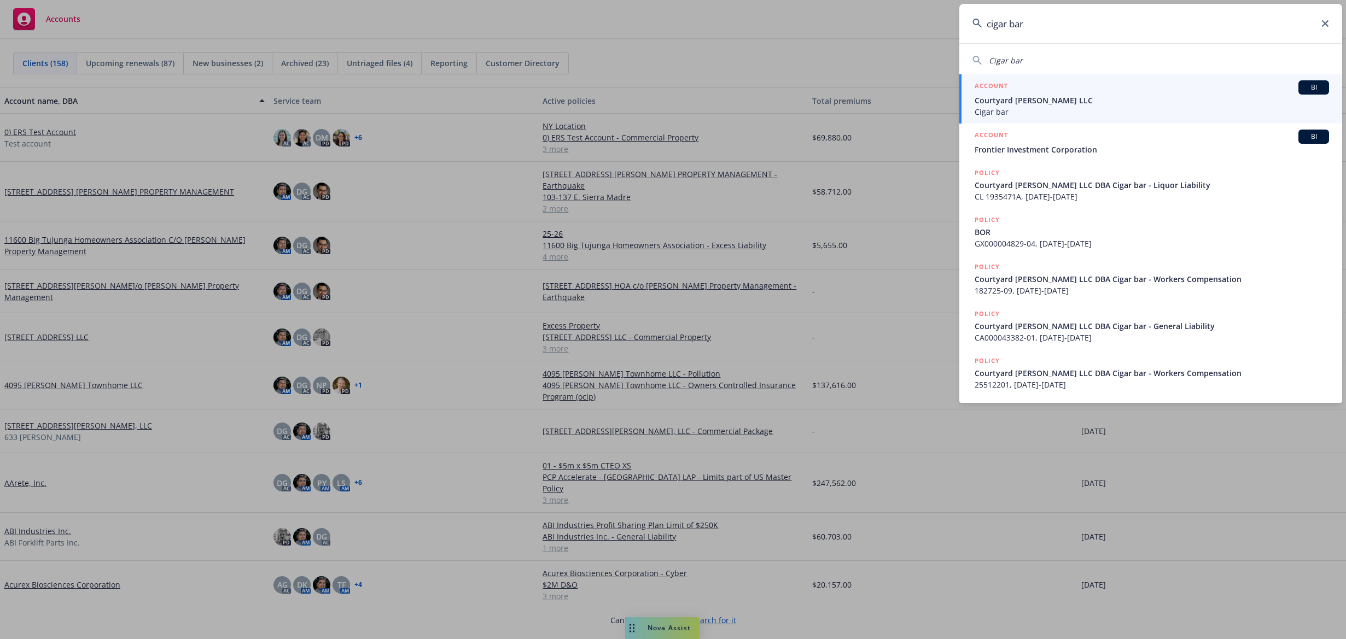
type input "cigar bar"
click at [1090, 106] on span "Courtyard [PERSON_NAME] LLC" at bounding box center [1152, 100] width 354 height 11
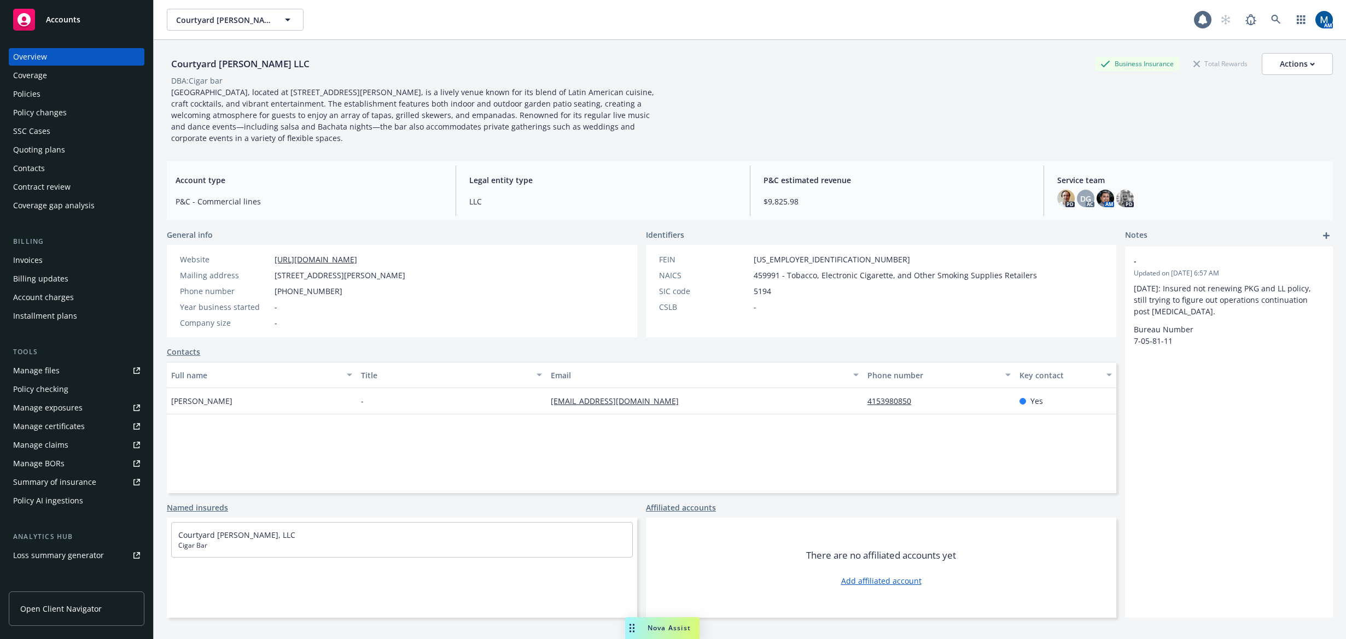
click at [83, 94] on div "Policies" at bounding box center [76, 94] width 127 height 18
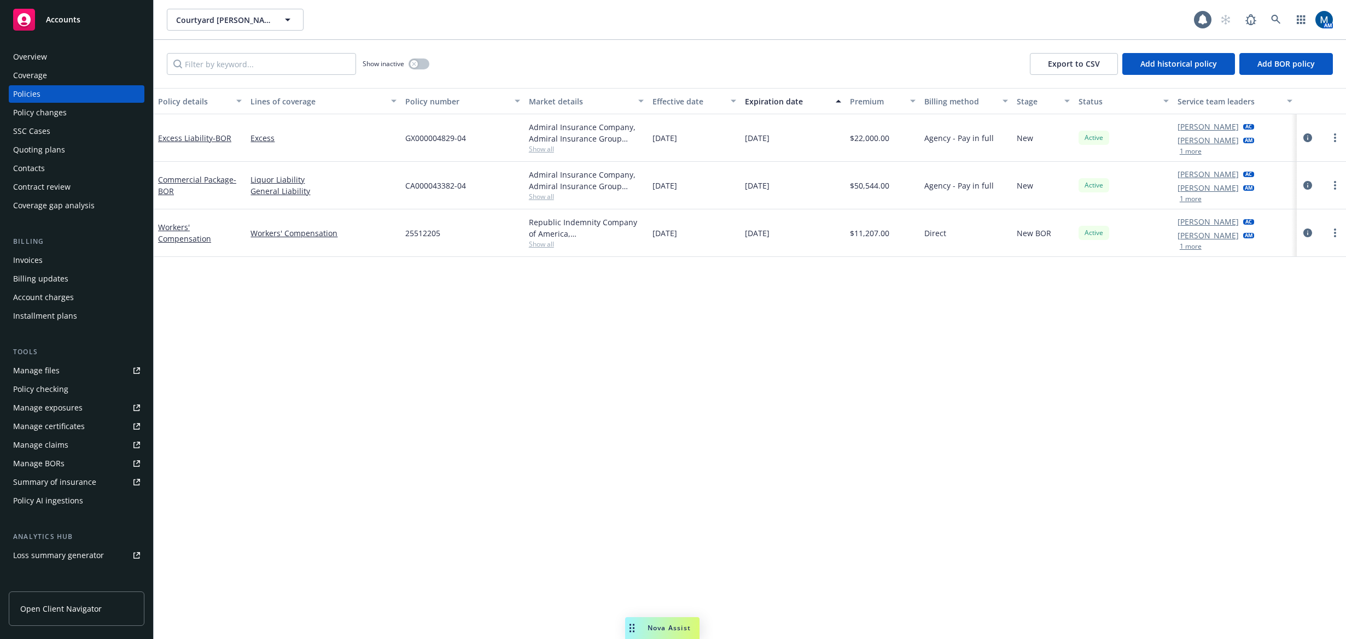
click at [68, 377] on link "Manage files" at bounding box center [77, 371] width 136 height 18
click at [55, 171] on div "Contacts" at bounding box center [76, 169] width 127 height 18
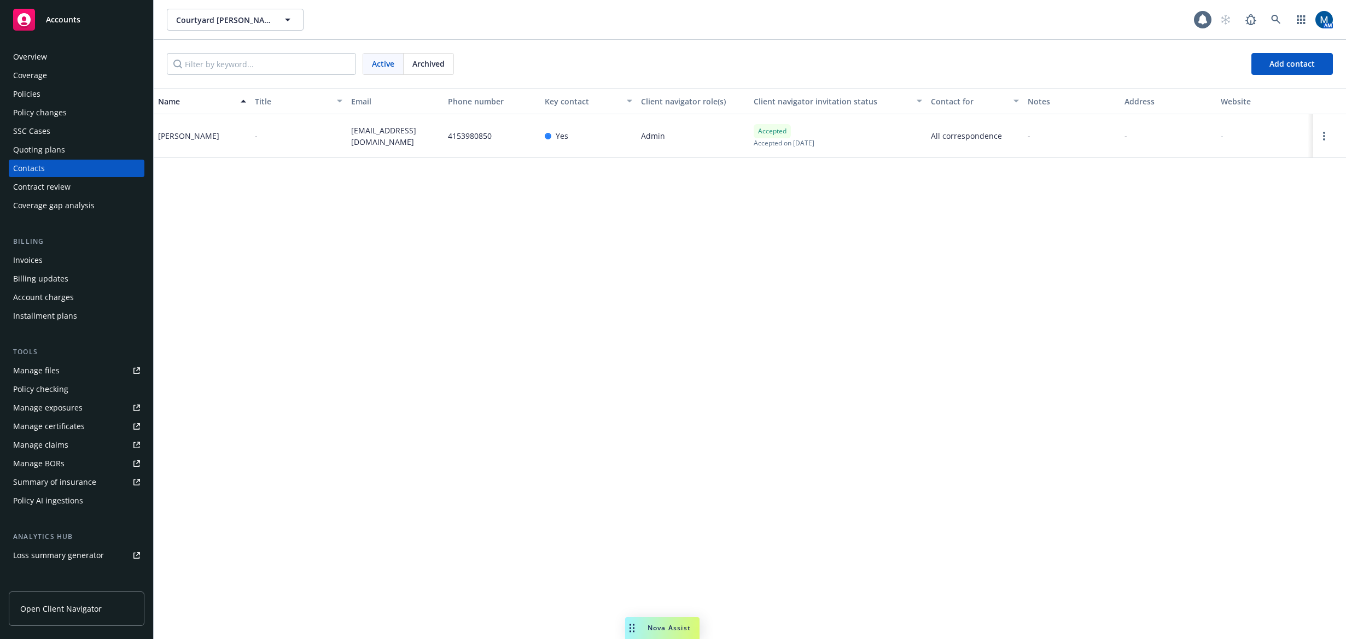
click at [70, 91] on div "Policies" at bounding box center [76, 94] width 127 height 18
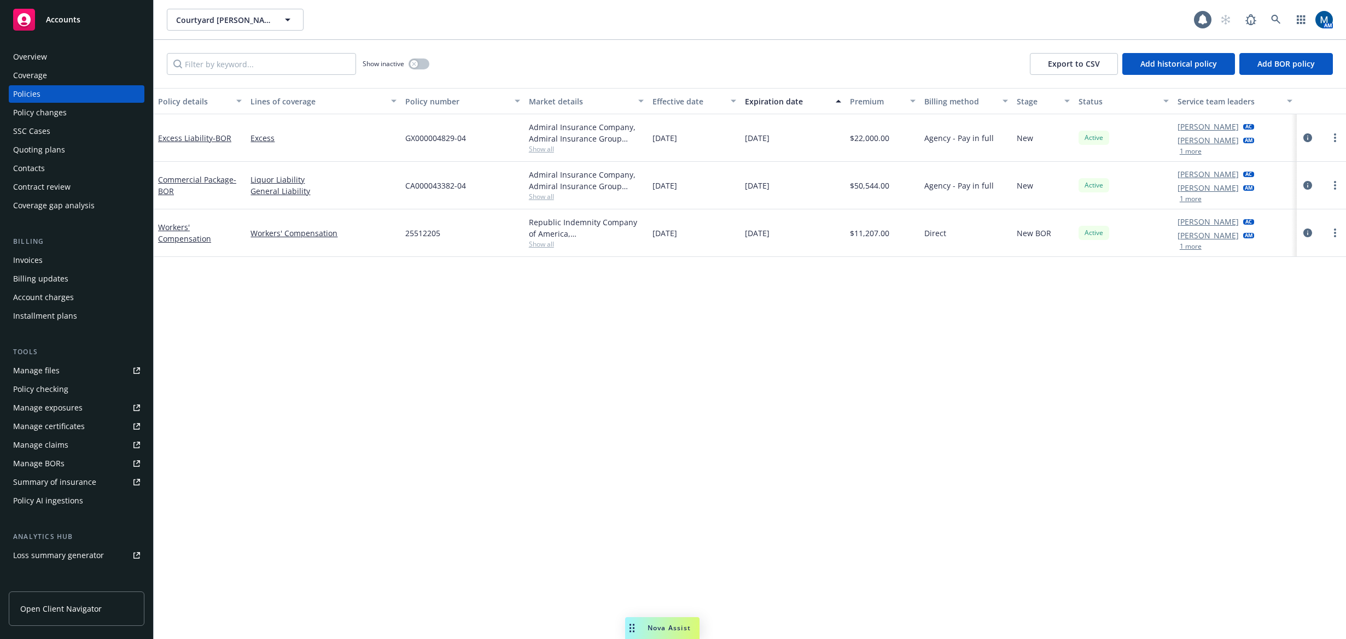
click at [288, 329] on div "Policy details Lines of coverage Policy number Market details Effective date Ex…" at bounding box center [750, 363] width 1192 height 551
click at [609, 363] on div "Policy details Lines of coverage Policy number Market details Effective date Ex…" at bounding box center [750, 363] width 1192 height 551
click at [414, 59] on button "button" at bounding box center [419, 64] width 21 height 11
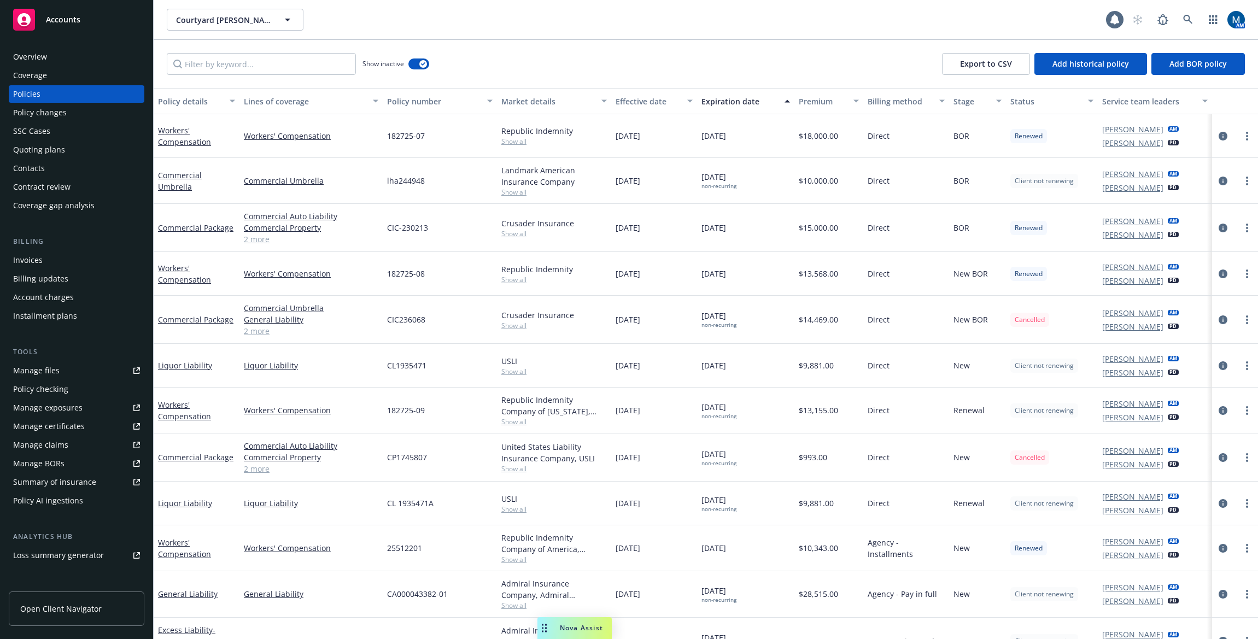
click at [80, 59] on div "Overview" at bounding box center [76, 57] width 127 height 18
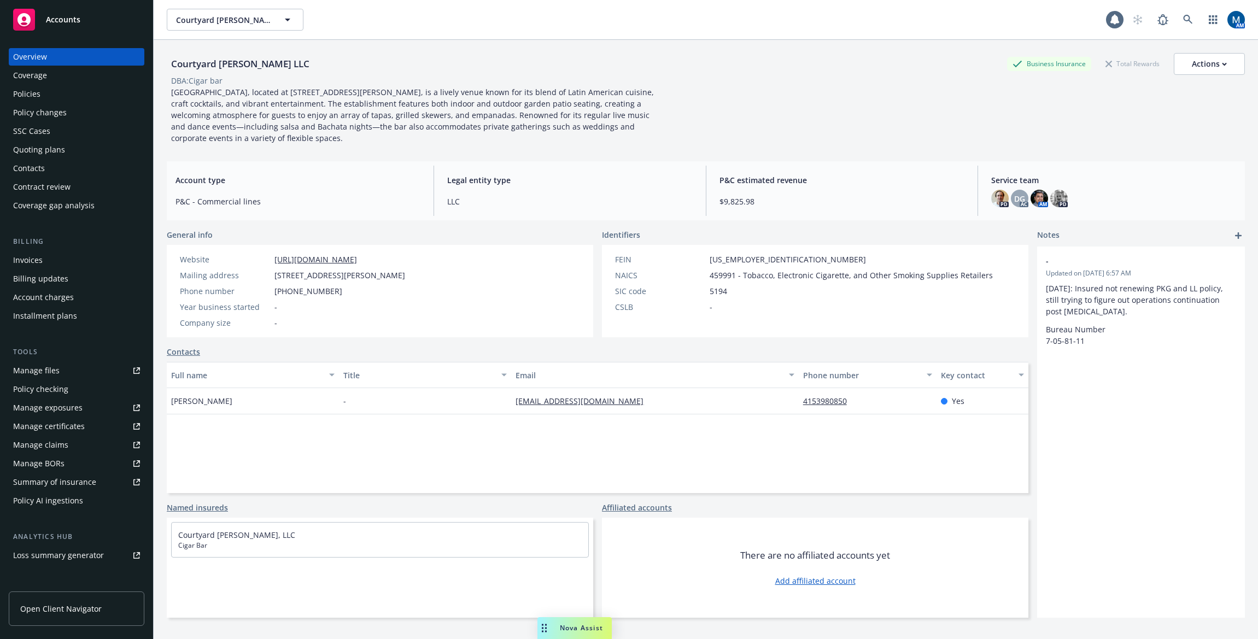
click at [702, 79] on div "DBA: Cigar bar" at bounding box center [706, 80] width 1078 height 11
click at [67, 97] on div "Policies" at bounding box center [76, 94] width 127 height 18
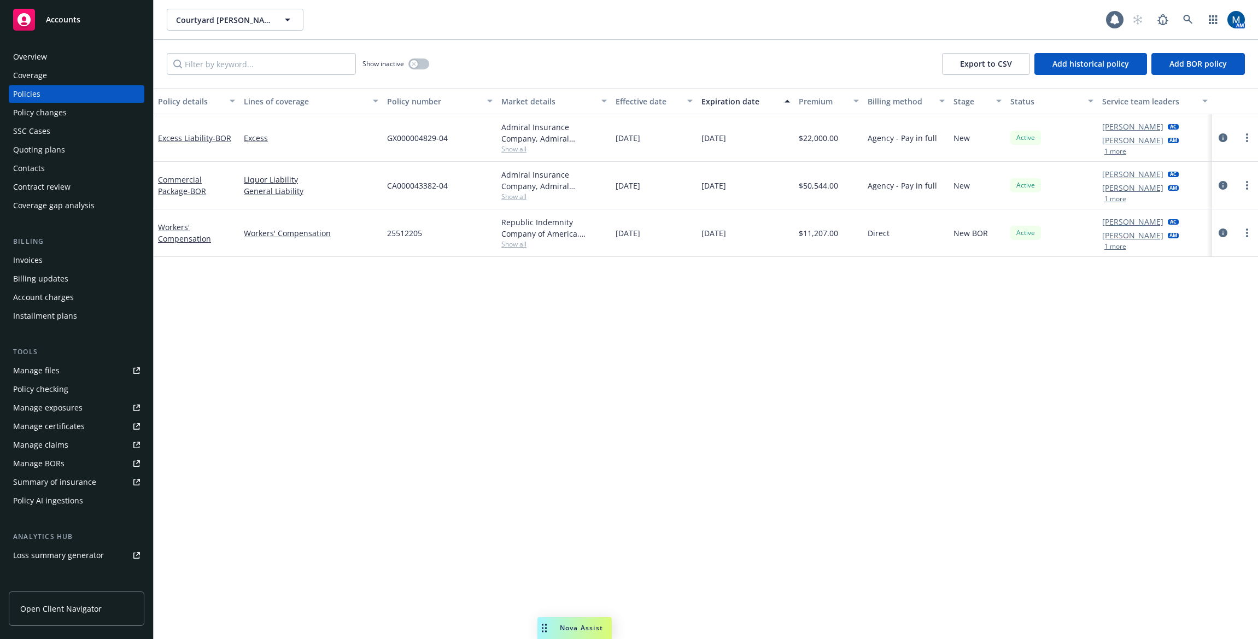
drag, startPoint x: 538, startPoint y: 374, endPoint x: 417, endPoint y: 295, distance: 144.6
click at [538, 374] on div "Policy details Lines of coverage Policy number Market details Effective date Ex…" at bounding box center [706, 363] width 1105 height 551
click at [54, 58] on div "Overview" at bounding box center [76, 57] width 127 height 18
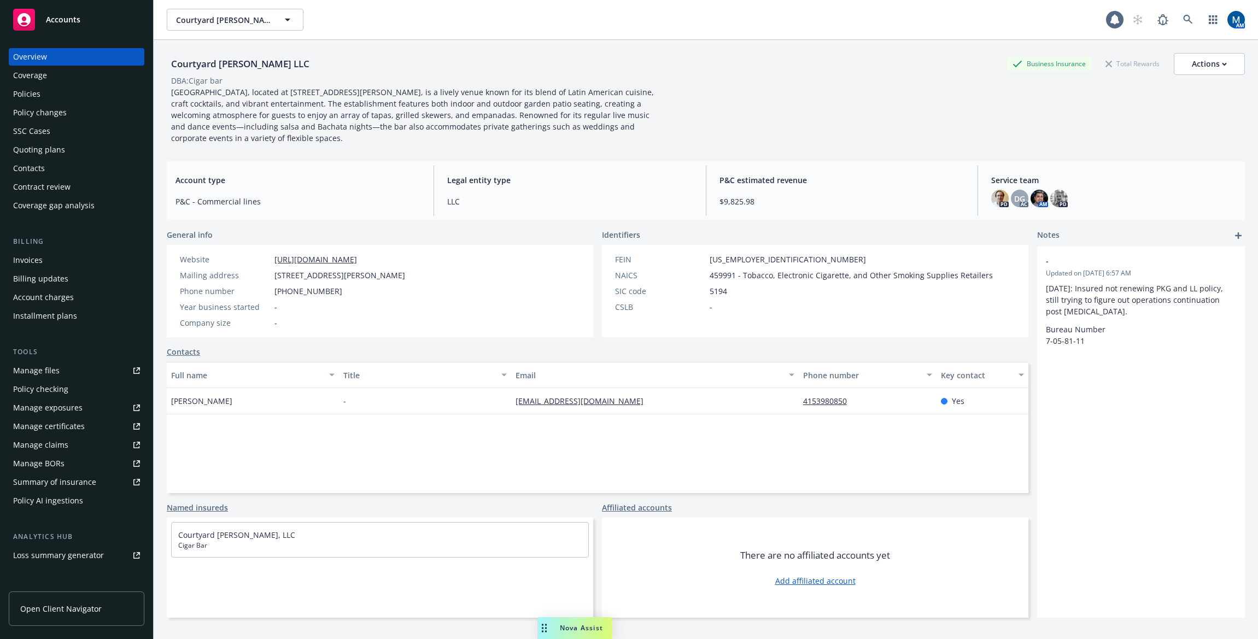
click at [36, 166] on div "Contacts" at bounding box center [29, 169] width 32 height 18
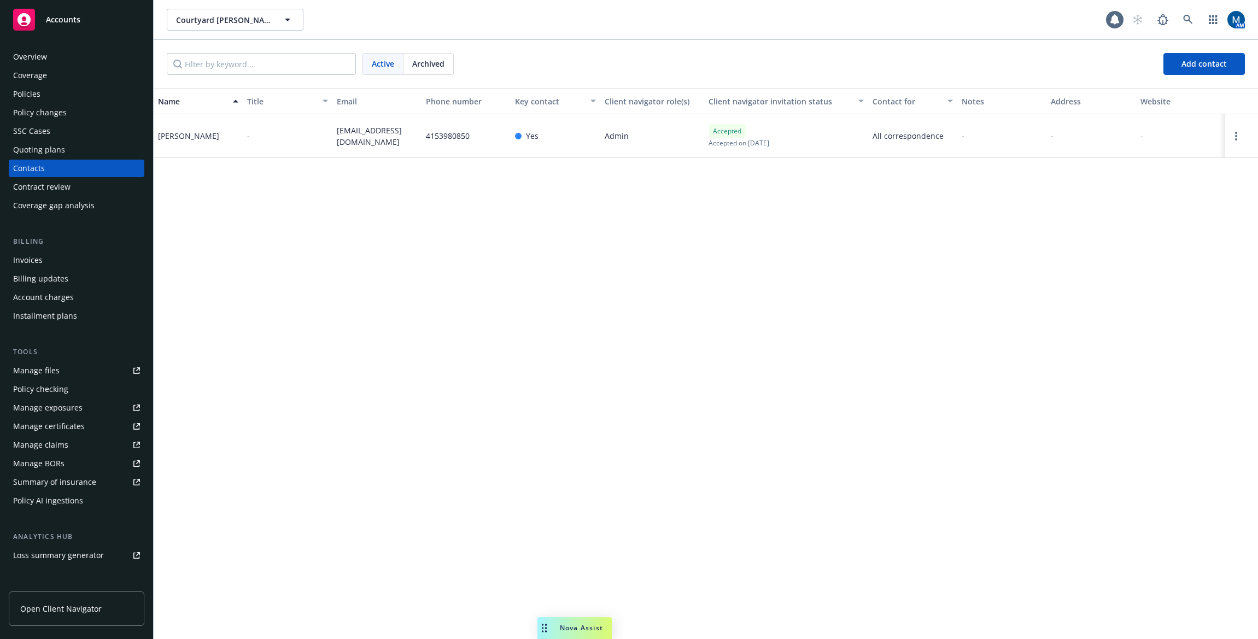
click at [85, 96] on div "Policies" at bounding box center [76, 94] width 127 height 18
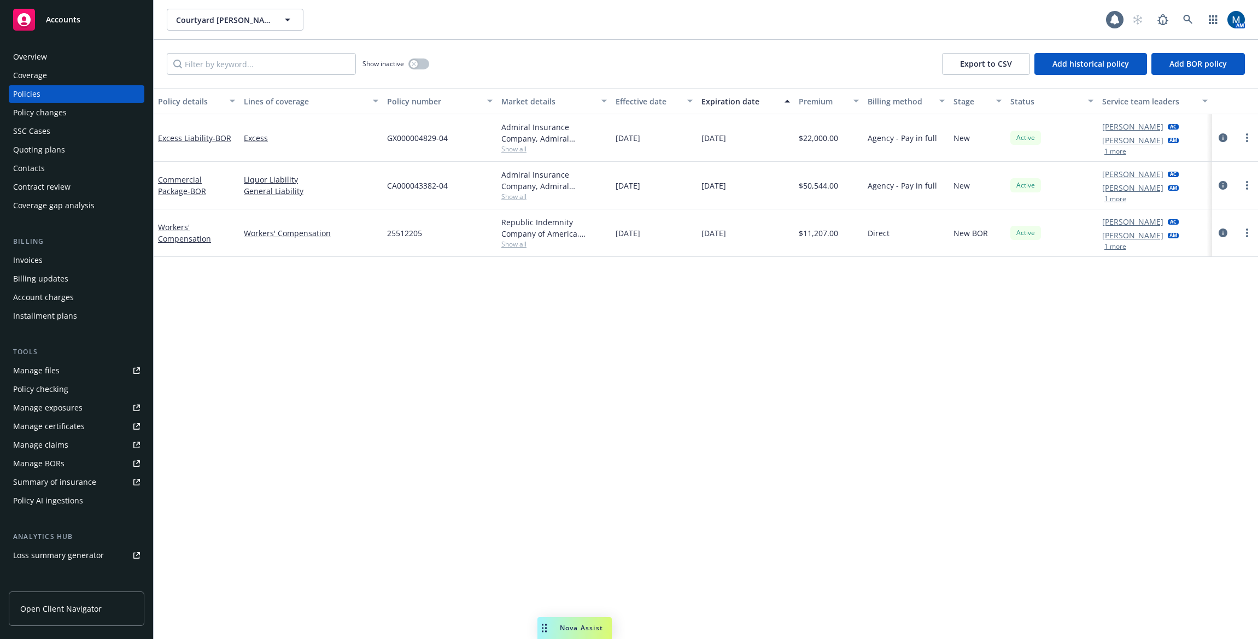
click at [594, 311] on div "Policy details Lines of coverage Policy number Market details Effective date Ex…" at bounding box center [706, 363] width 1105 height 551
click at [87, 59] on div "Overview" at bounding box center [76, 57] width 127 height 18
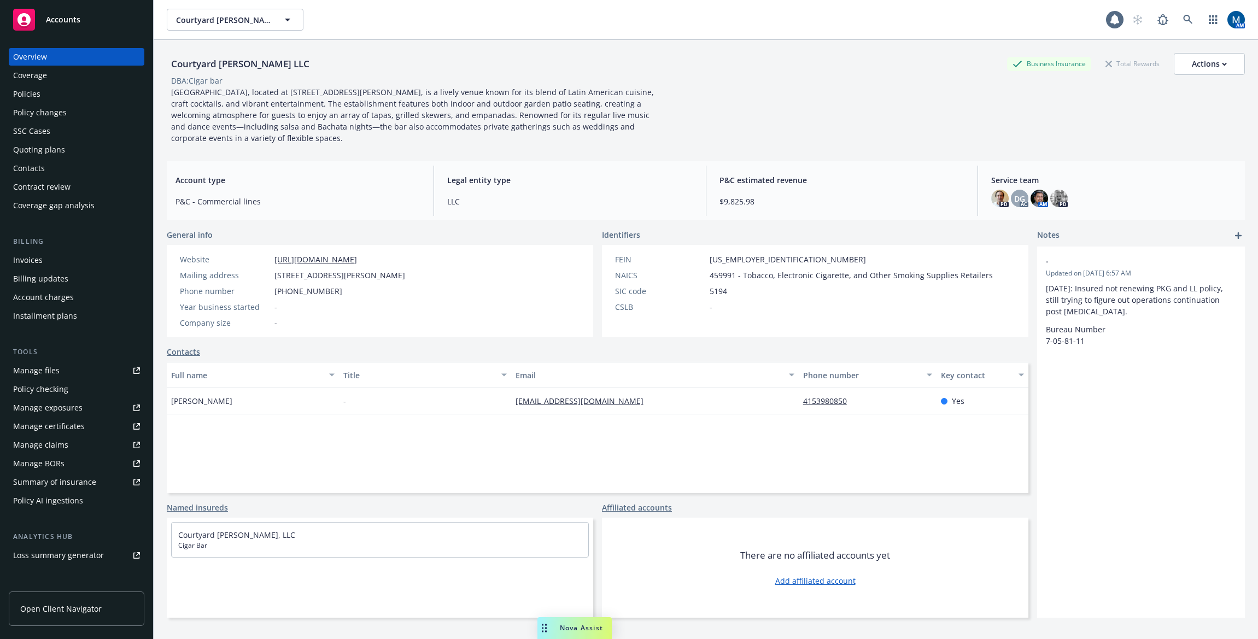
click at [610, 143] on div "Cigar Bar & Grill, located at 850 Montgomery Street in San Francisco, is a live…" at bounding box center [413, 114] width 492 height 57
click at [54, 91] on div "Policies" at bounding box center [76, 94] width 127 height 18
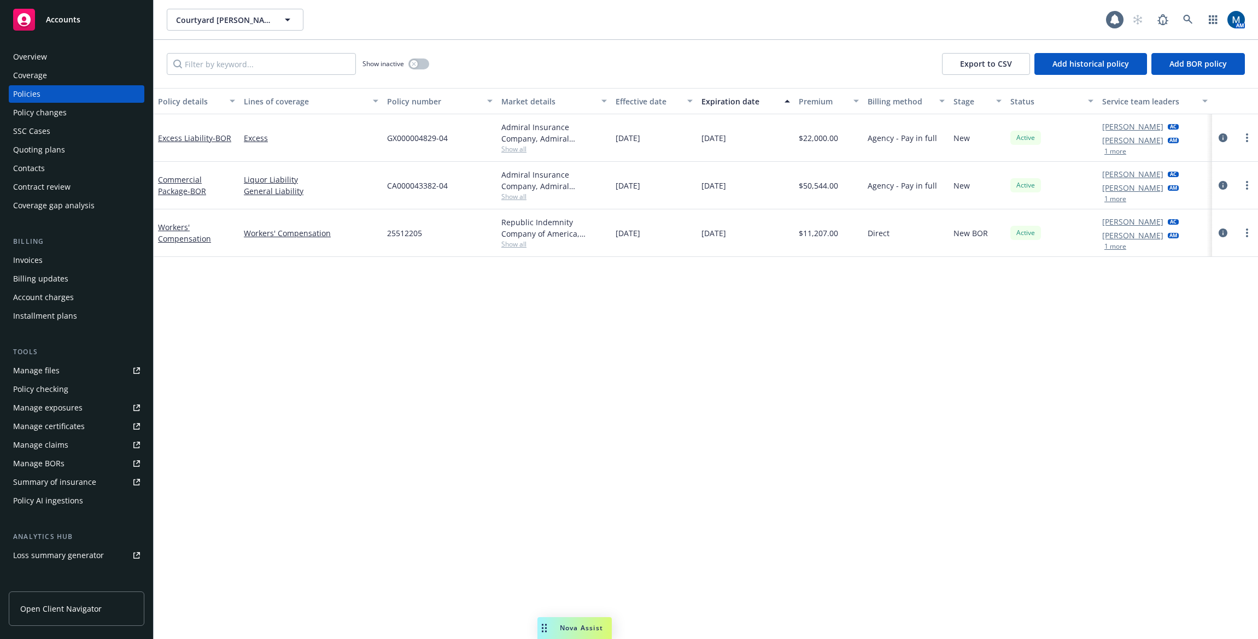
click at [42, 59] on div "Overview" at bounding box center [30, 57] width 34 height 18
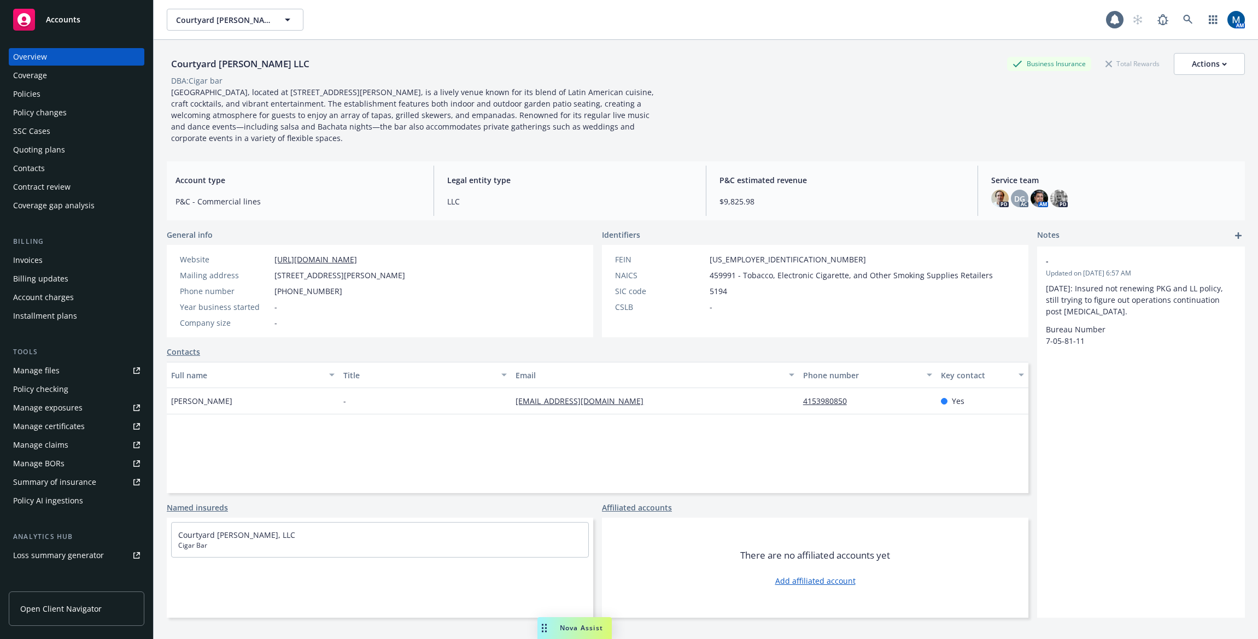
click at [271, 352] on div "Contacts" at bounding box center [598, 351] width 862 height 11
click at [331, 350] on div "Contacts" at bounding box center [598, 351] width 862 height 11
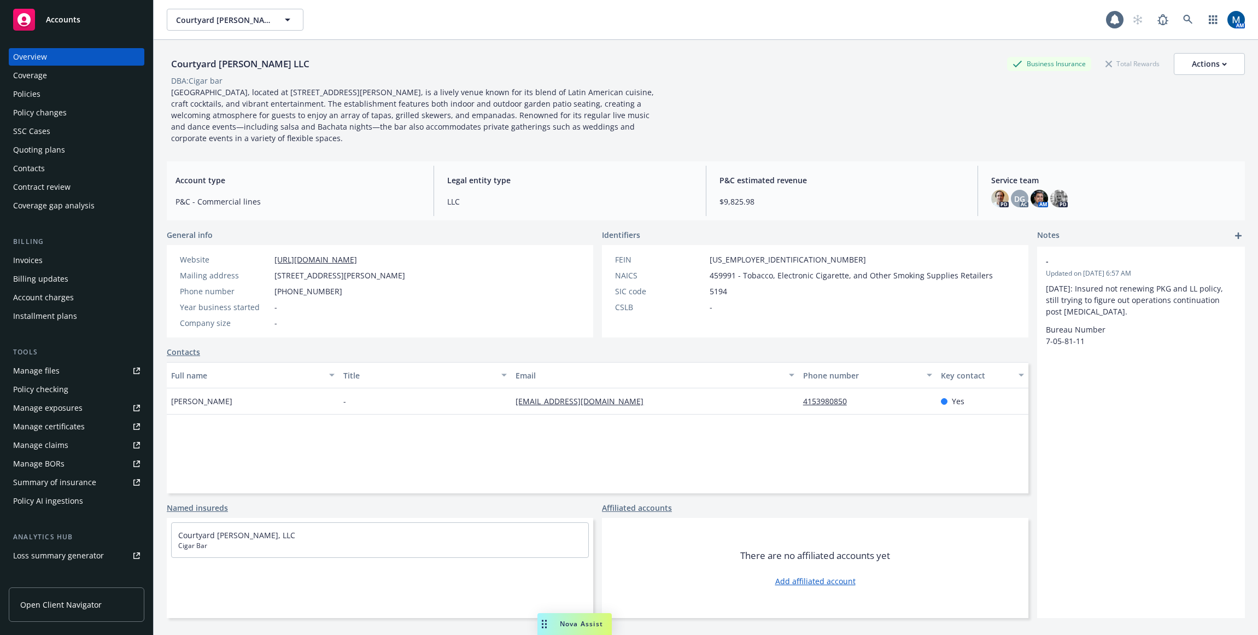
click at [377, 501] on div "General info Website https://cigarbarandgrill.com/ Mailing address 850 Montgome…" at bounding box center [598, 423] width 862 height 389
click at [49, 163] on div "Contacts" at bounding box center [76, 169] width 127 height 18
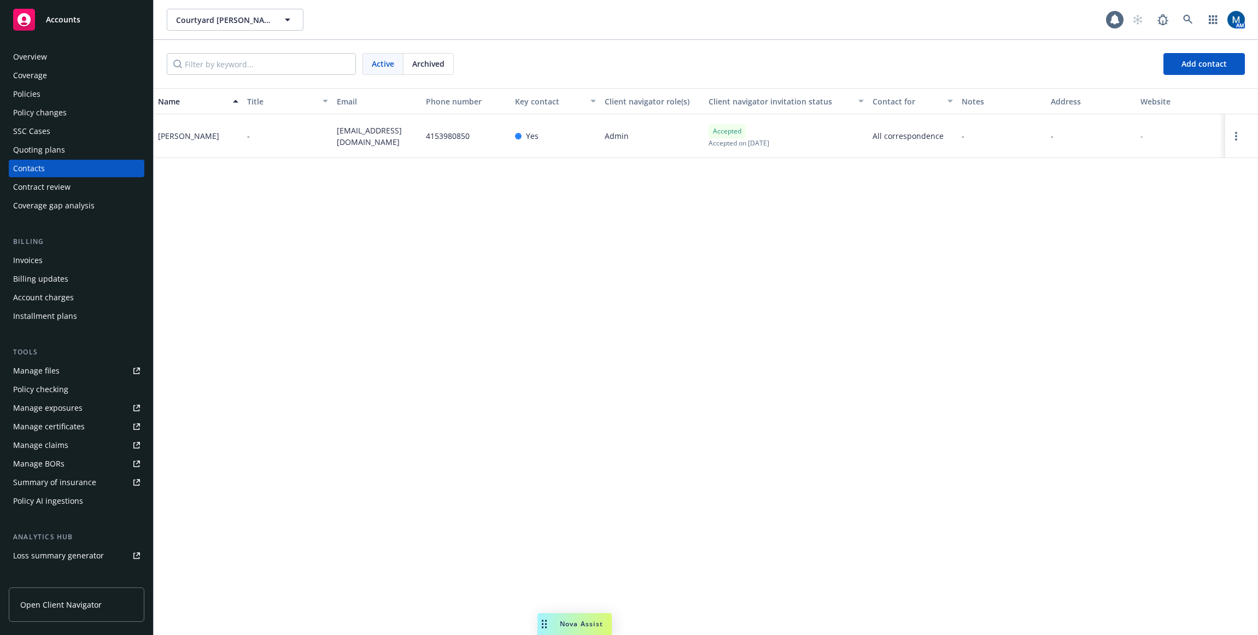
click at [1090, 133] on div at bounding box center [1242, 136] width 33 height 44
click at [1090, 136] on link "Open options" at bounding box center [1236, 136] width 13 height 13
click at [1090, 49] on link "Edit contact" at bounding box center [1153, 53] width 149 height 22
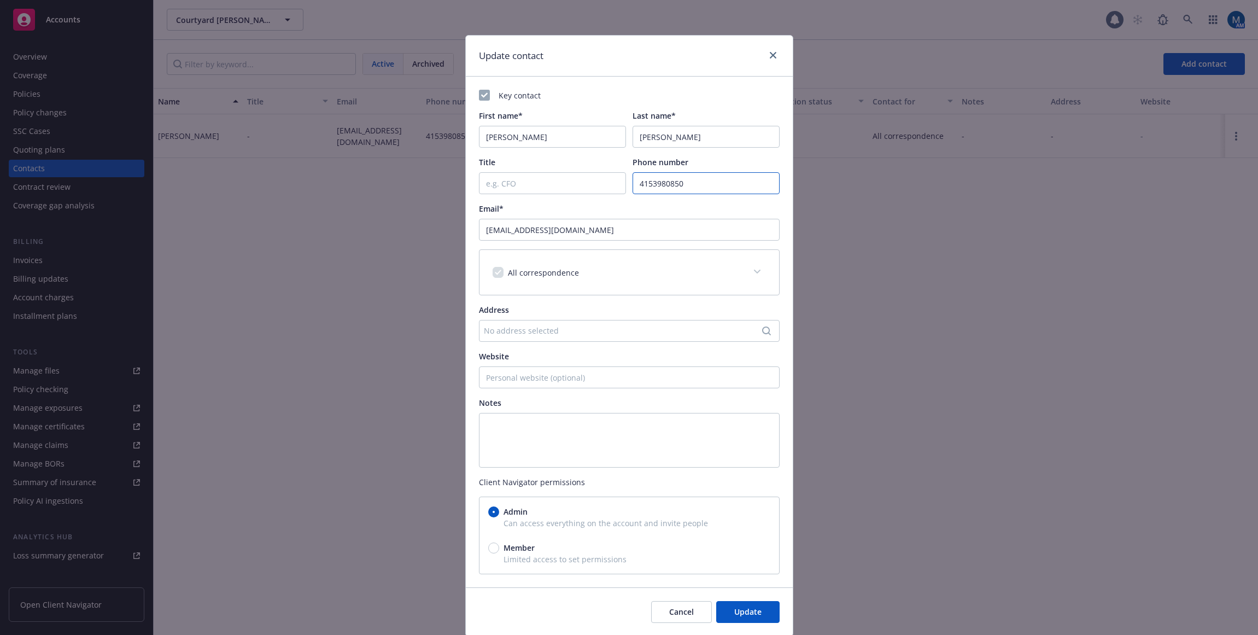
drag, startPoint x: 712, startPoint y: 189, endPoint x: 539, endPoint y: 174, distance: 174.0
click at [539, 174] on div "Title Phone number 4153980850" at bounding box center [629, 175] width 301 height 38
click at [750, 611] on span "Update" at bounding box center [747, 611] width 27 height 10
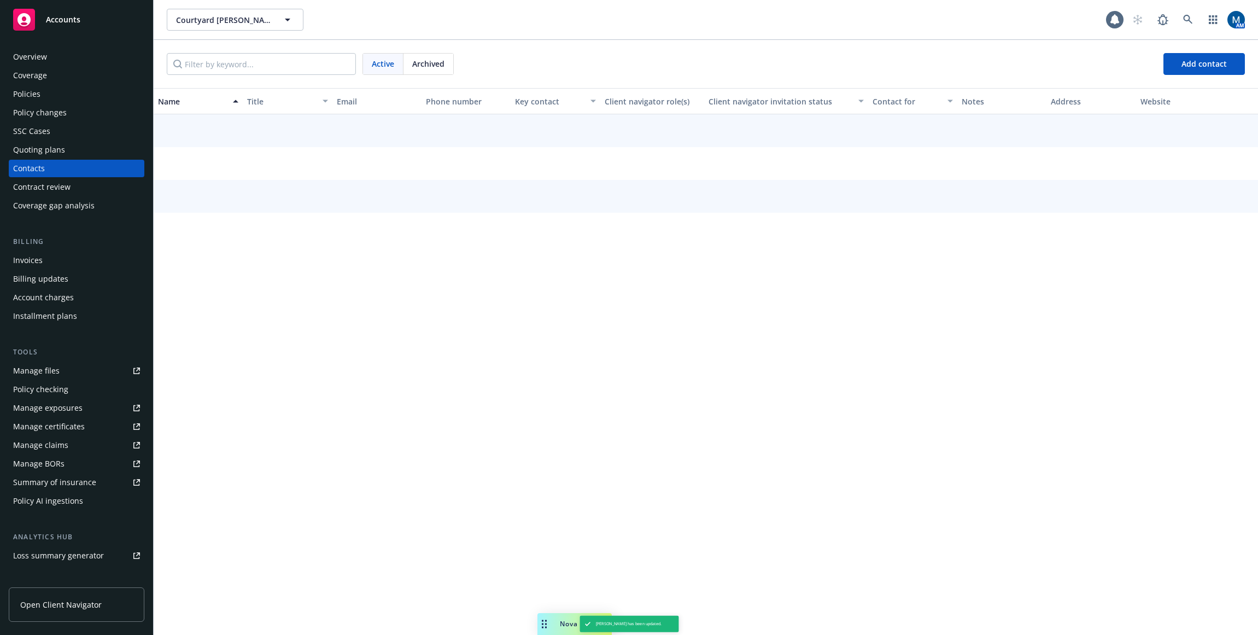
click at [84, 86] on div "Policies" at bounding box center [76, 94] width 127 height 18
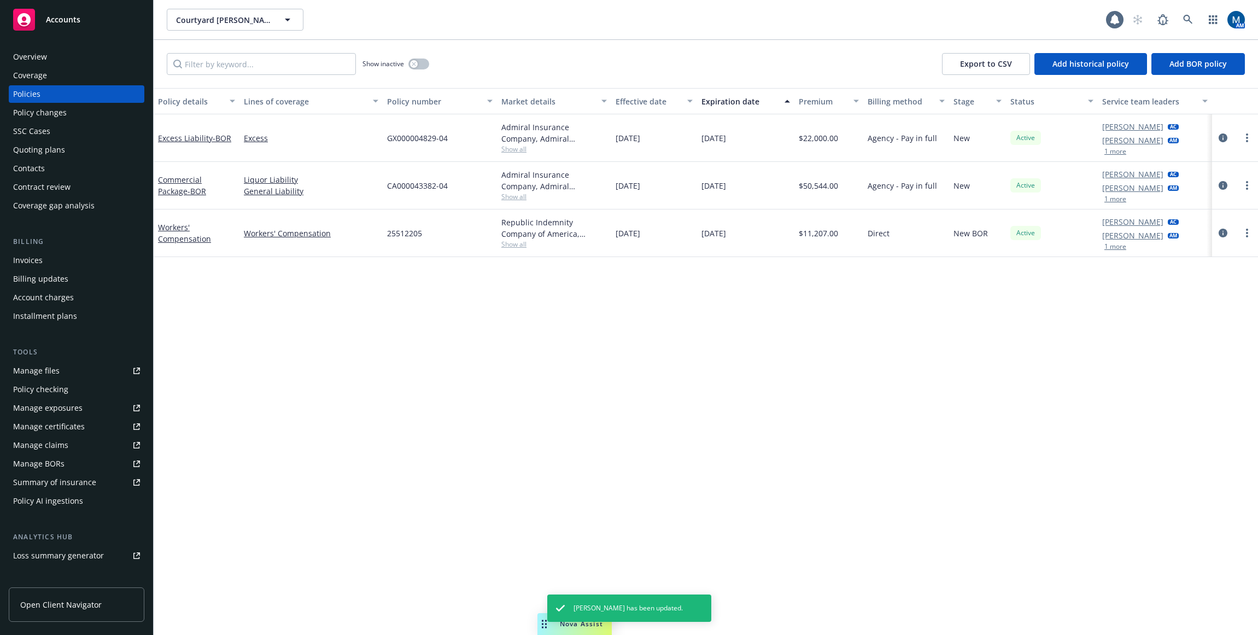
click at [77, 60] on div "Overview" at bounding box center [76, 57] width 127 height 18
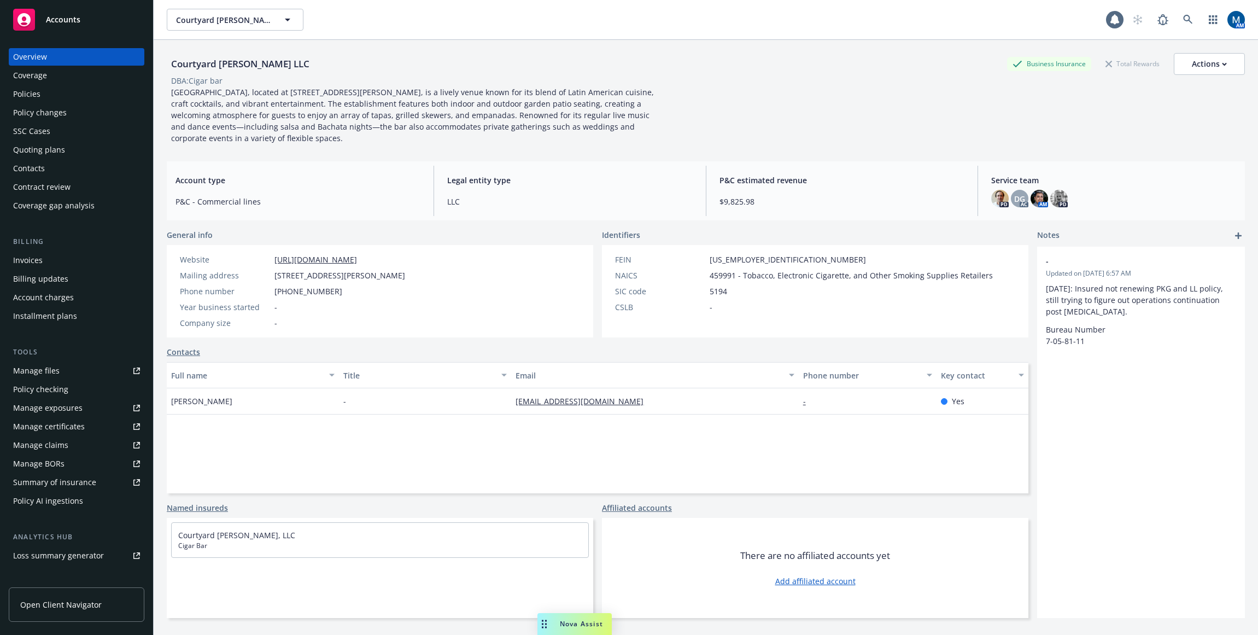
click at [79, 95] on div "Policies" at bounding box center [76, 94] width 127 height 18
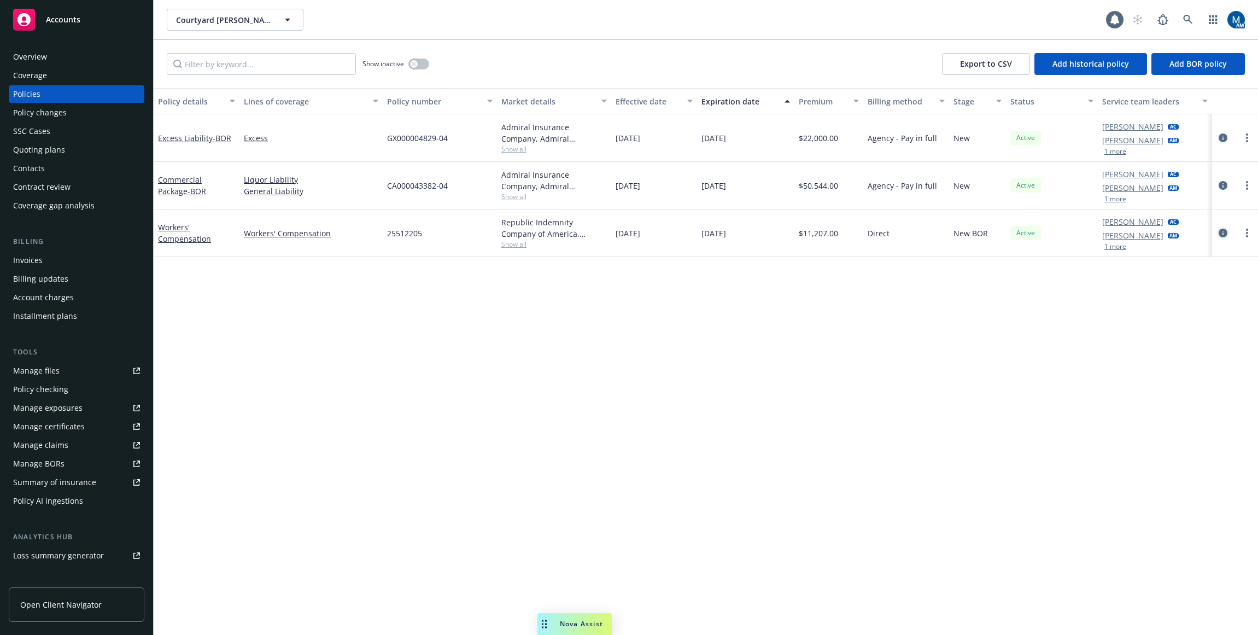
click at [1090, 235] on icon "circleInformation" at bounding box center [1223, 233] width 9 height 9
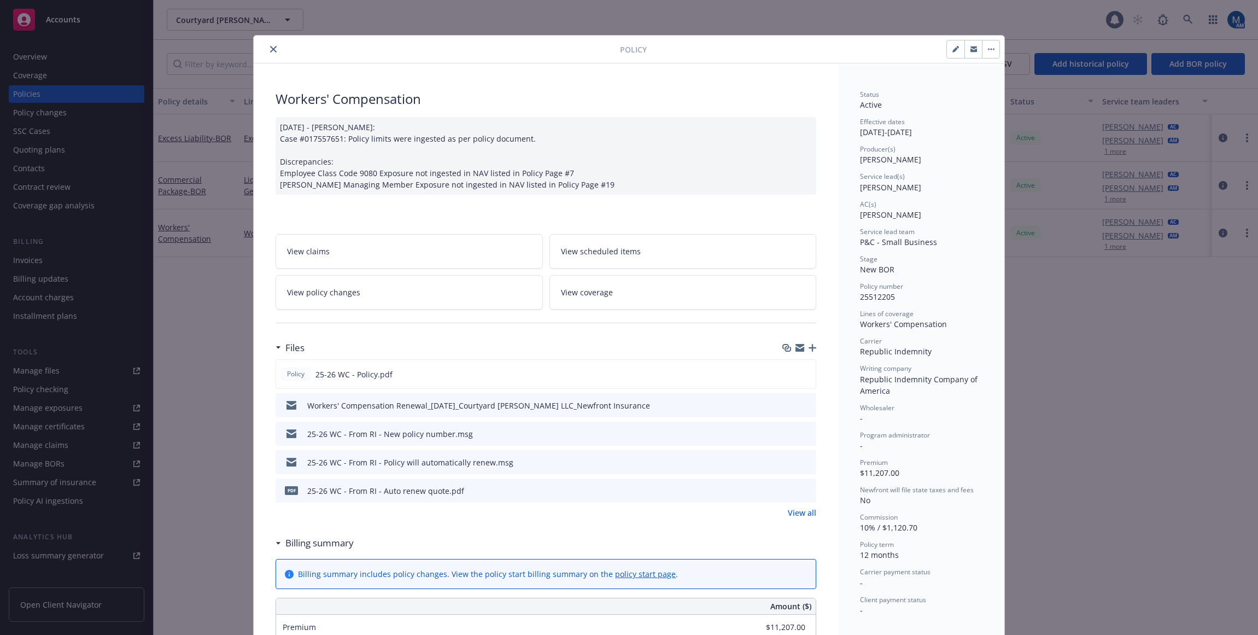
click at [804, 405] on icon "preview file" at bounding box center [806, 405] width 10 height 8
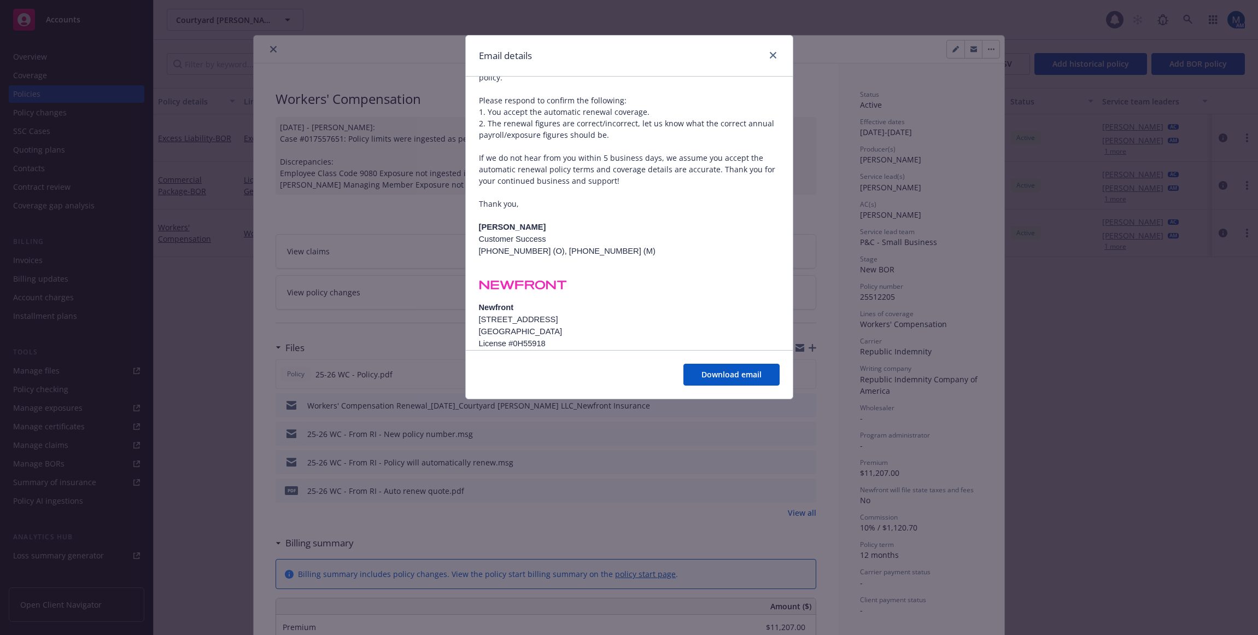
scroll to position [361, 0]
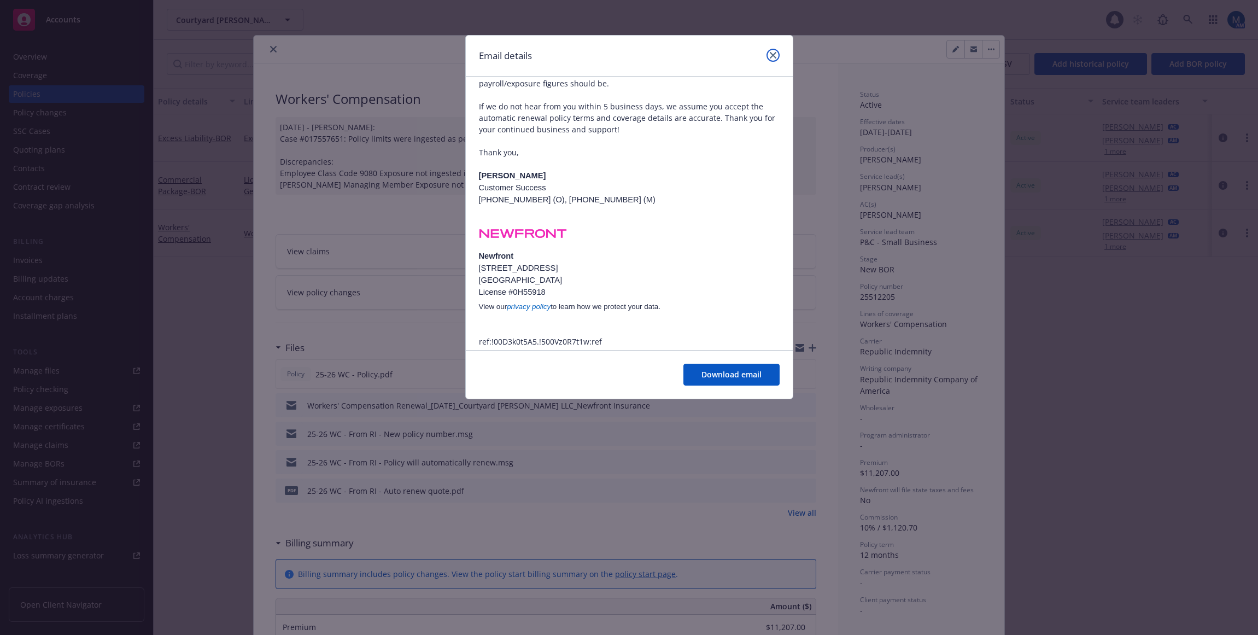
click at [772, 54] on icon "close" at bounding box center [773, 55] width 7 height 7
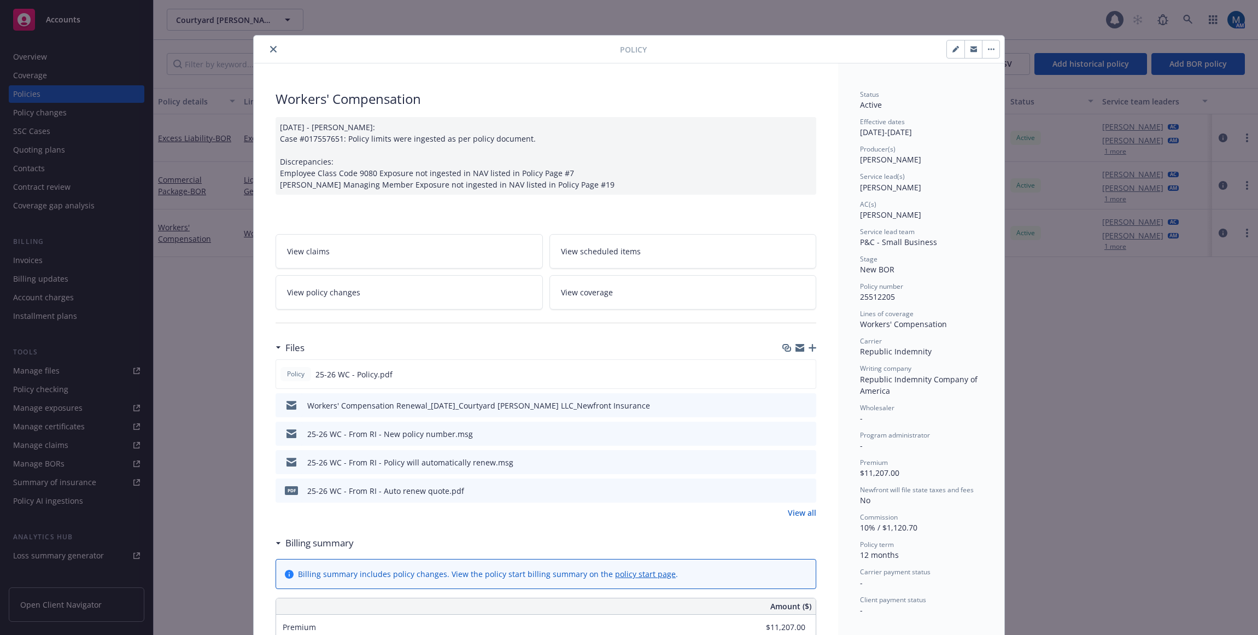
click at [270, 50] on icon "close" at bounding box center [273, 49] width 7 height 7
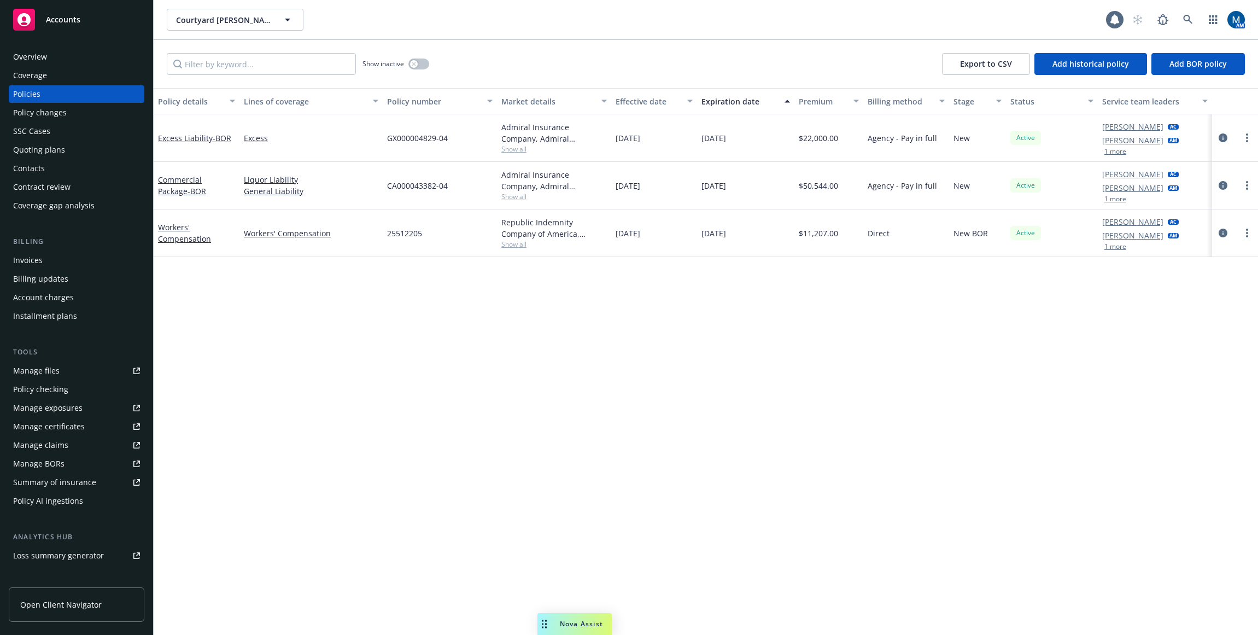
click at [45, 366] on div "Manage files" at bounding box center [36, 371] width 46 height 18
click at [61, 56] on div "Overview" at bounding box center [76, 57] width 127 height 18
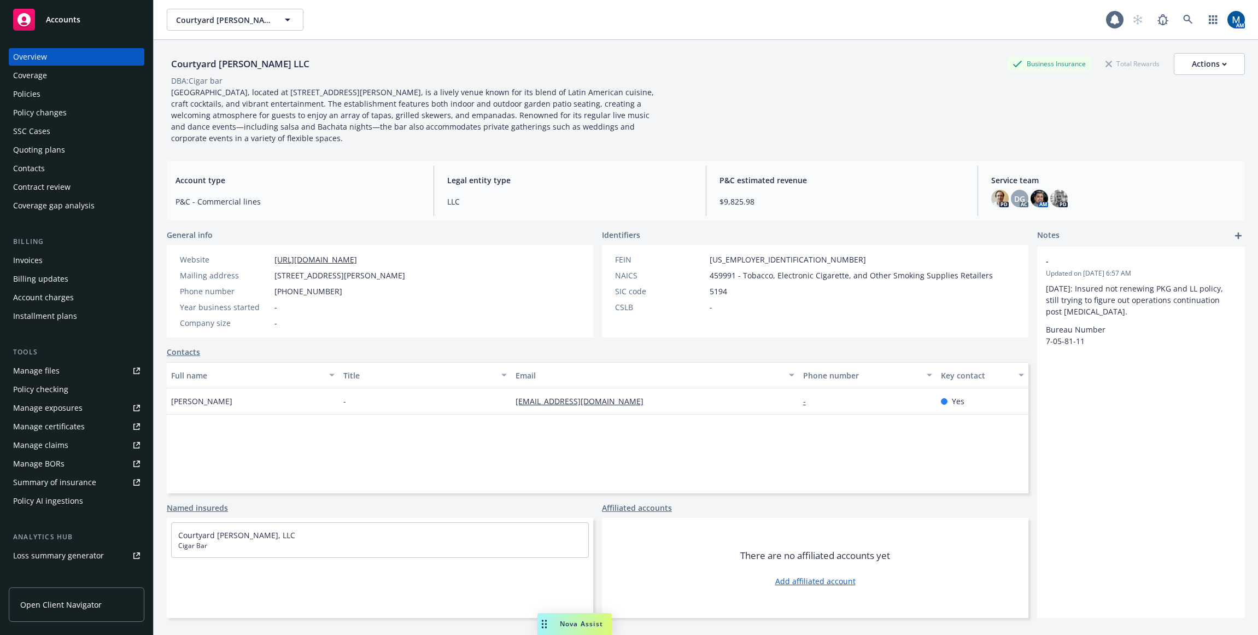
click at [517, 448] on div "Full name Title Email Phone number Key contact Matt Kahn - matt@cigarbarandgril…" at bounding box center [598, 427] width 862 height 131
click at [48, 91] on div "Policies" at bounding box center [76, 94] width 127 height 18
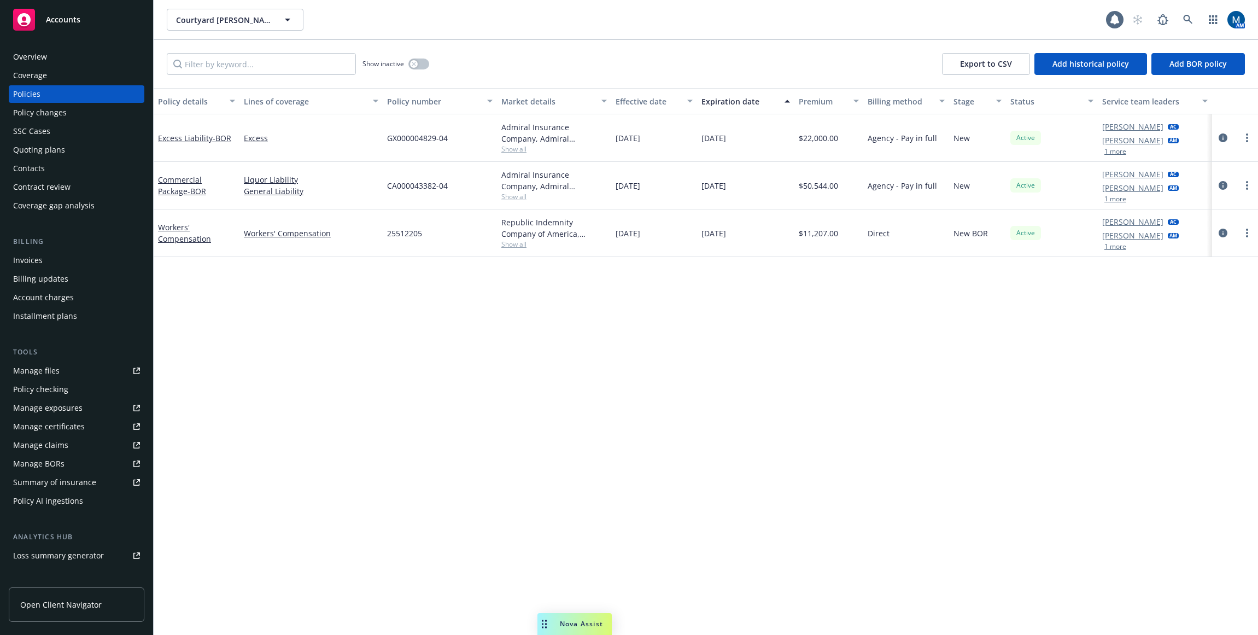
click at [65, 22] on span "Accounts" at bounding box center [63, 19] width 34 height 9
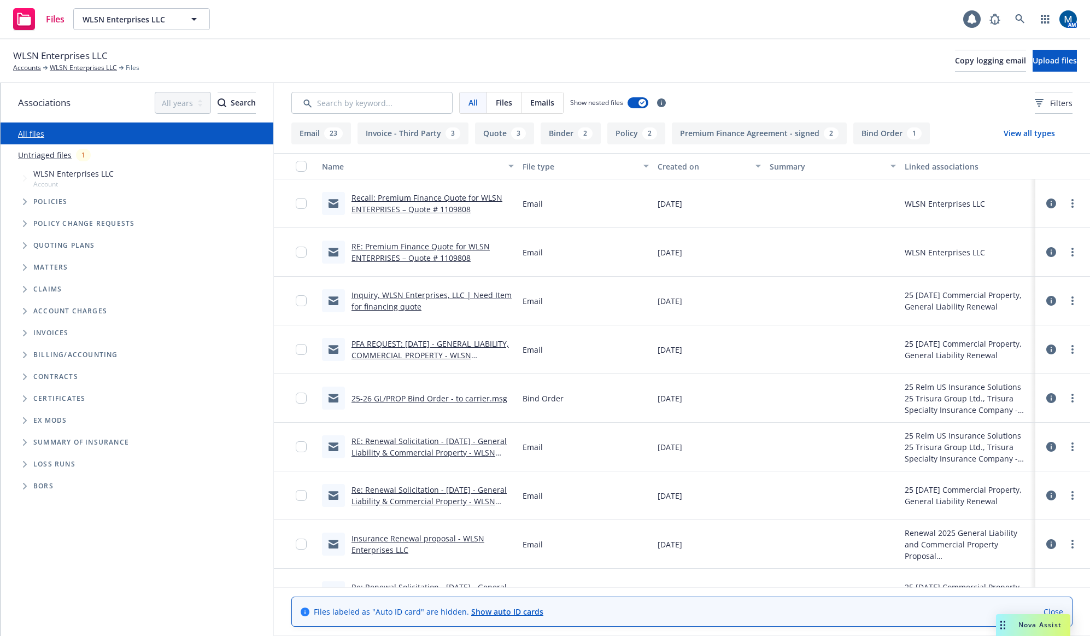
click at [410, 208] on link "Recall: Premium Finance Quote for WLSN ENTERPRISES – Quote # 1109808" at bounding box center [427, 204] width 151 height 22
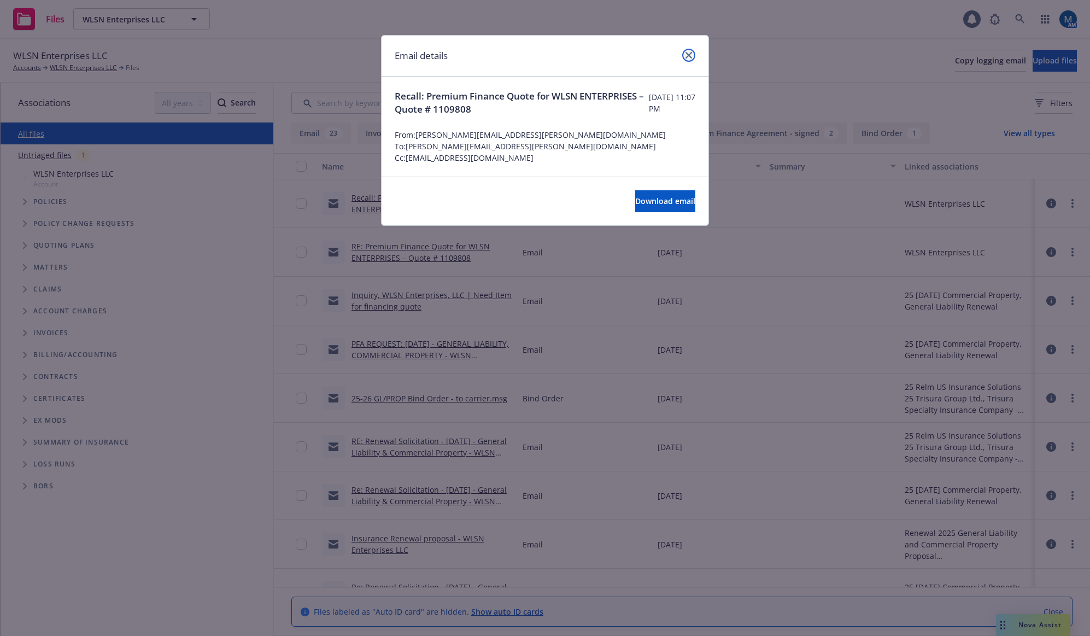
click at [689, 55] on icon "close" at bounding box center [689, 55] width 7 height 7
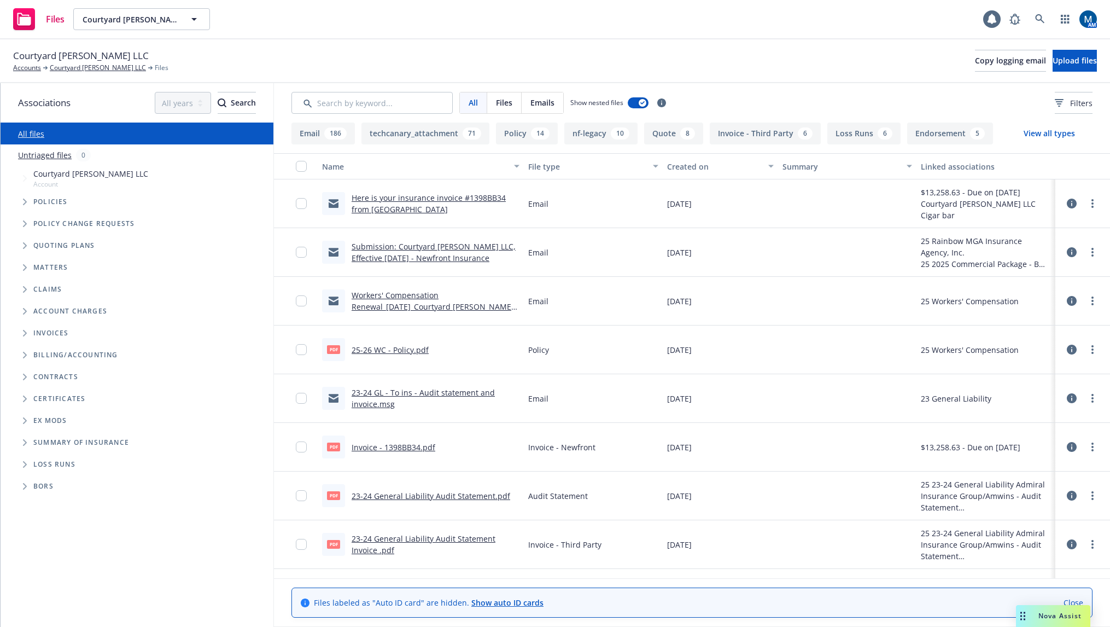
click at [456, 248] on link "Submission: Courtyard [PERSON_NAME] LLC, Effective [DATE] - Newfront Insurance" at bounding box center [434, 252] width 164 height 22
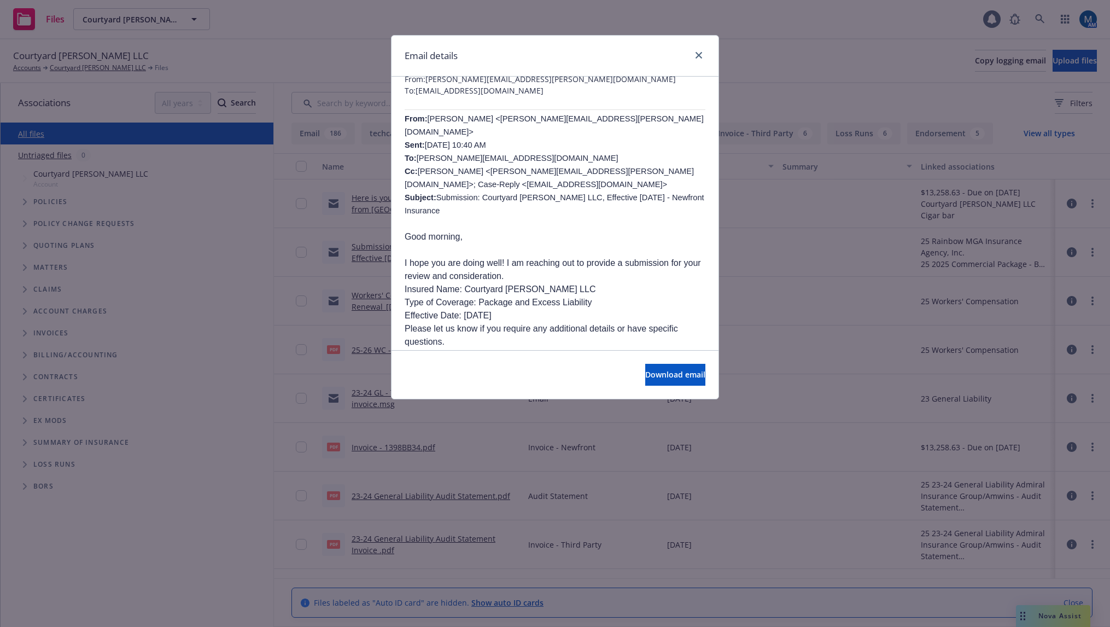
scroll to position [55, 0]
click at [702, 56] on icon "close" at bounding box center [699, 55] width 7 height 7
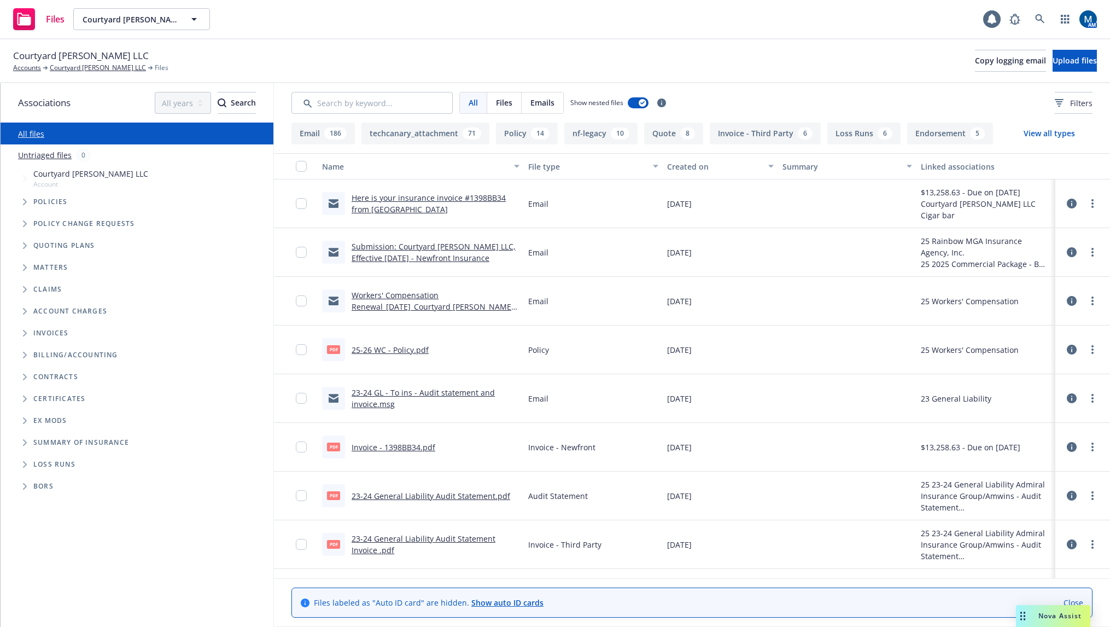
click at [476, 310] on link "Workers' Compensation Renewal_09-01-2025_Courtyard Montgomery LLC_Newfront Insu…" at bounding box center [433, 306] width 162 height 33
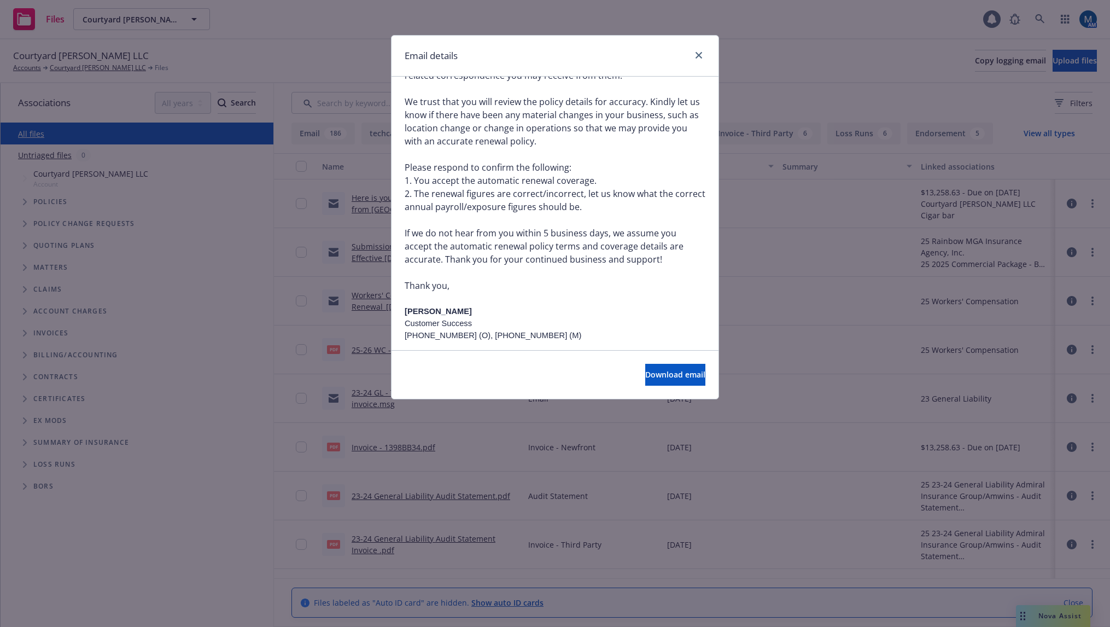
scroll to position [273, 0]
click at [697, 58] on icon "close" at bounding box center [699, 55] width 7 height 7
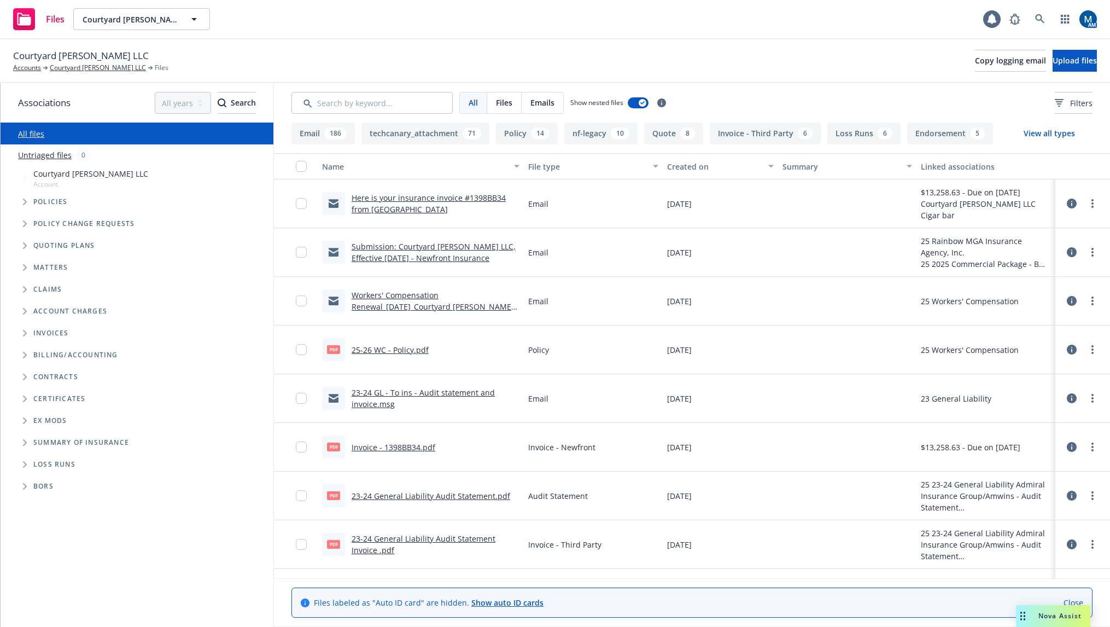
click at [464, 195] on link "Here is your insurance invoice #1398BB34 from Newfront" at bounding box center [429, 204] width 154 height 22
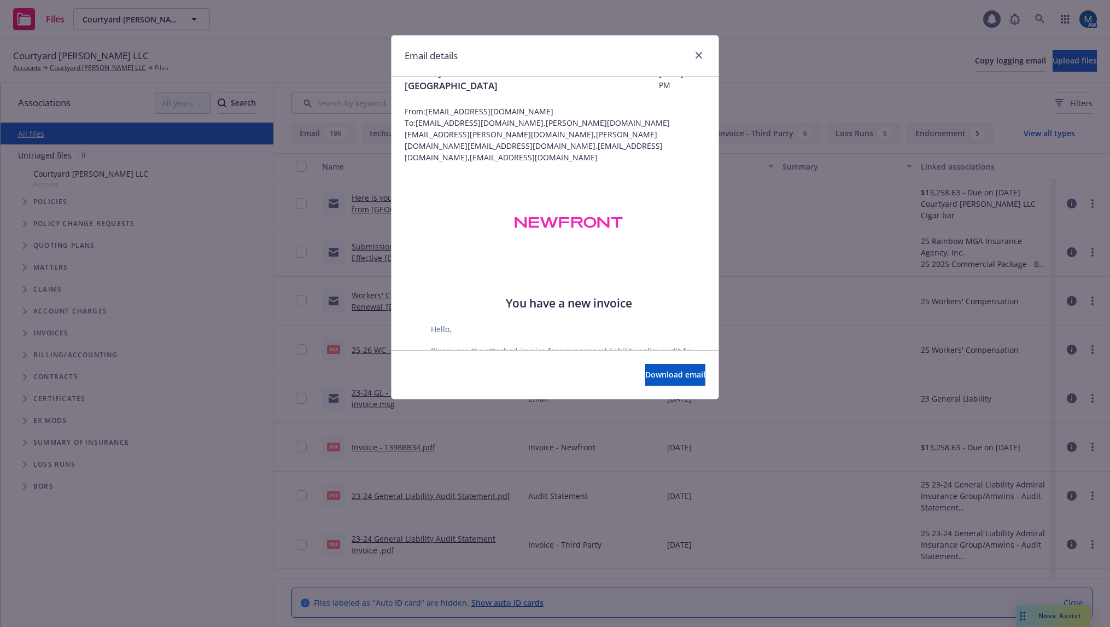
scroll to position [0, 0]
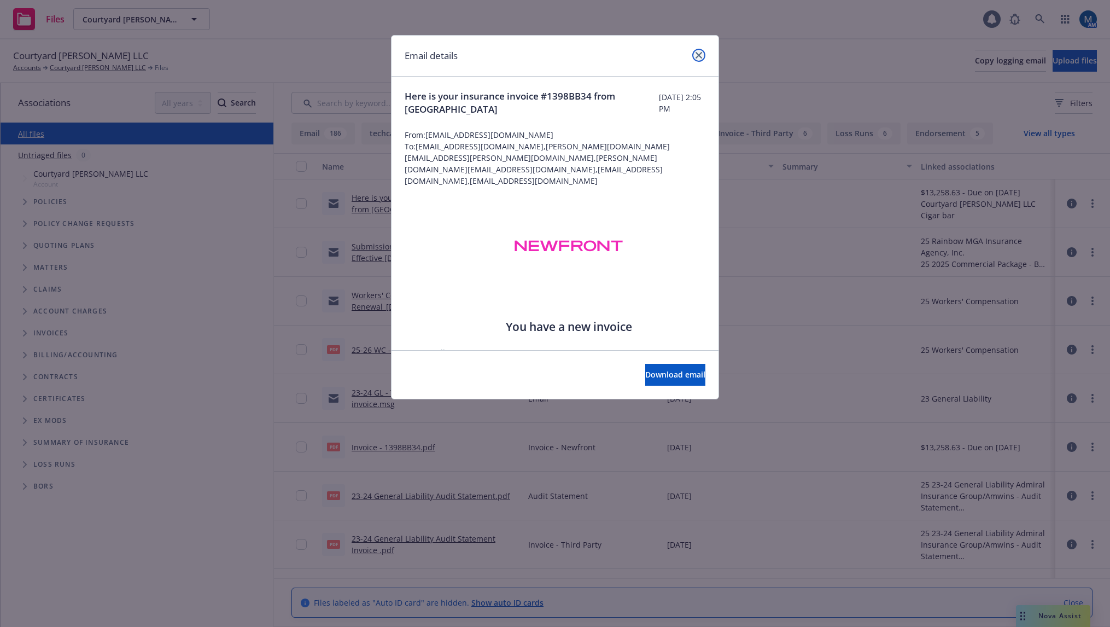
click at [700, 53] on icon "close" at bounding box center [699, 55] width 7 height 7
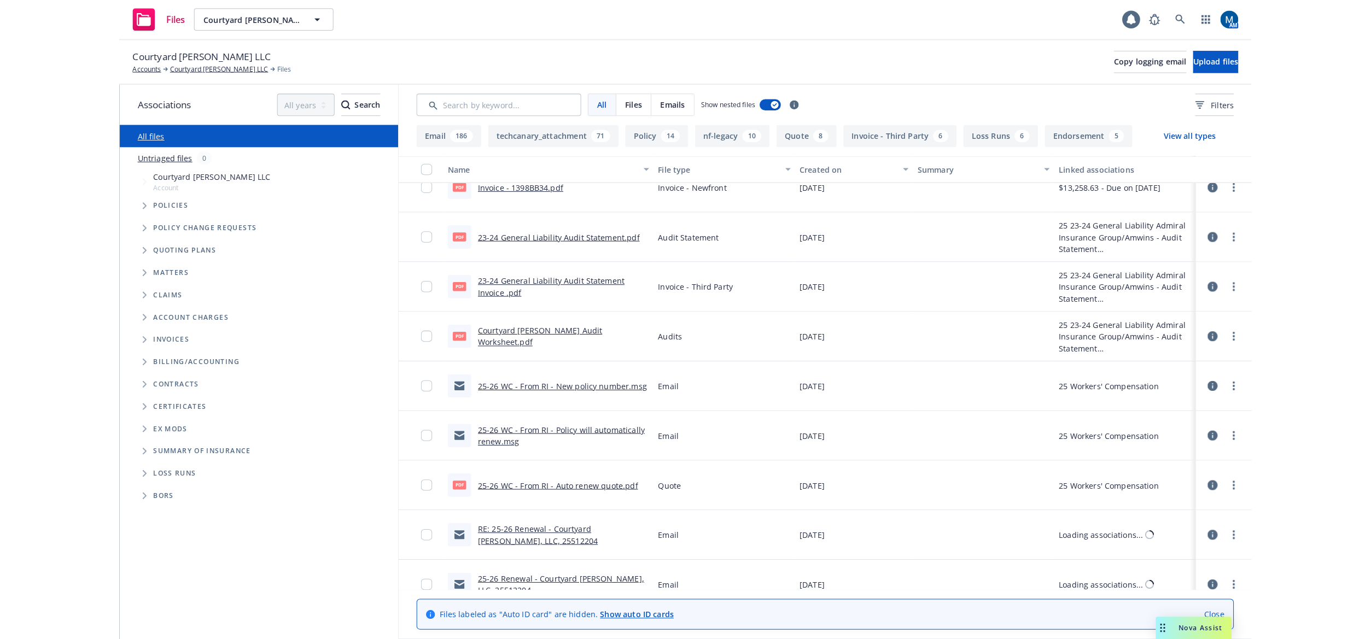
scroll to position [273, 0]
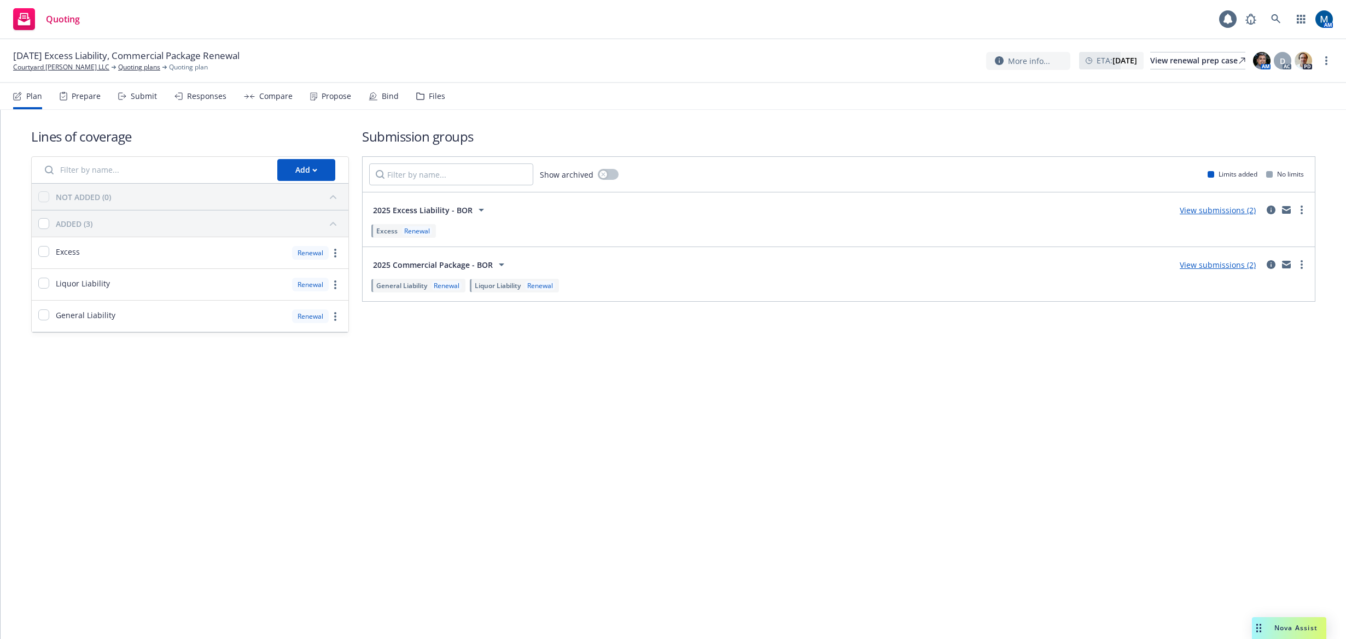
click at [148, 98] on div "Submit" at bounding box center [144, 96] width 26 height 9
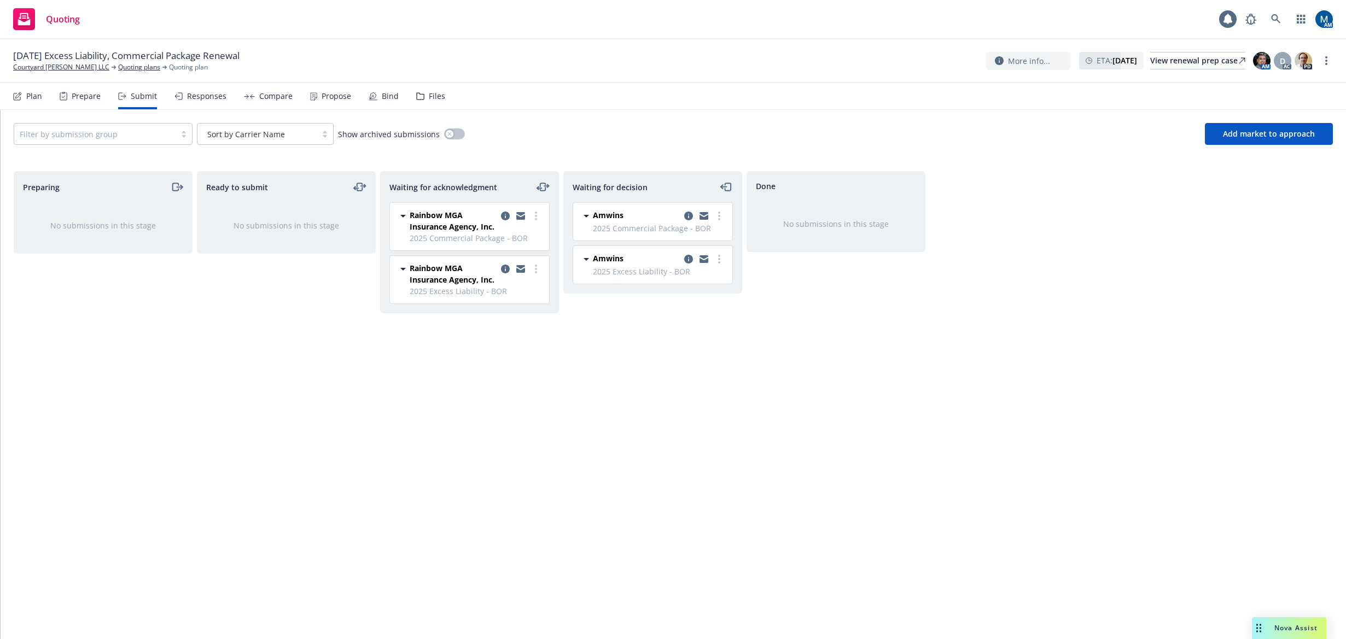
click at [417, 101] on div "Files" at bounding box center [430, 96] width 29 height 26
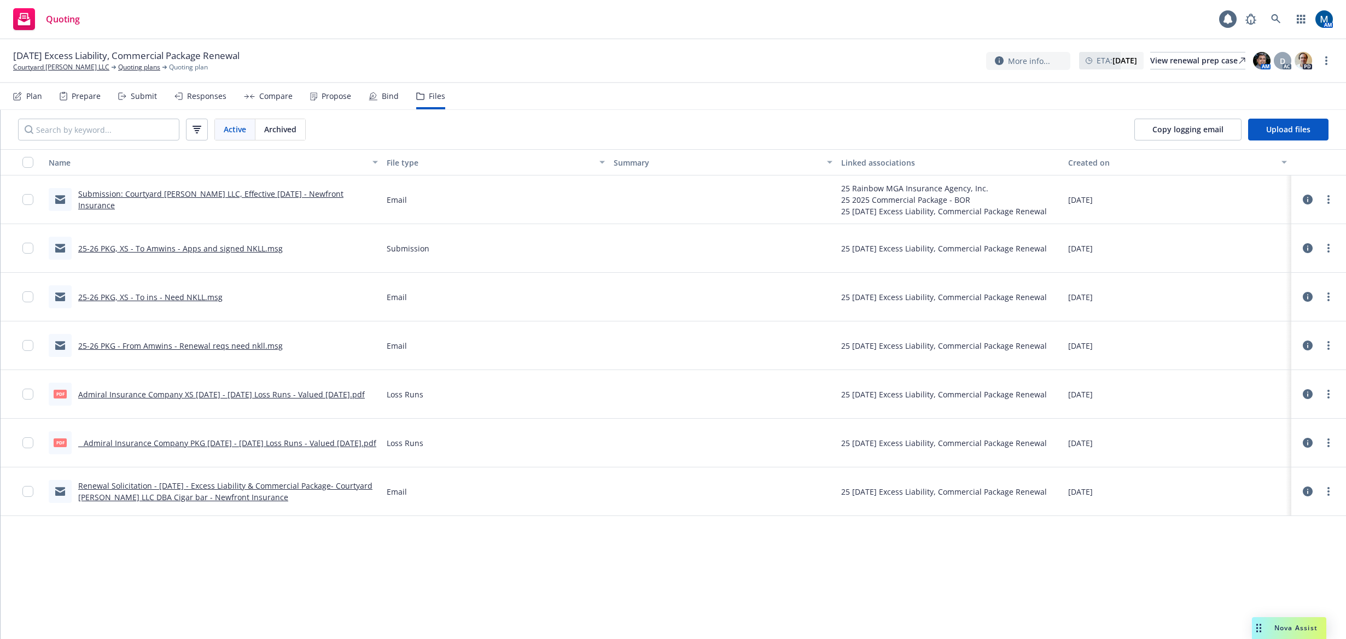
click at [165, 203] on link "Submission: Courtyard [PERSON_NAME] LLC, Effective [DATE] - Newfront Insurance" at bounding box center [210, 200] width 265 height 22
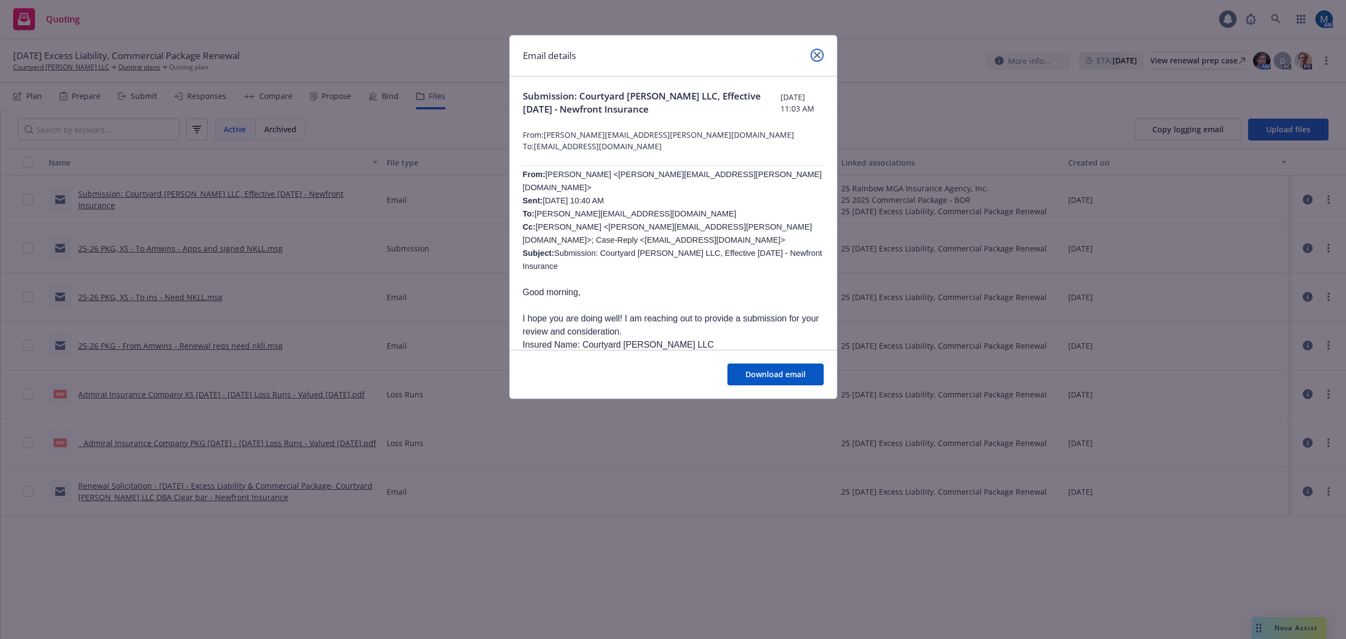
click at [818, 58] on icon "close" at bounding box center [817, 55] width 7 height 7
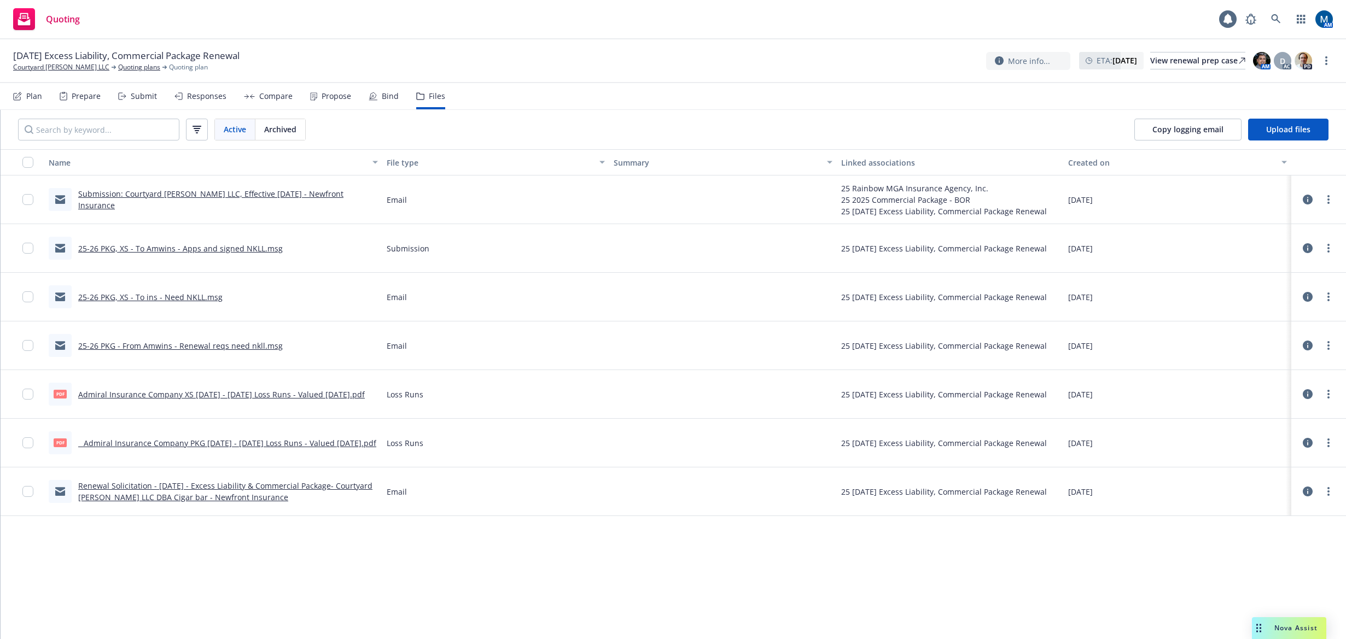
click at [536, 602] on div "Name File type Summary Linked associations Created on Submission: Courtyard Mon…" at bounding box center [673, 394] width 1345 height 490
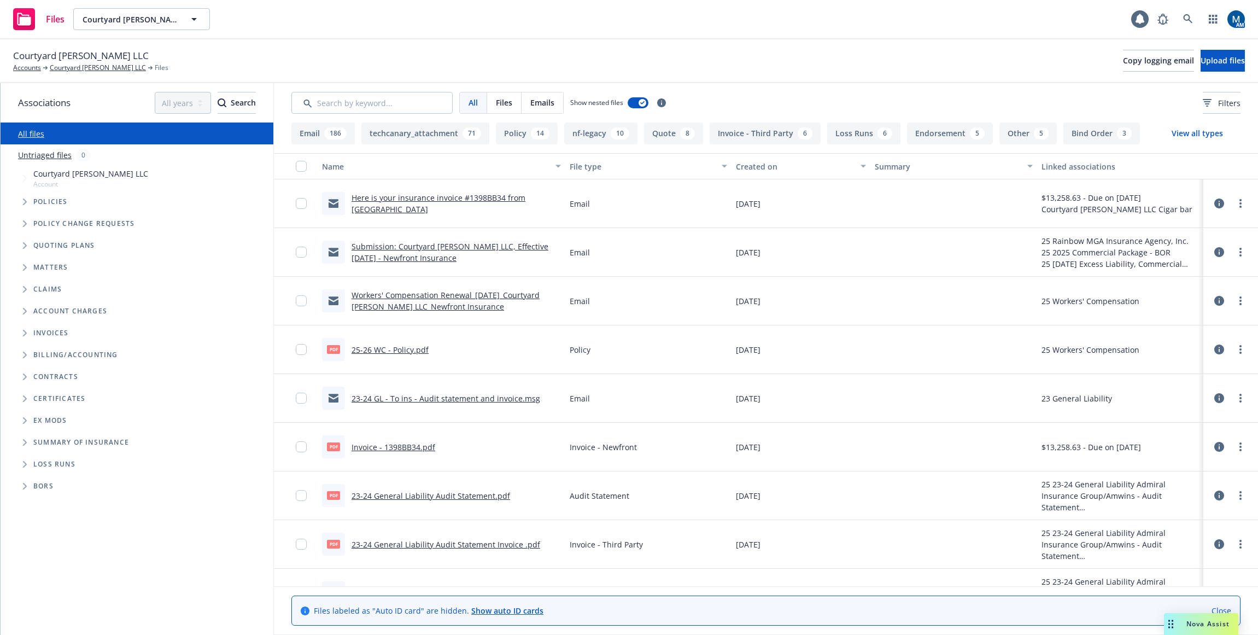
click at [534, 104] on span "Emails" at bounding box center [542, 102] width 24 height 11
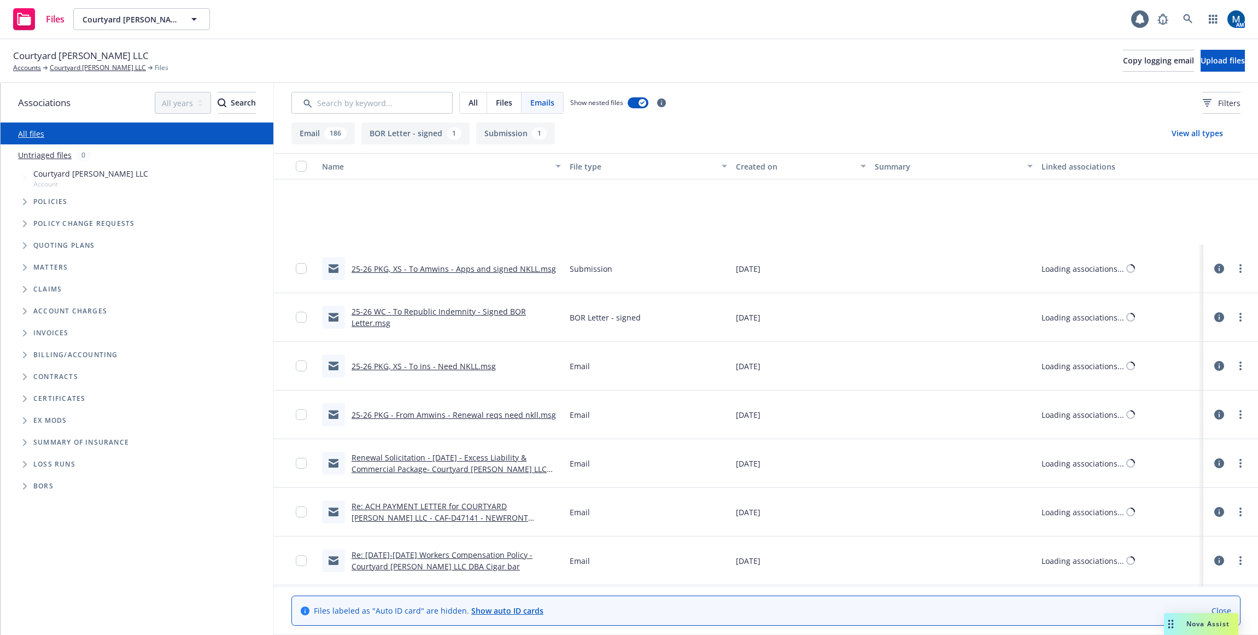
scroll to position [602, 0]
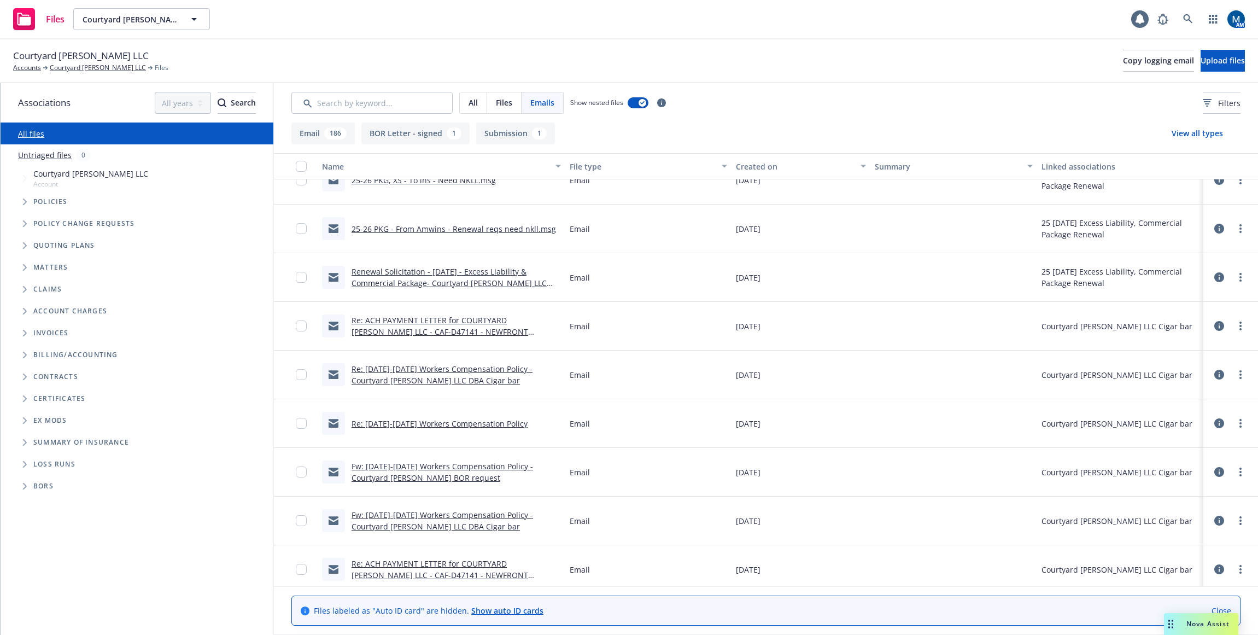
click at [482, 331] on link "Re: ACH PAYMENT LETTER for COURTYARD [PERSON_NAME] LLC - CAF-D47141 - NEWFRONT …" at bounding box center [445, 337] width 187 height 45
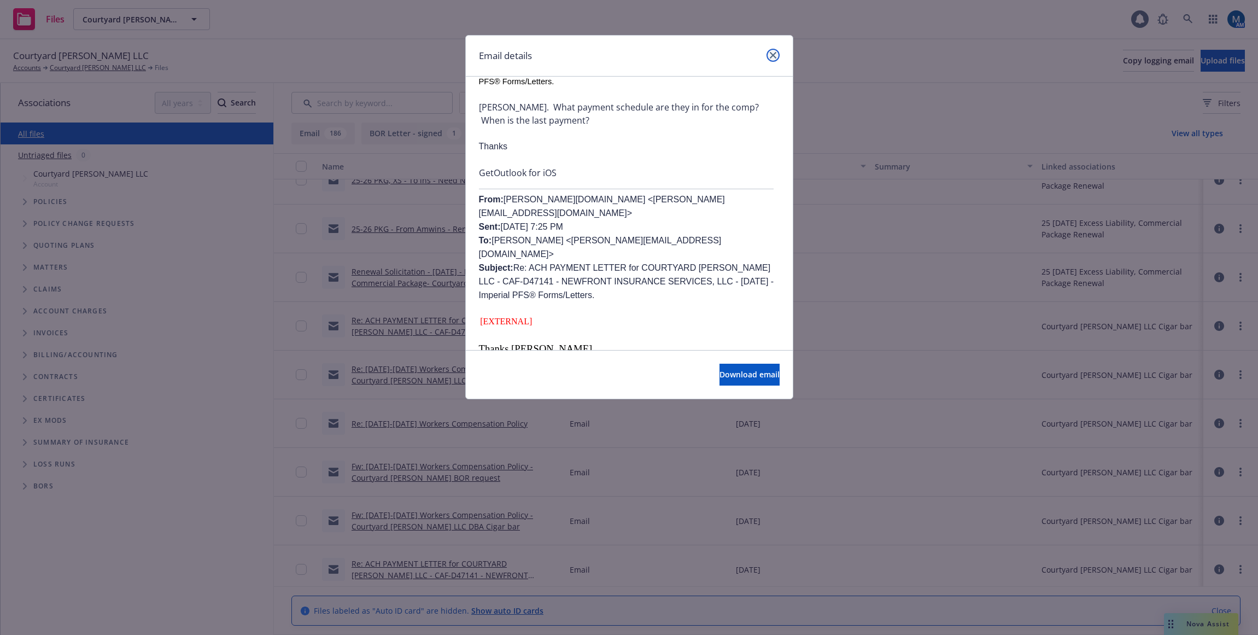
click at [775, 53] on icon "close" at bounding box center [773, 55] width 7 height 7
